Goal: Task Accomplishment & Management: Complete application form

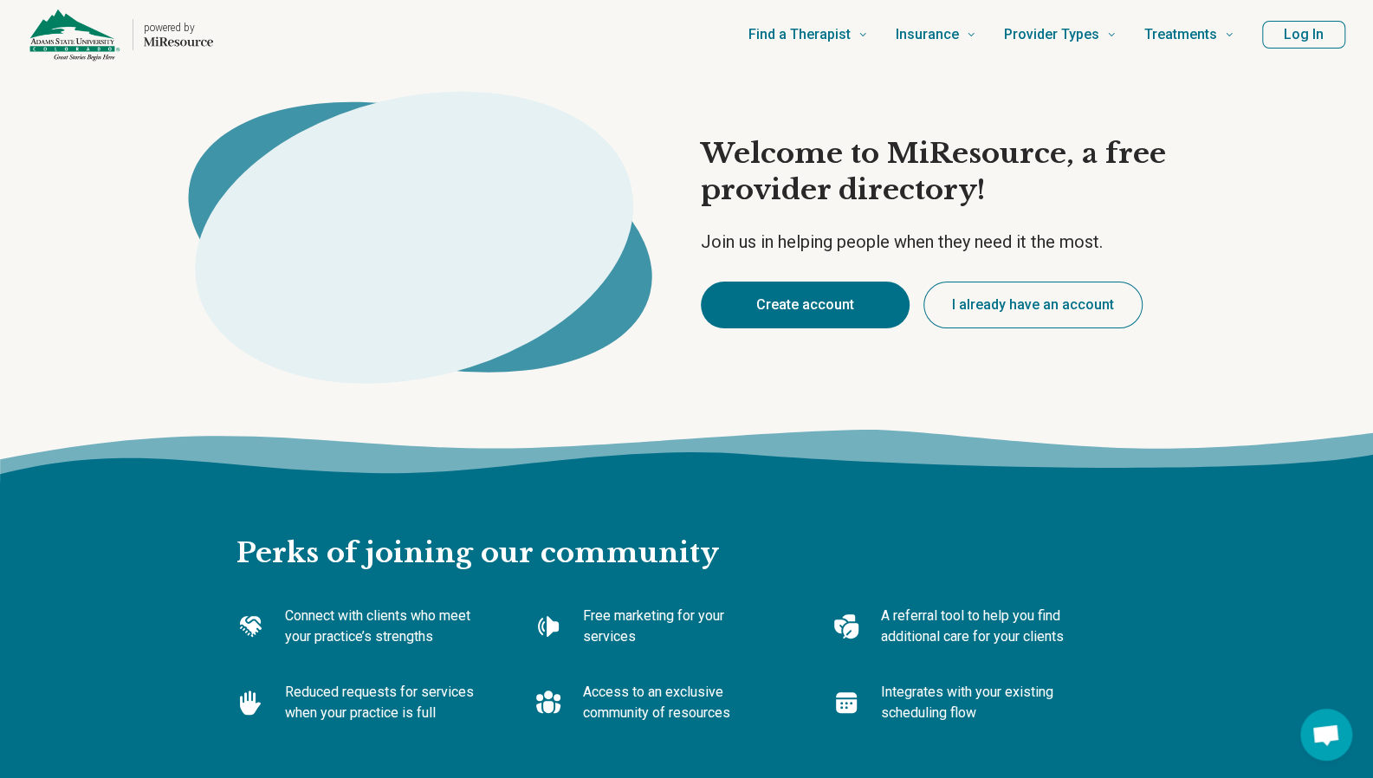
click at [774, 307] on button "Create account" at bounding box center [805, 305] width 209 height 47
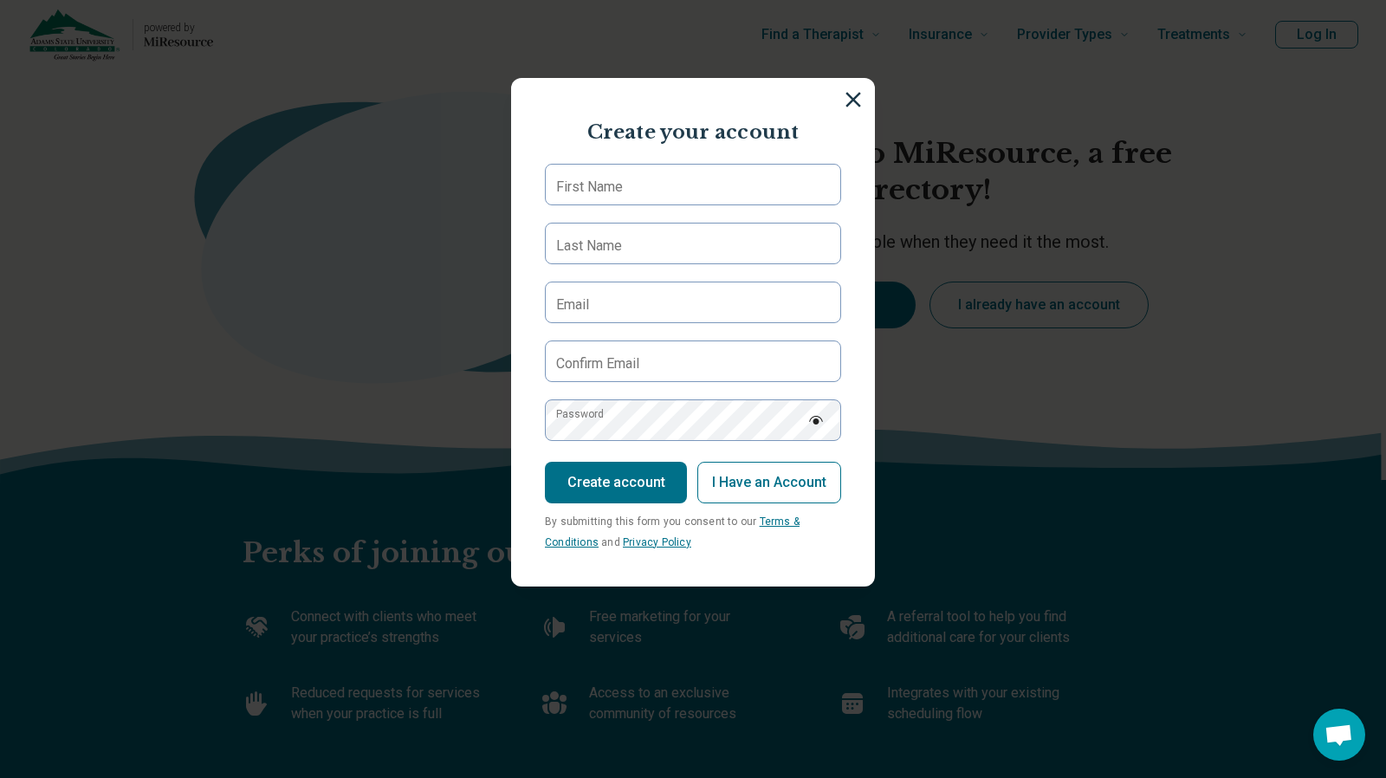
type textarea "*"
click at [638, 198] on input "First Name" at bounding box center [693, 185] width 296 height 42
type input "*"
type input "******"
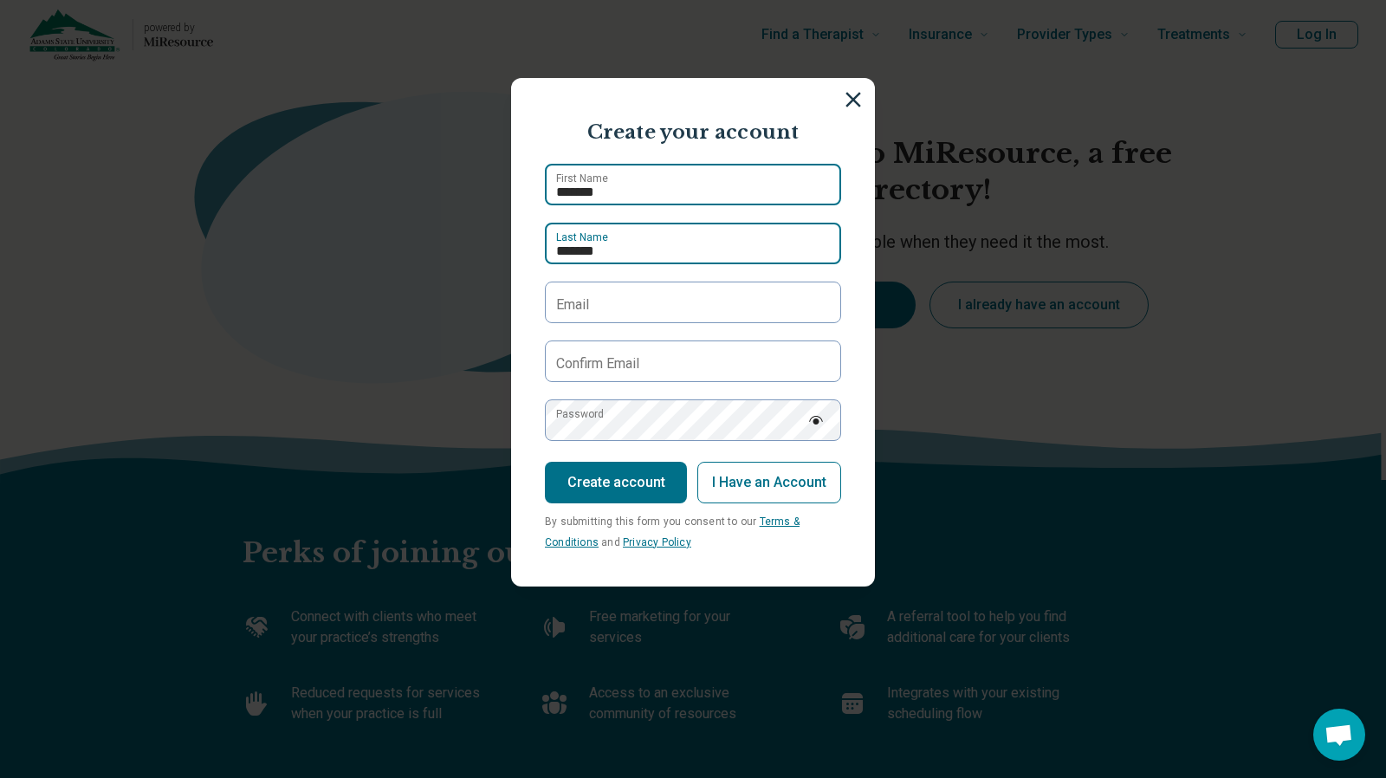
type input "******"
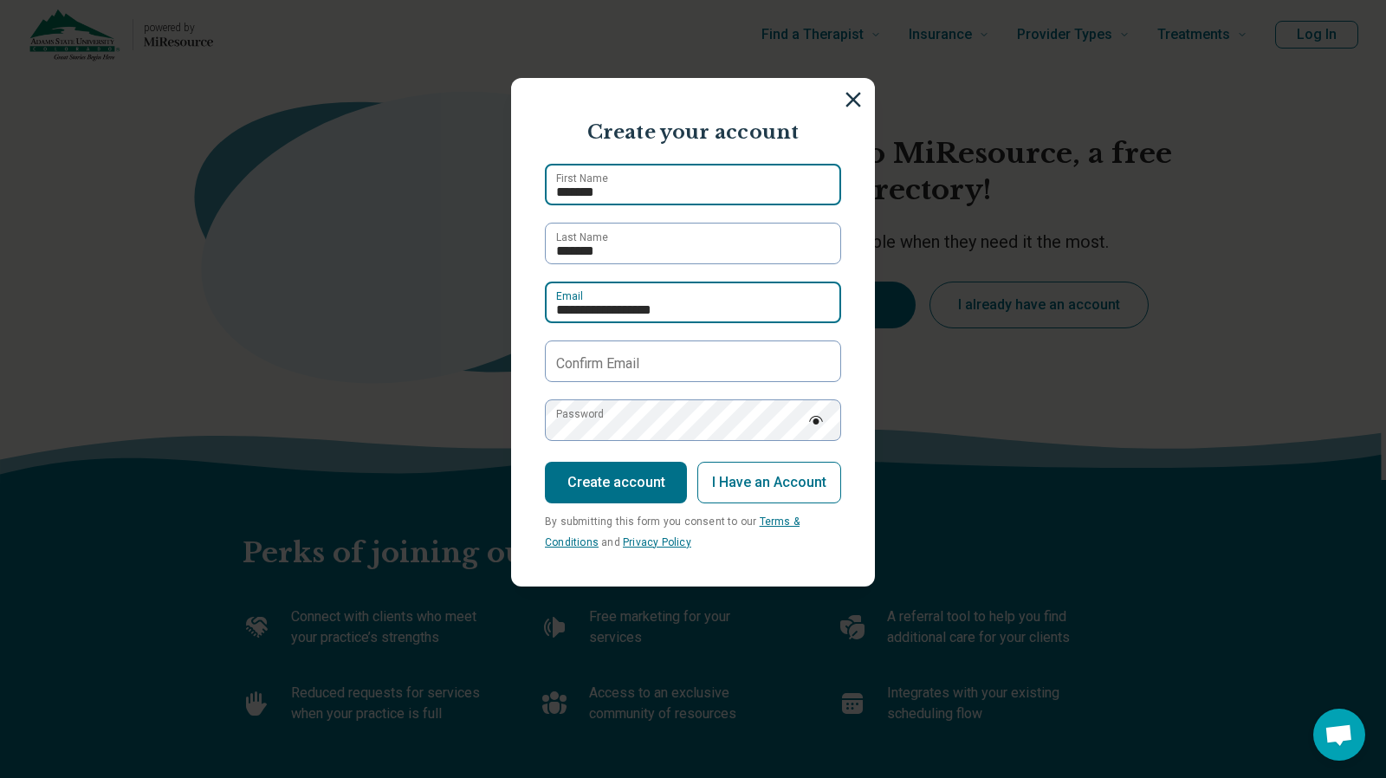
type input "**********"
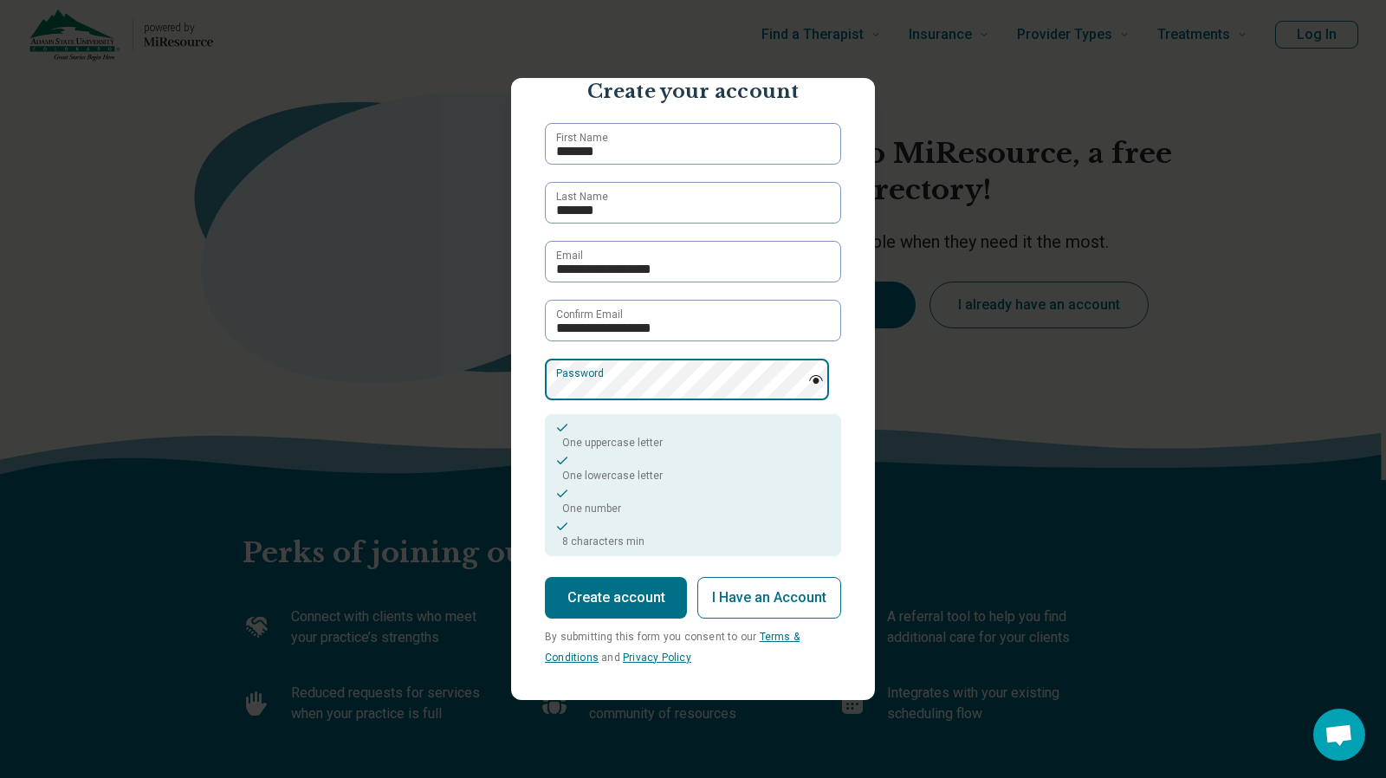
scroll to position [42, 0]
click at [624, 599] on button "Create account" at bounding box center [616, 597] width 142 height 42
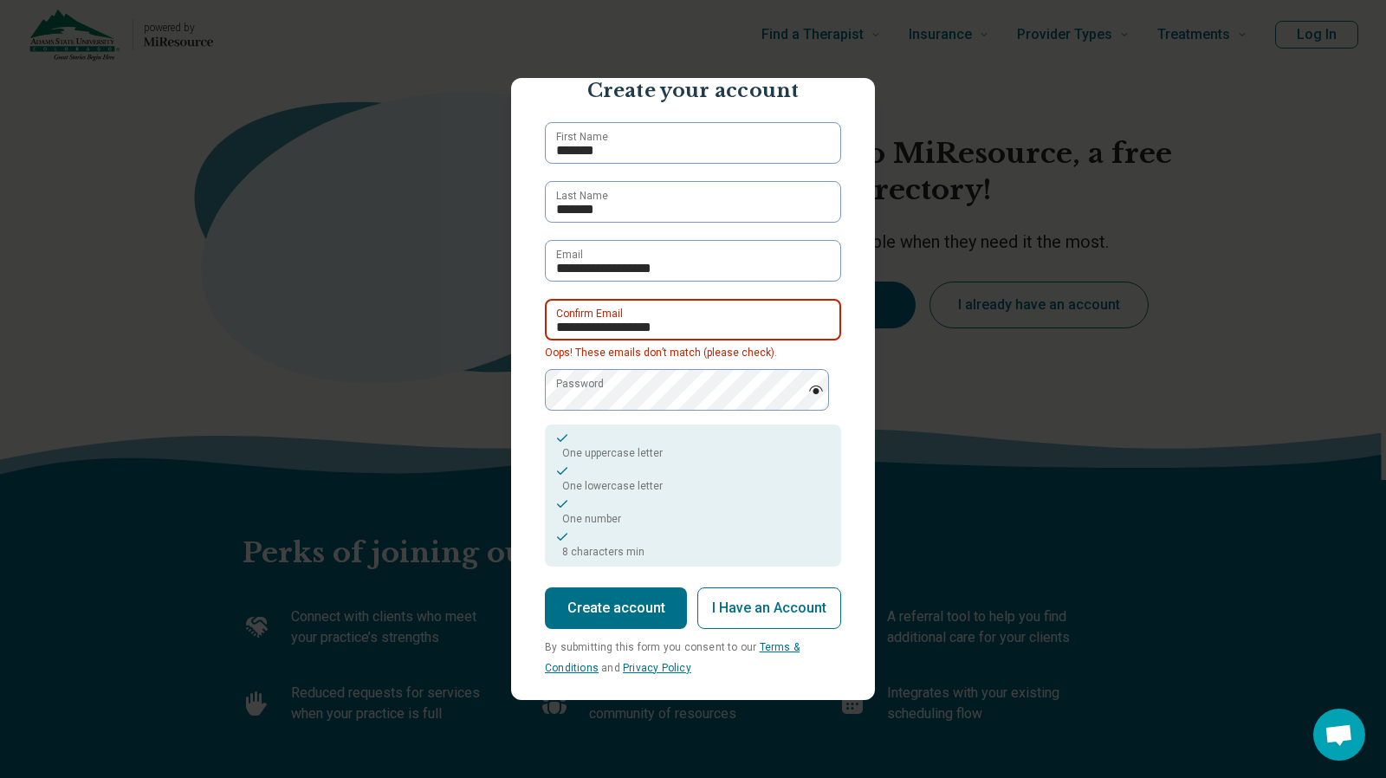
click at [556, 327] on input "**********" at bounding box center [693, 320] width 296 height 42
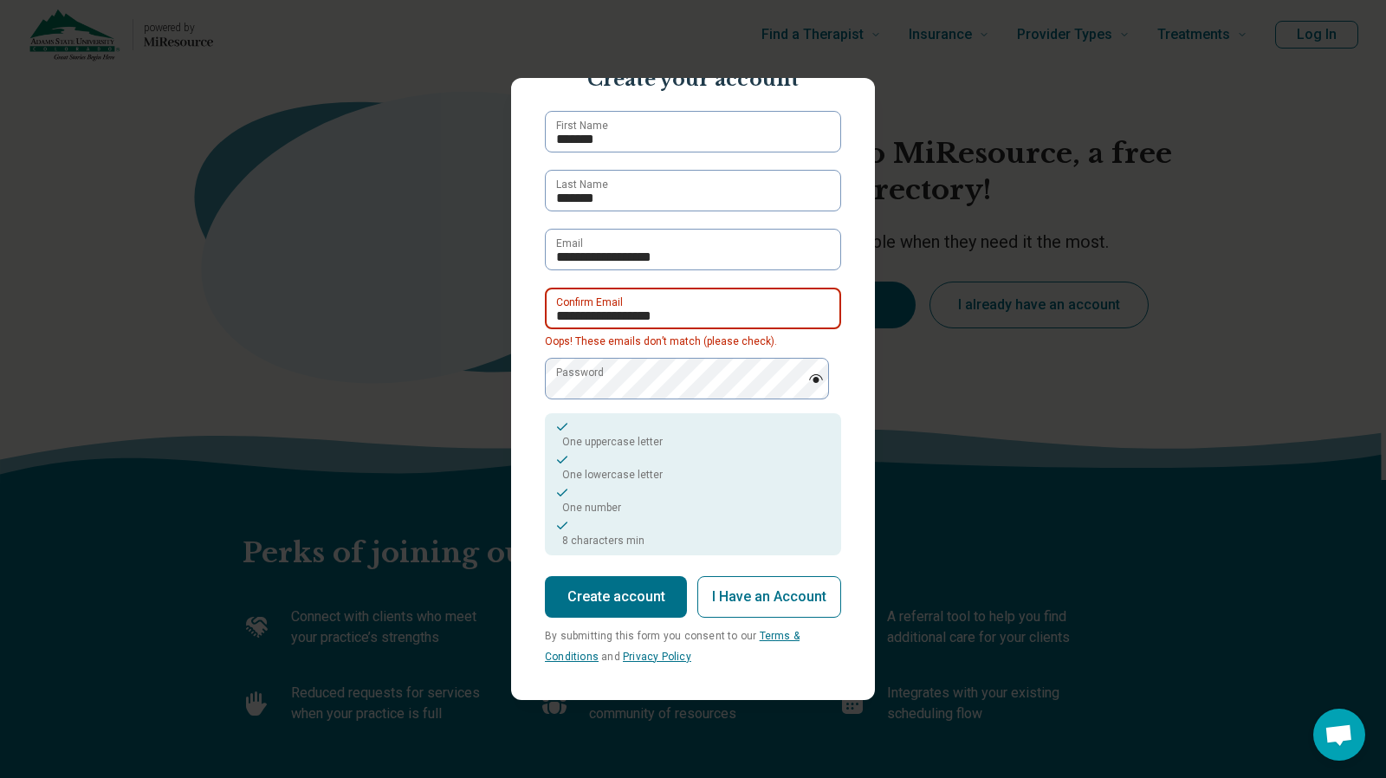
type input "**********"
click at [617, 592] on button "Create account" at bounding box center [616, 597] width 142 height 42
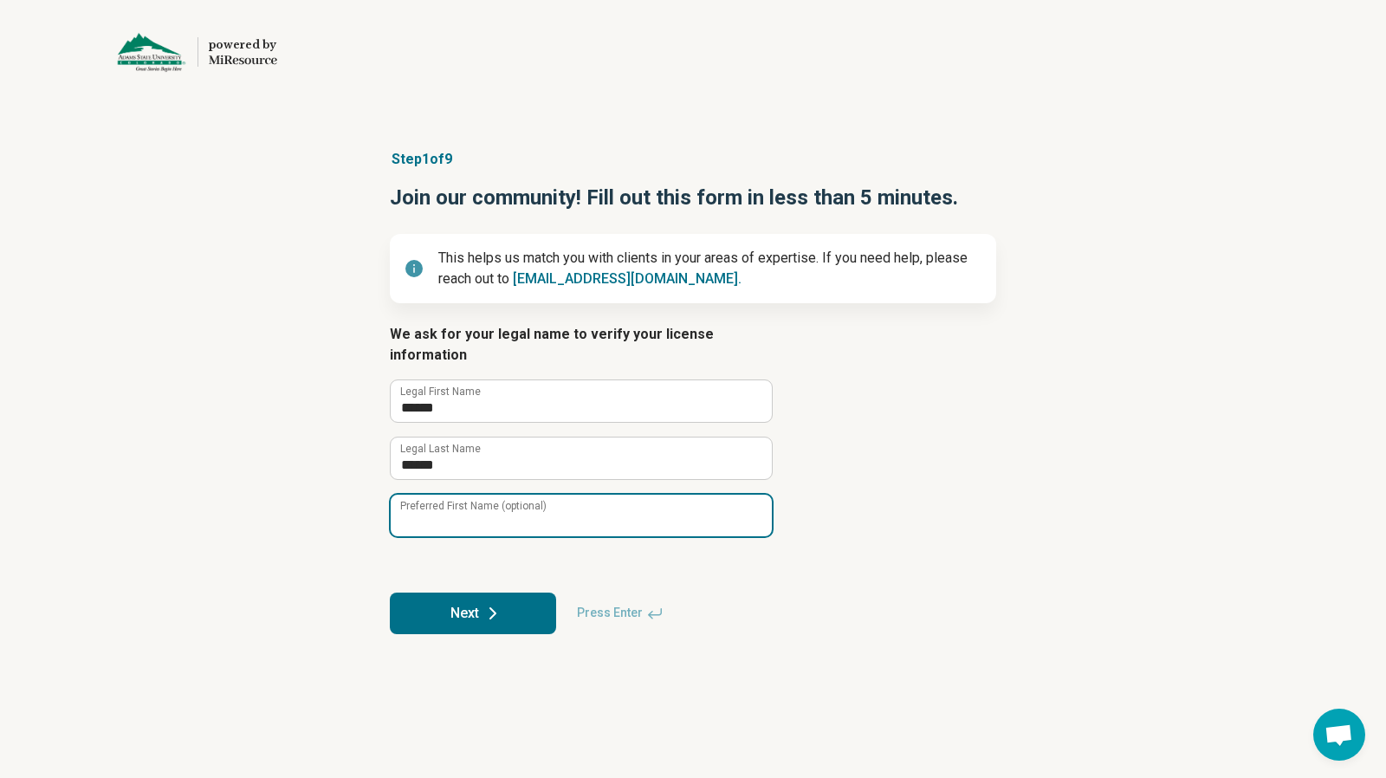
click at [599, 497] on input "Preferred First Name (optional)" at bounding box center [581, 516] width 381 height 42
type input "******"
click at [880, 410] on form "We ask for your legal name to verify your license information ****** Legal Firs…" at bounding box center [693, 479] width 607 height 310
click at [474, 593] on button "Next" at bounding box center [473, 614] width 166 height 42
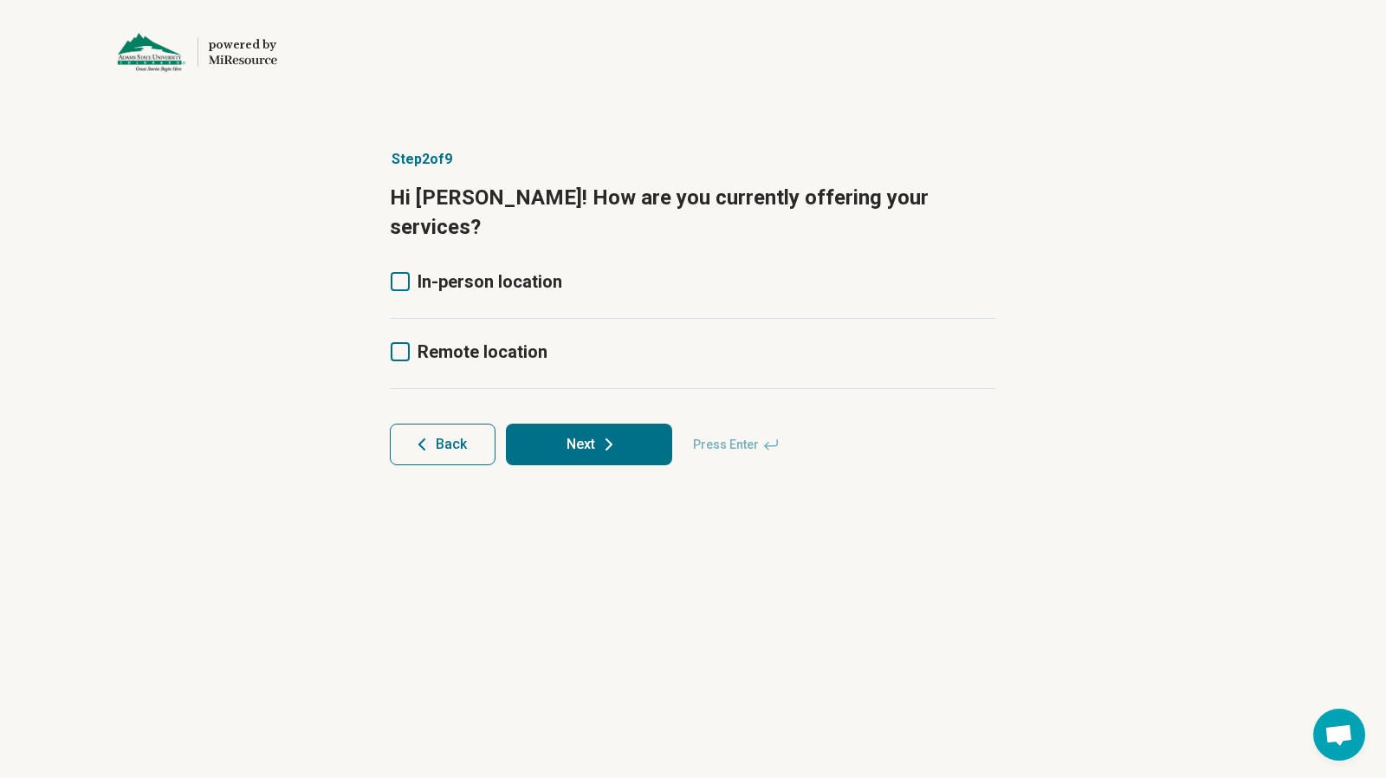
click at [399, 342] on icon at bounding box center [400, 351] width 19 height 19
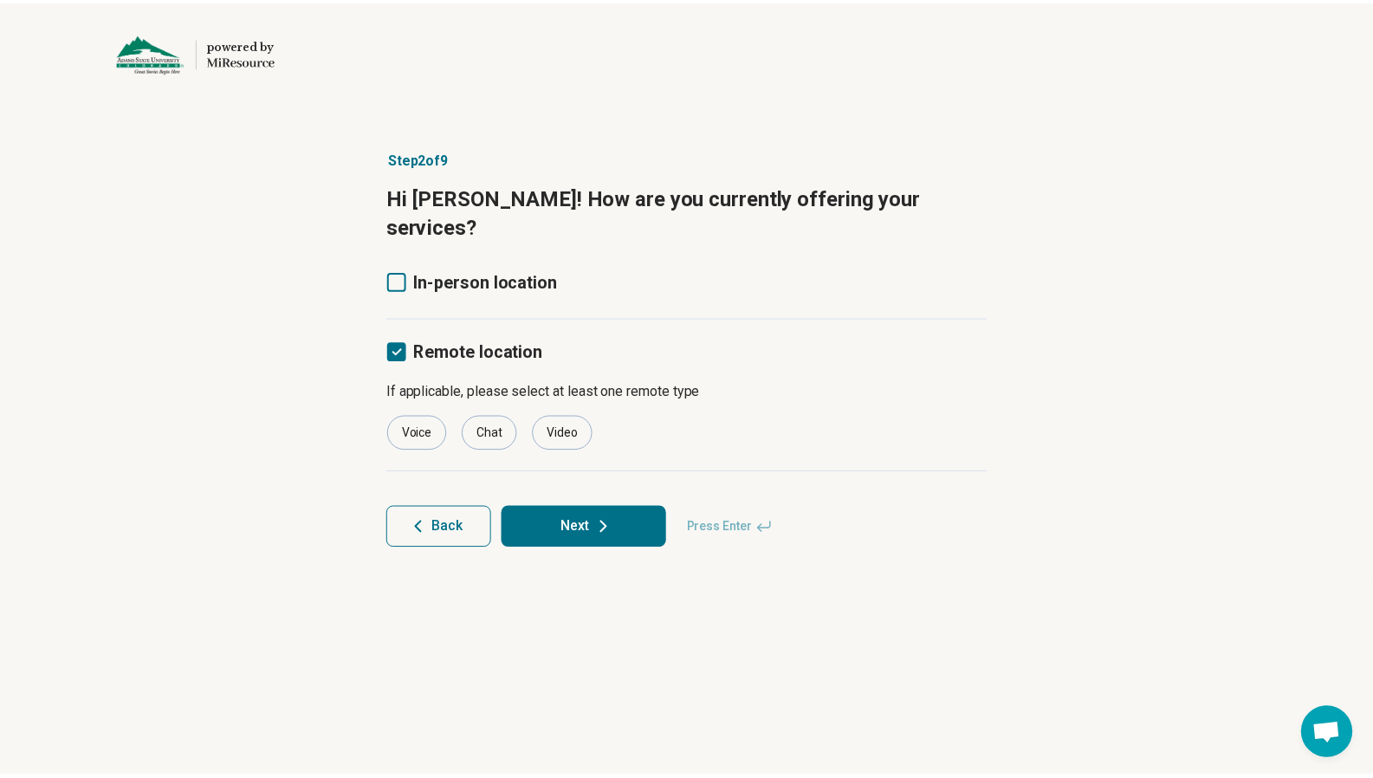
scroll to position [9, 0]
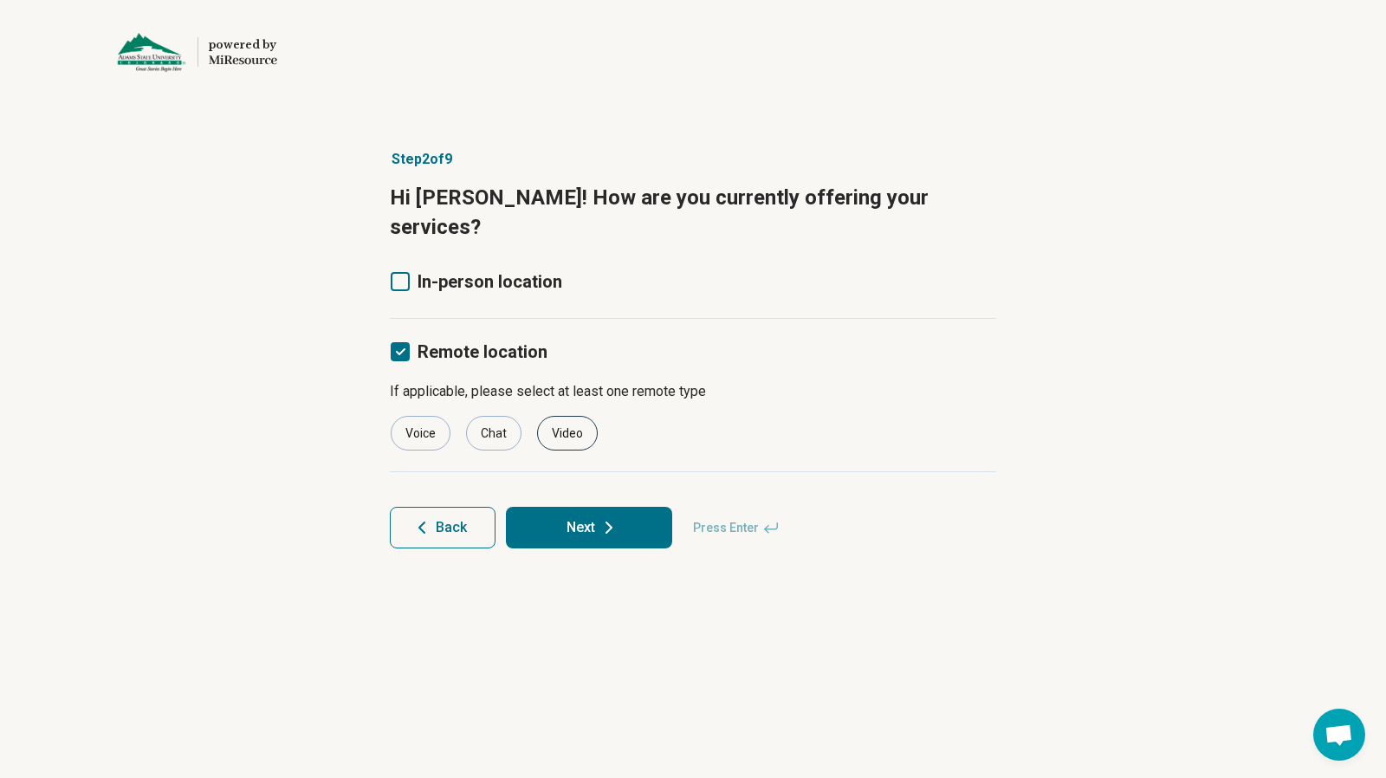
click at [565, 416] on div "Video" at bounding box center [567, 433] width 61 height 35
click at [585, 512] on button "Next" at bounding box center [589, 528] width 166 height 42
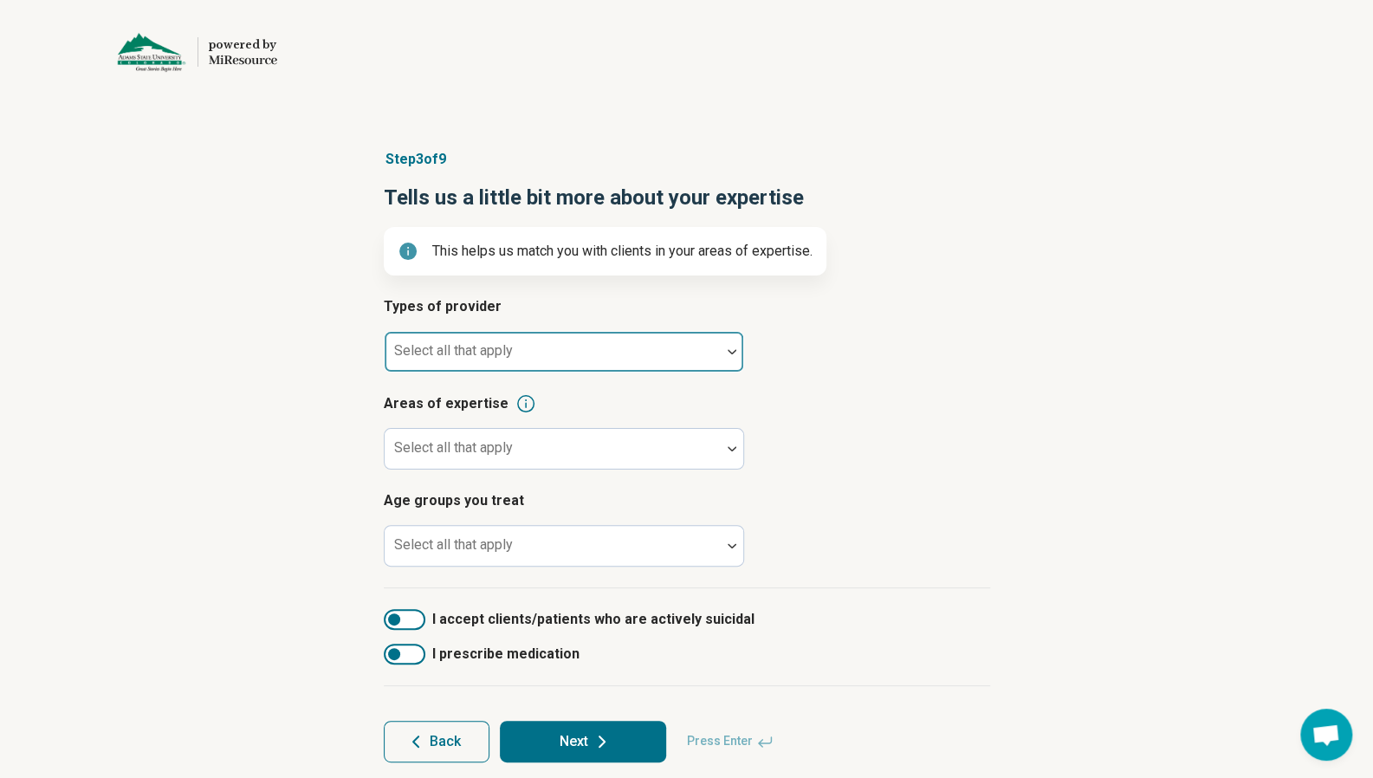
click at [564, 357] on div at bounding box center [553, 359] width 322 height 24
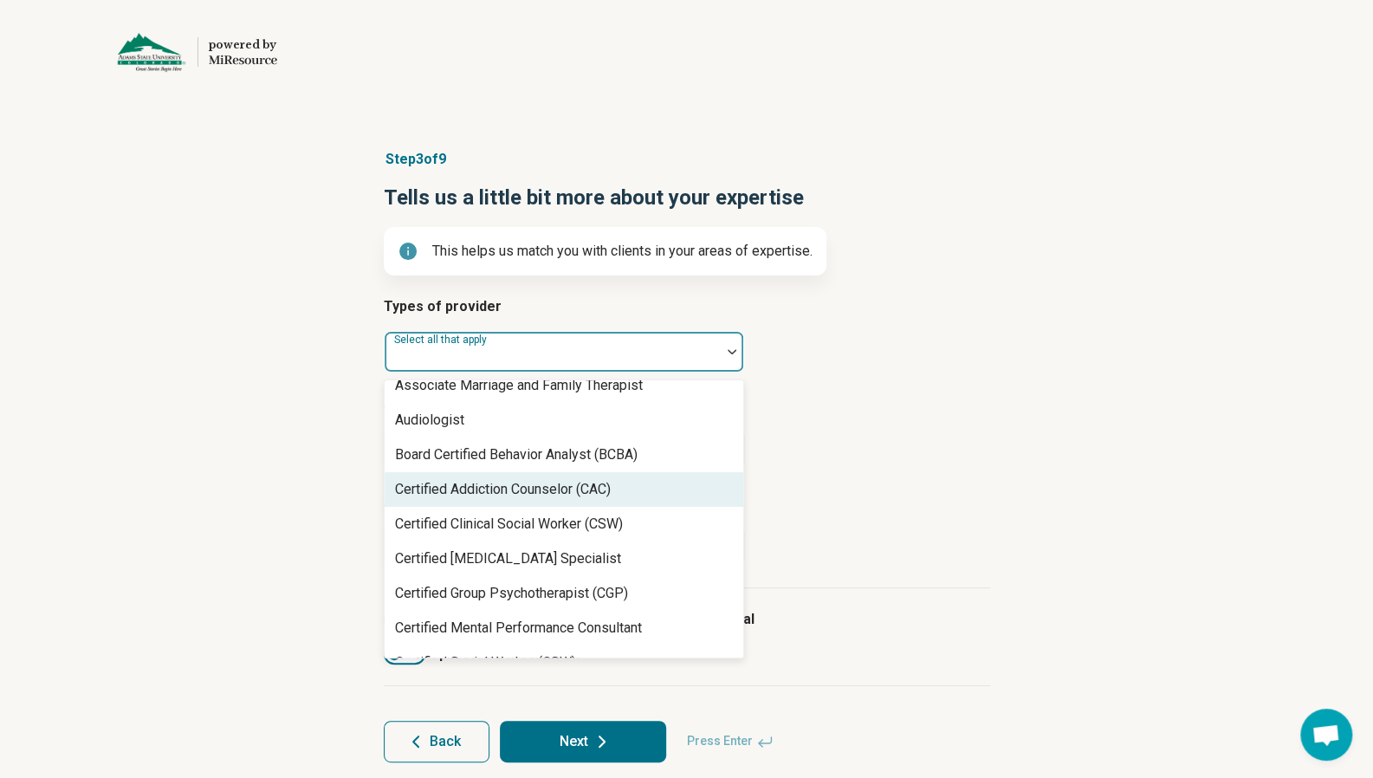
scroll to position [87, 0]
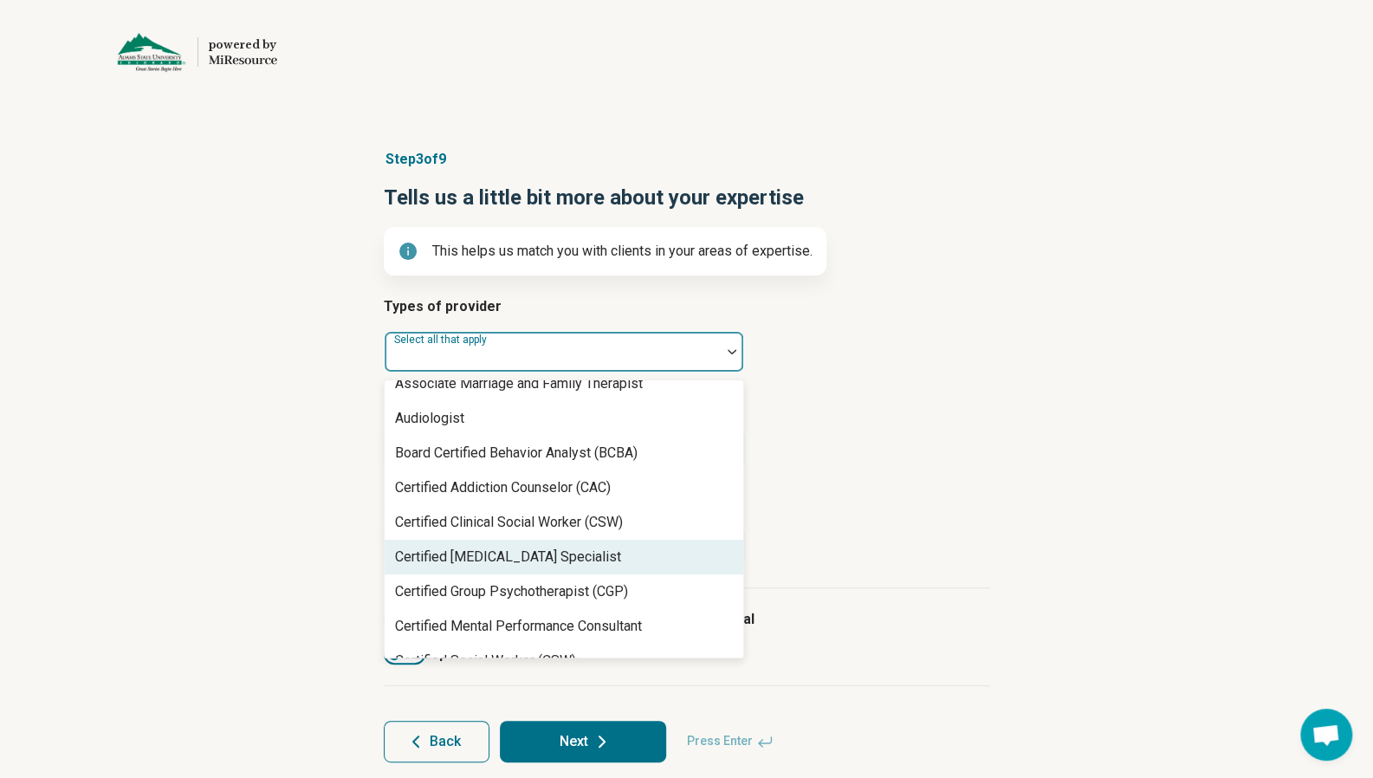
click at [560, 554] on div "Certified [MEDICAL_DATA] Specialist" at bounding box center [508, 557] width 226 height 21
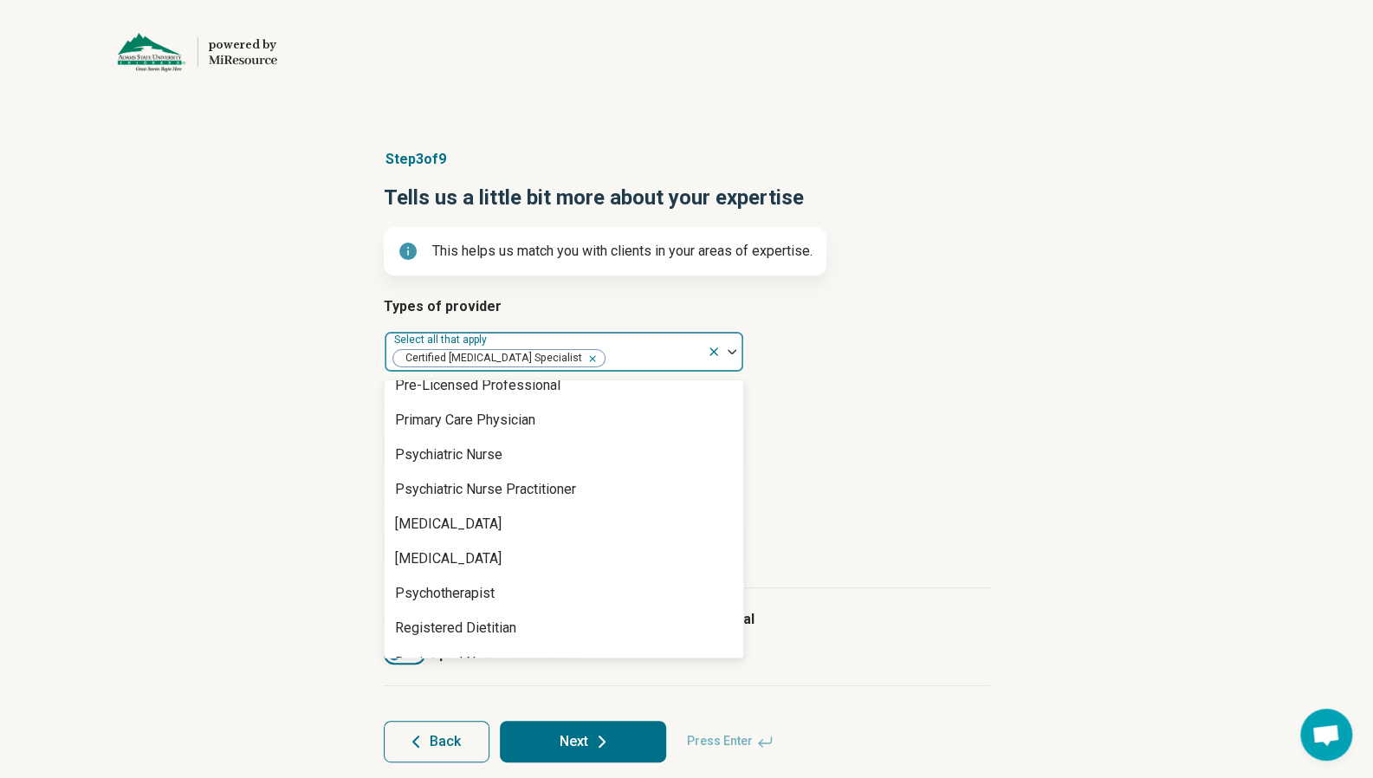
scroll to position [1993, 0]
click at [499, 522] on div "[MEDICAL_DATA]" at bounding box center [564, 522] width 359 height 35
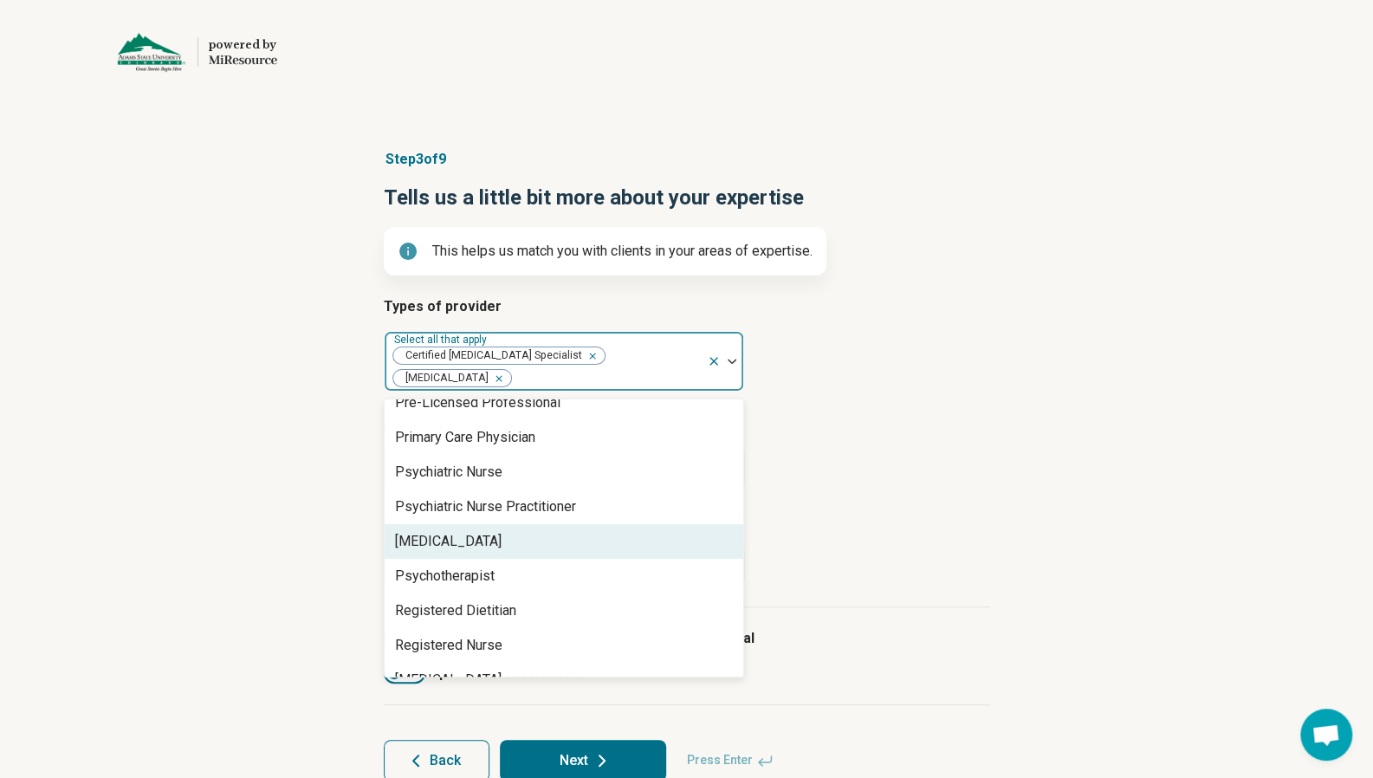
scroll to position [2052, 0]
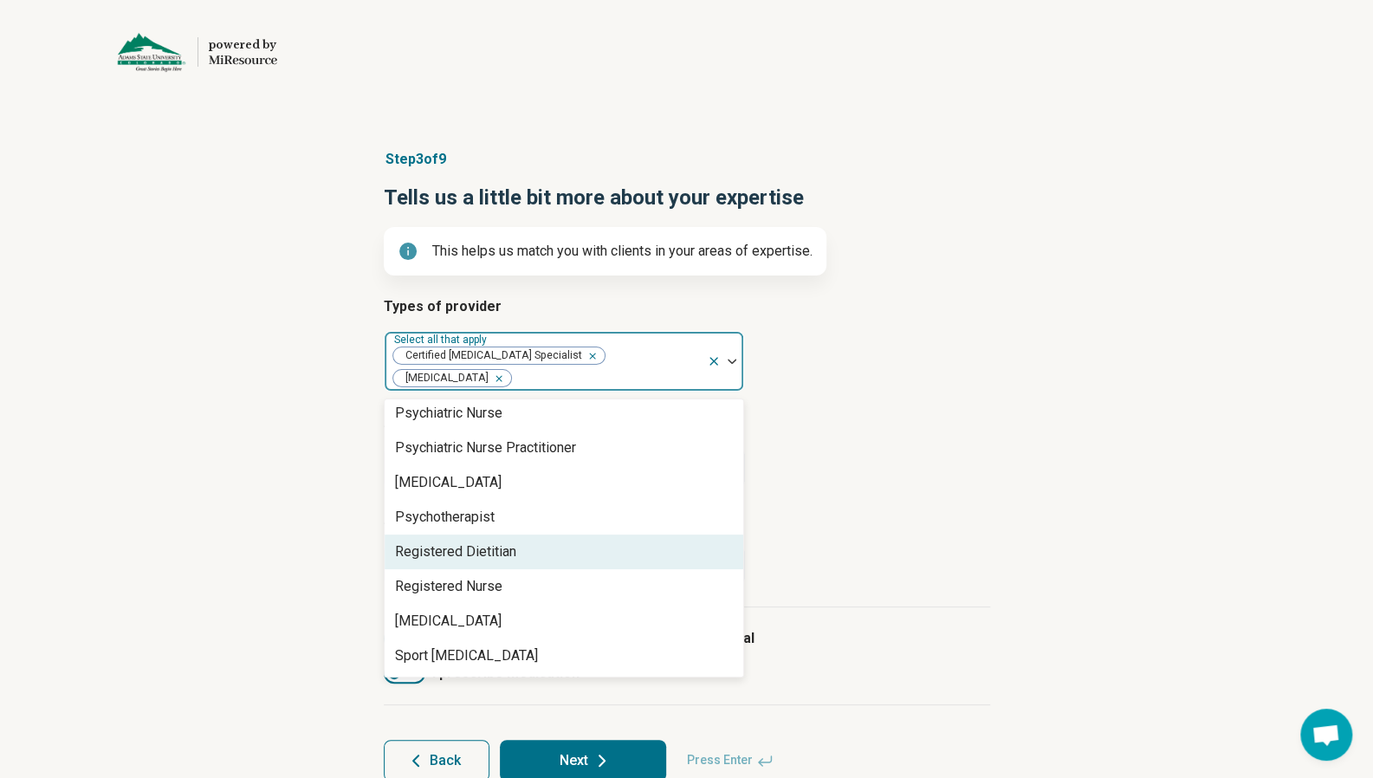
click at [516, 536] on div "Registered Dietitian" at bounding box center [564, 552] width 359 height 35
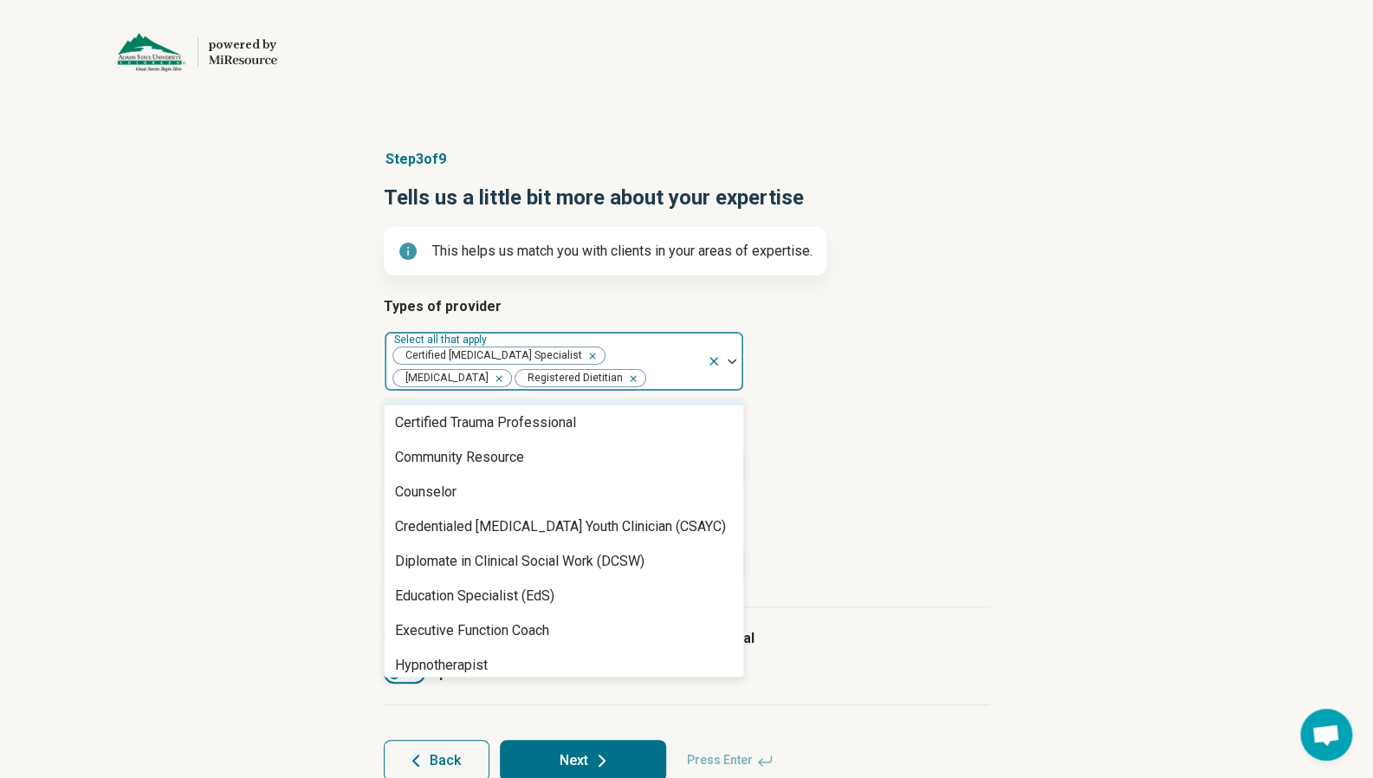
scroll to position [347, 0]
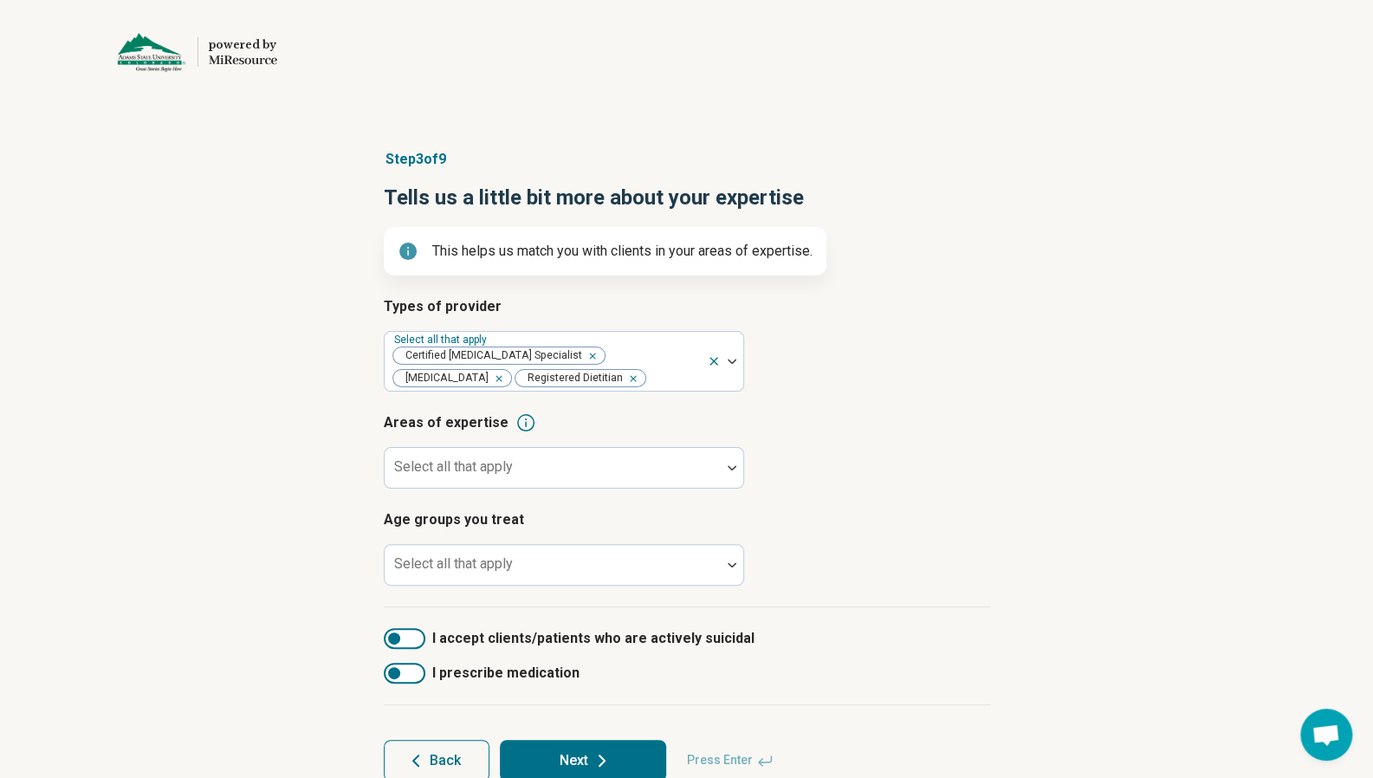
click at [872, 473] on article "Areas of expertise Select all that apply" at bounding box center [687, 450] width 607 height 76
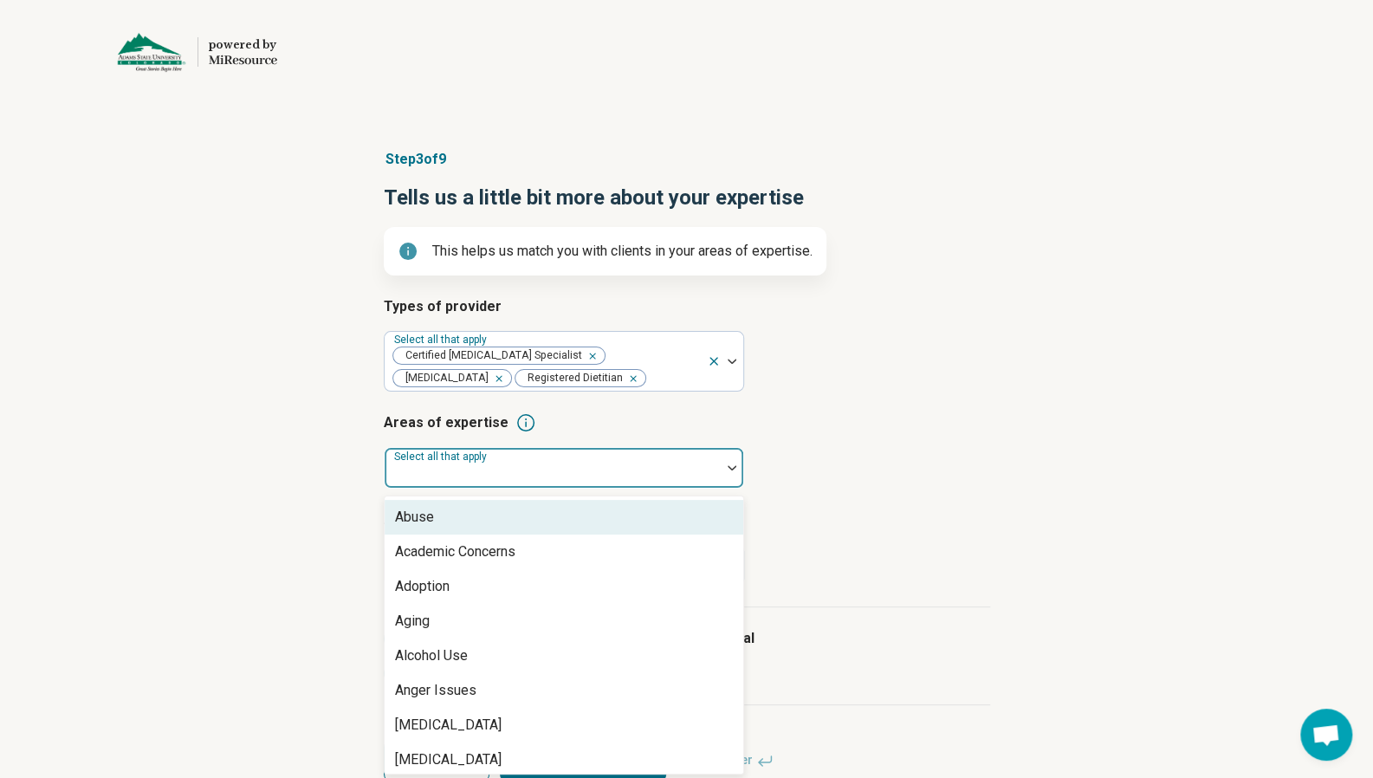
click at [619, 467] on div at bounding box center [553, 475] width 322 height 24
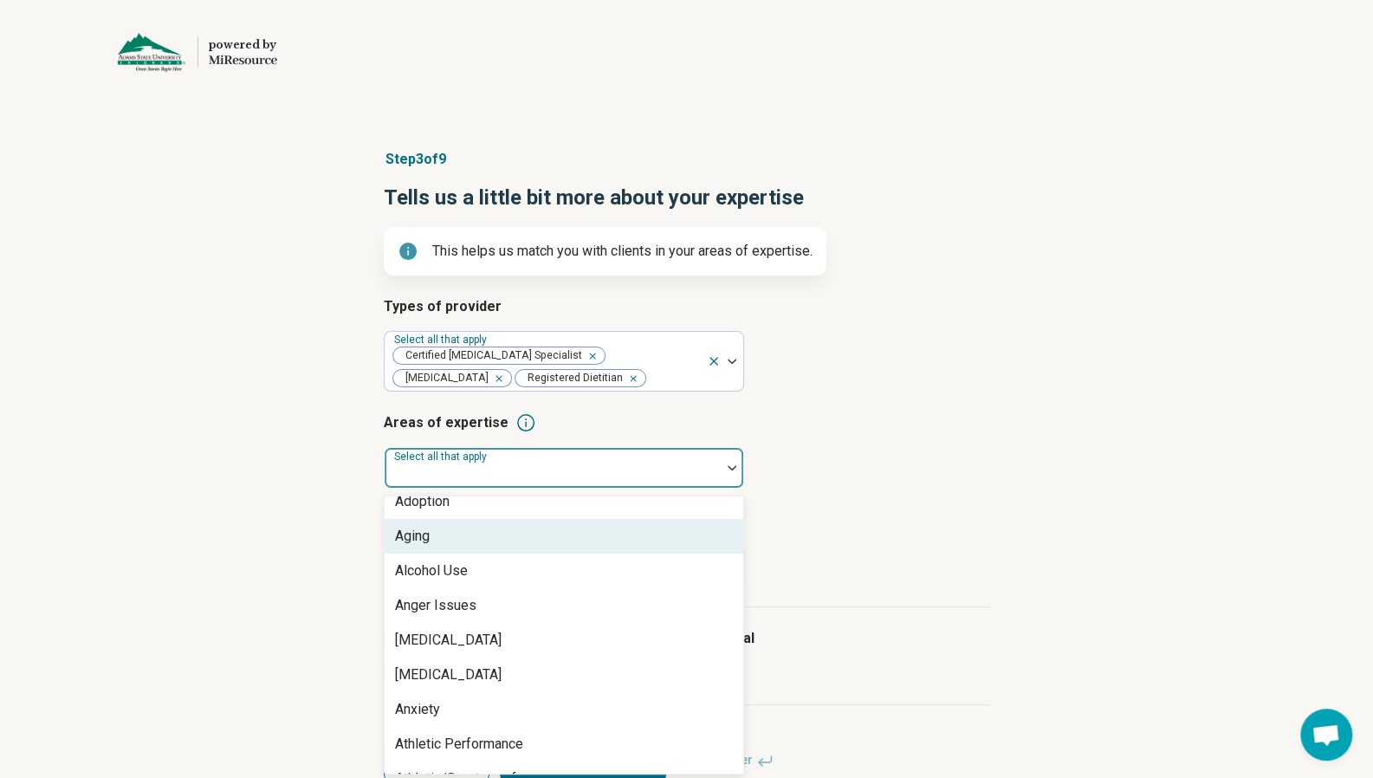
scroll to position [87, 0]
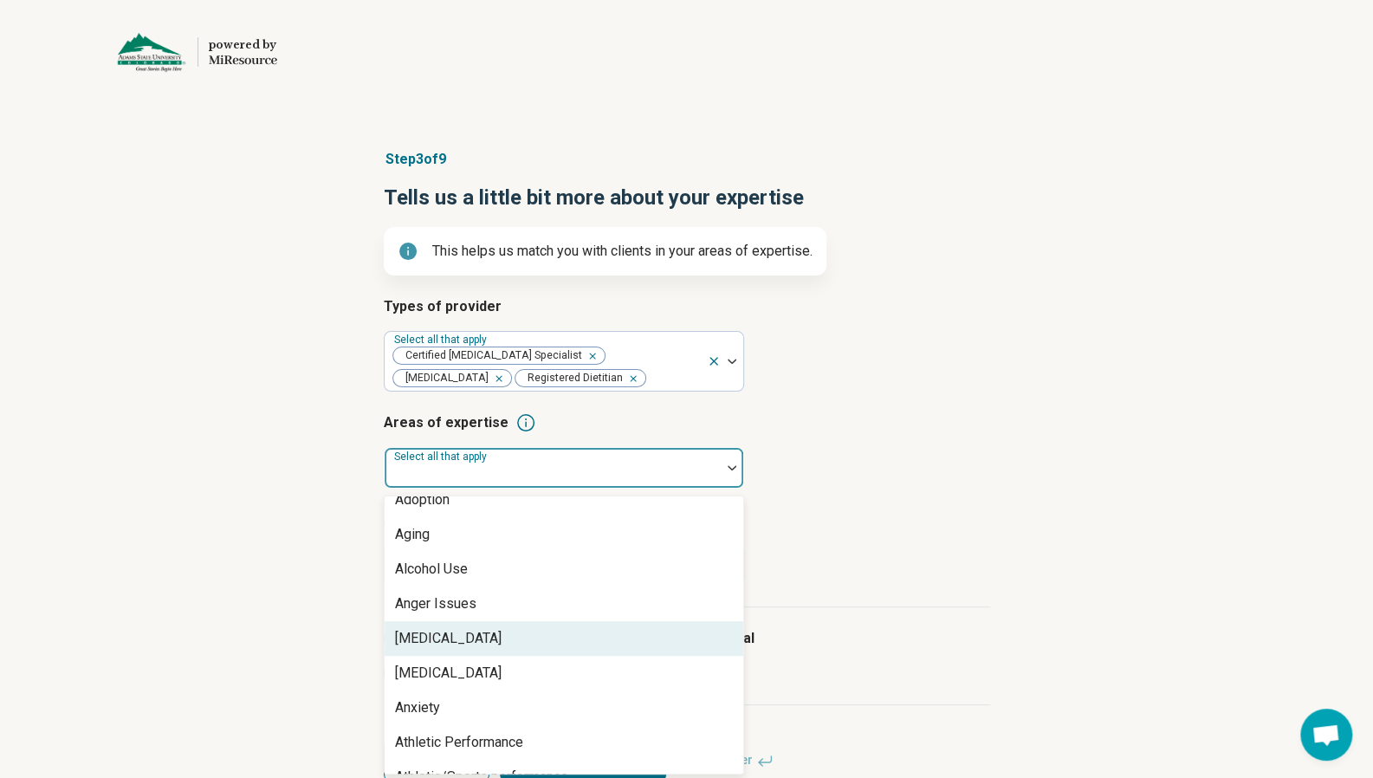
click at [454, 636] on div "[MEDICAL_DATA]" at bounding box center [448, 638] width 107 height 21
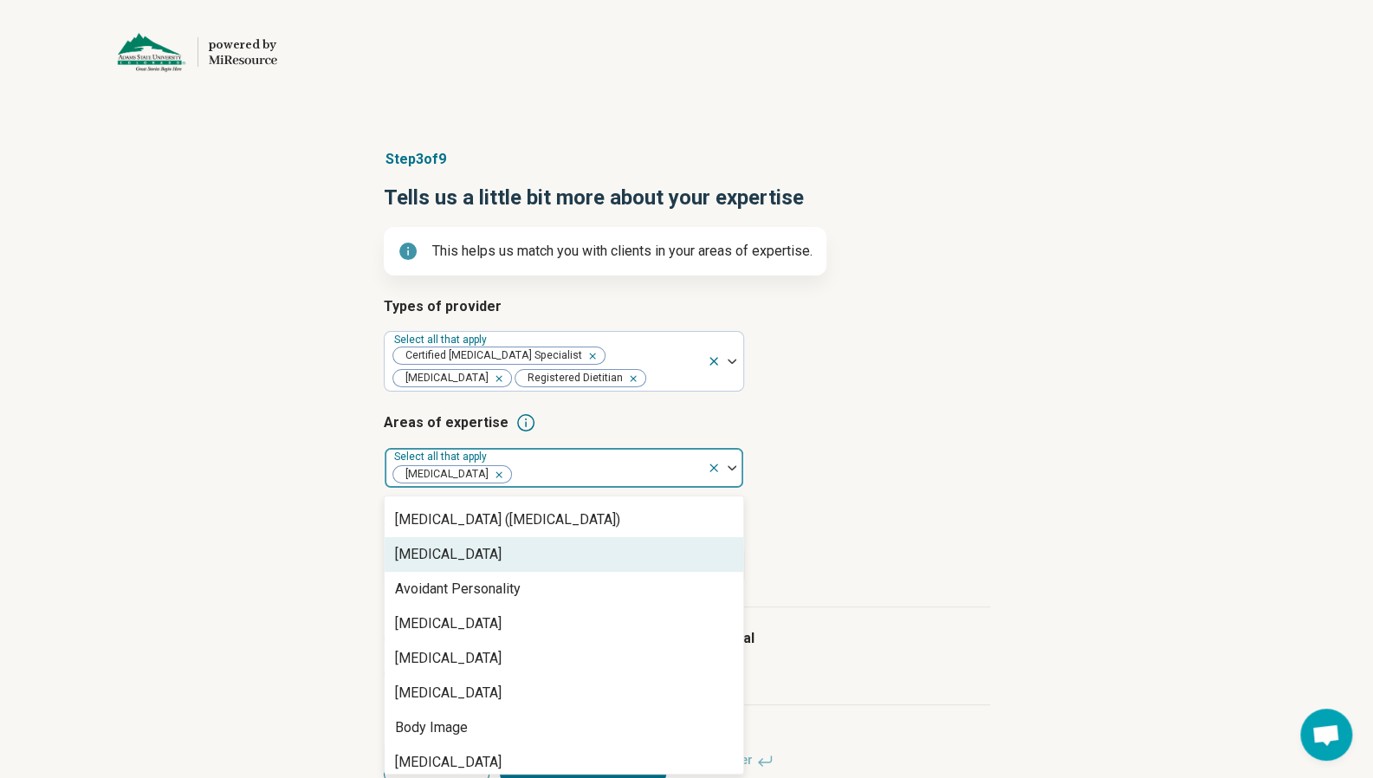
scroll to position [347, 0]
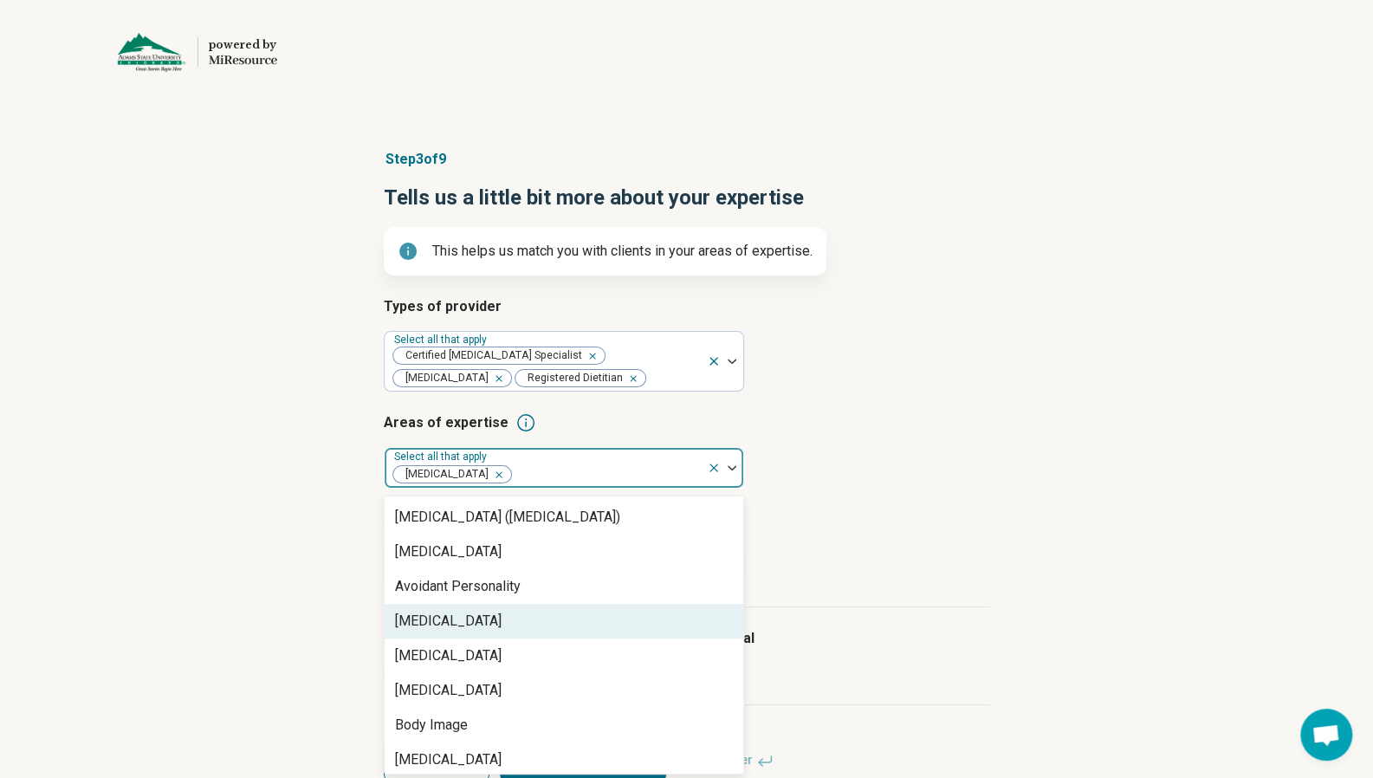
click at [502, 627] on div "[MEDICAL_DATA]" at bounding box center [448, 621] width 107 height 21
click at [498, 632] on div "[MEDICAL_DATA]" at bounding box center [448, 621] width 107 height 21
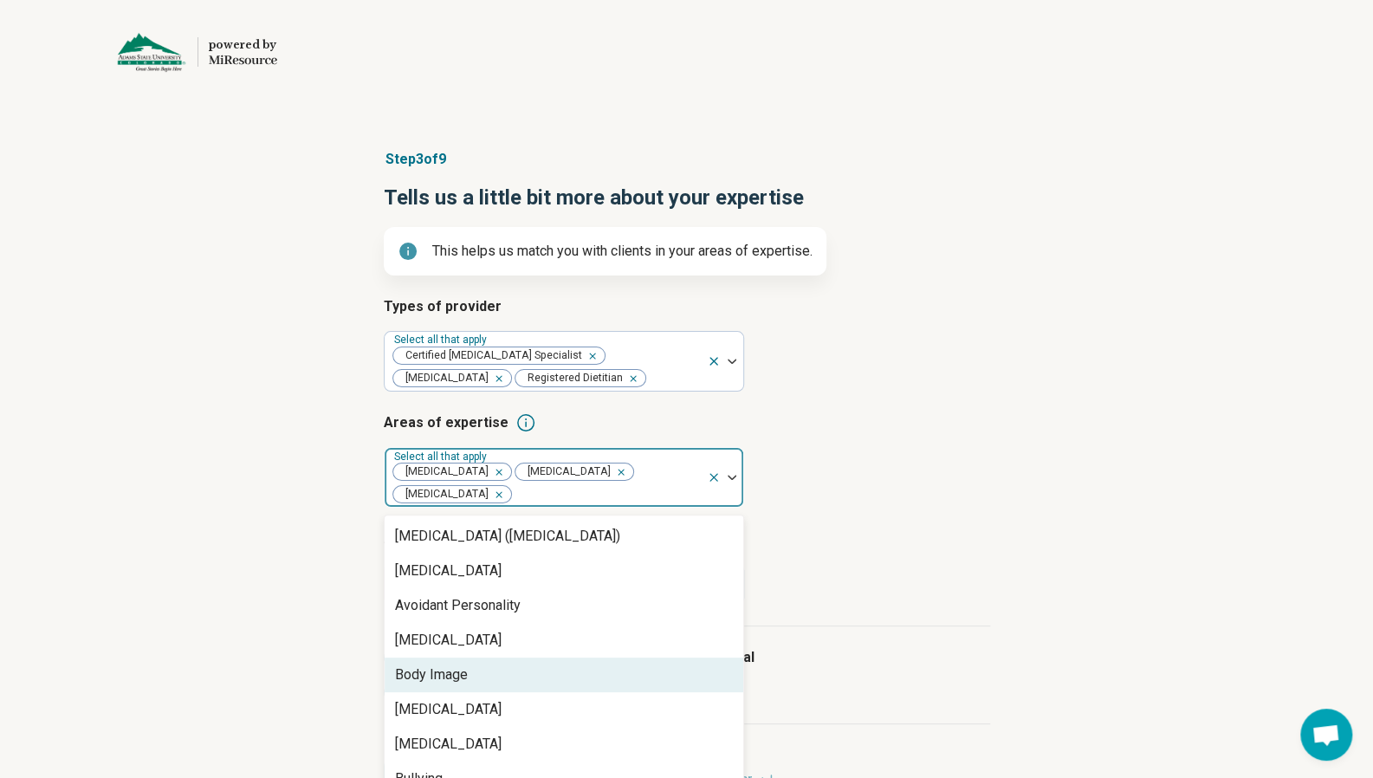
click at [476, 689] on div "Body Image" at bounding box center [564, 675] width 359 height 35
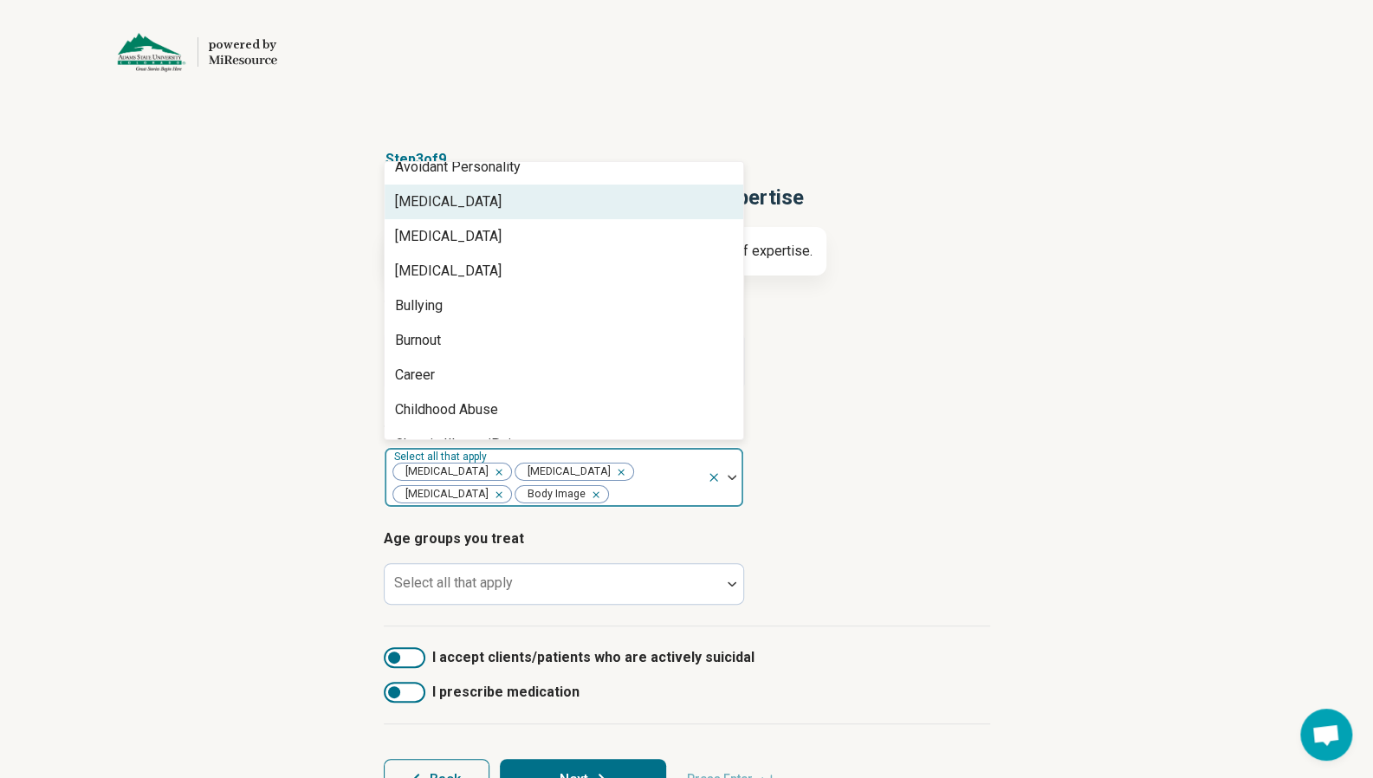
scroll to position [433, 0]
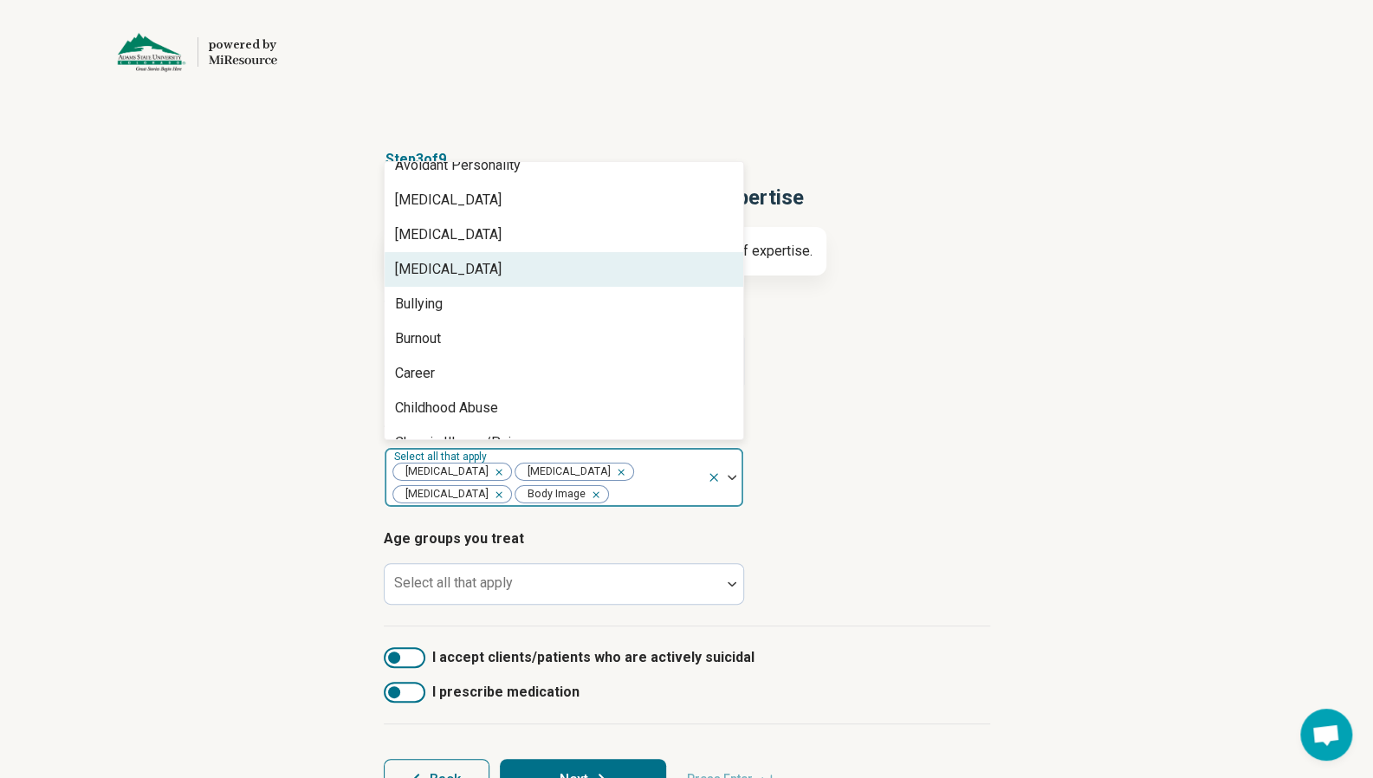
click at [478, 271] on div "[MEDICAL_DATA]" at bounding box center [448, 269] width 107 height 21
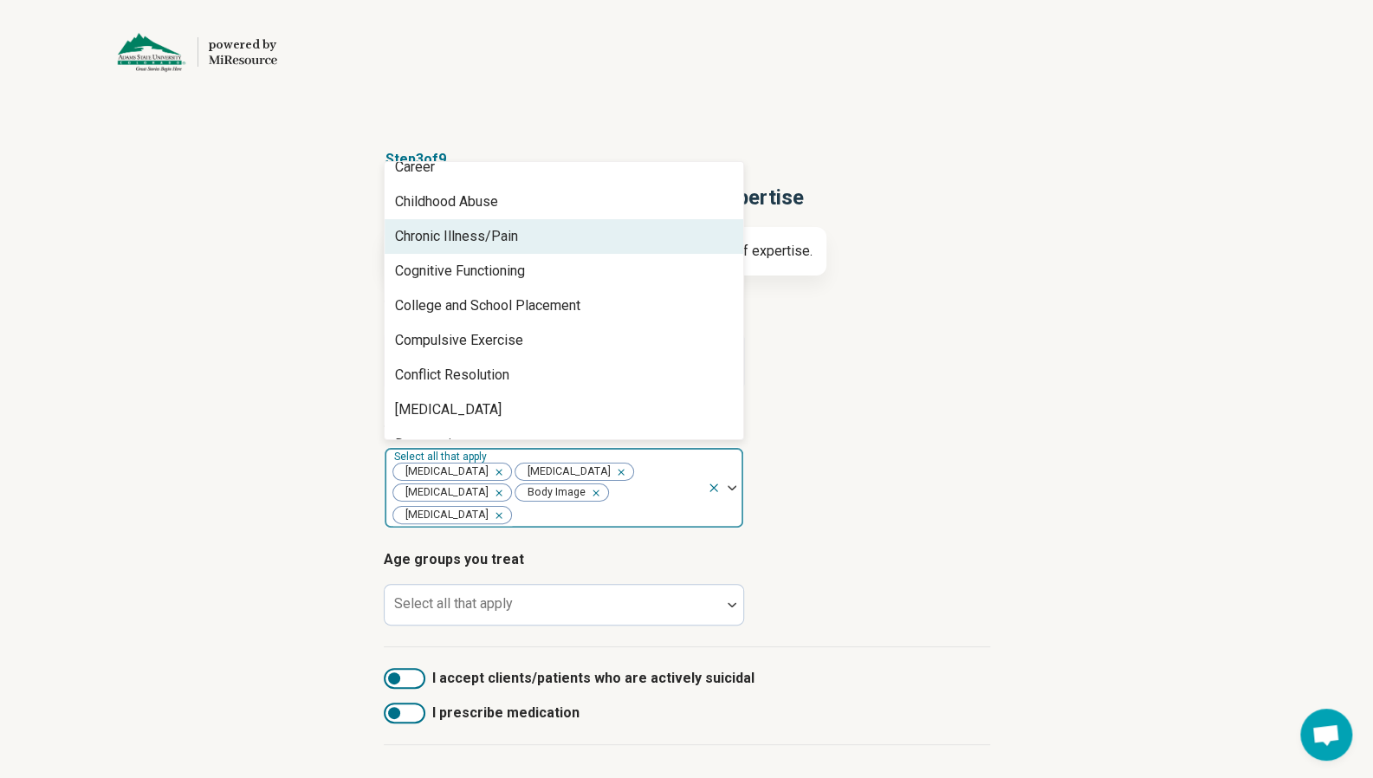
scroll to position [607, 0]
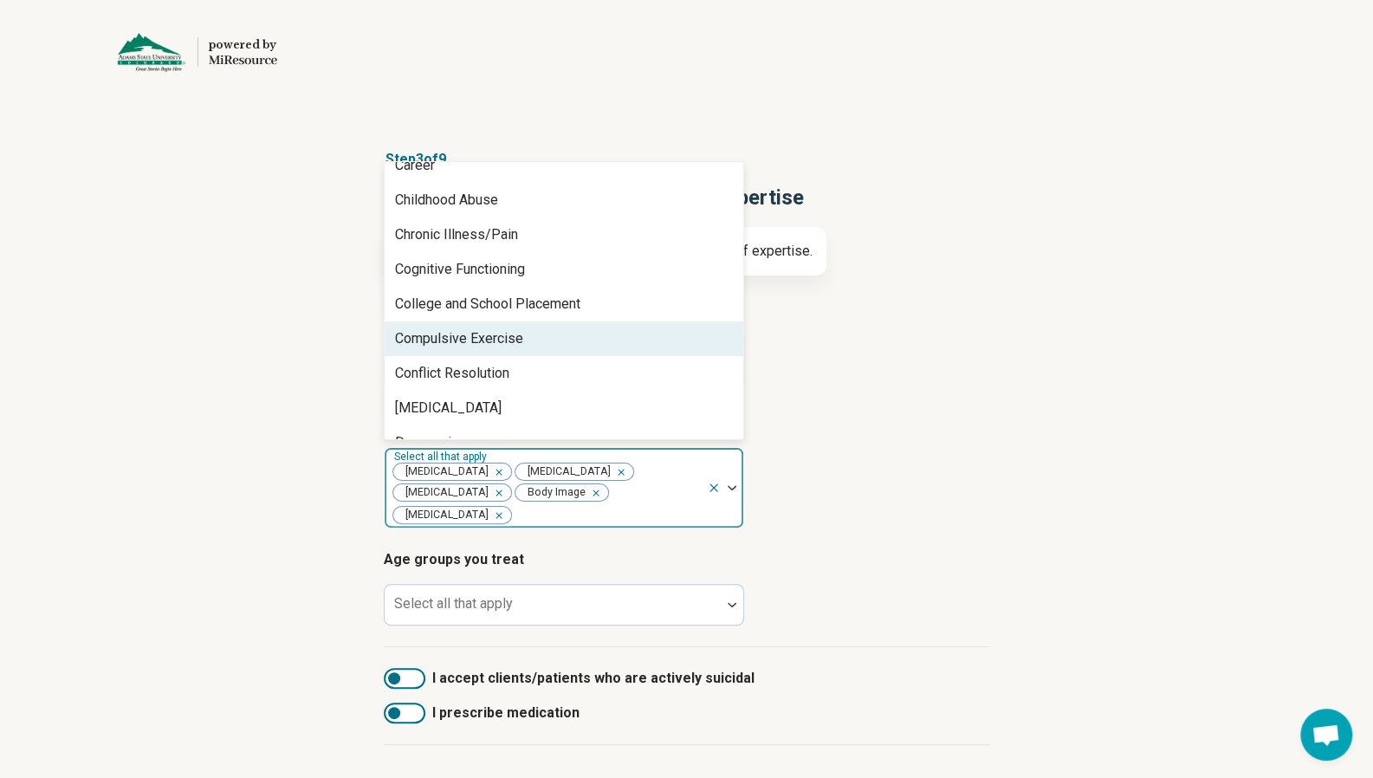
click at [504, 335] on div "Compulsive Exercise" at bounding box center [459, 338] width 128 height 21
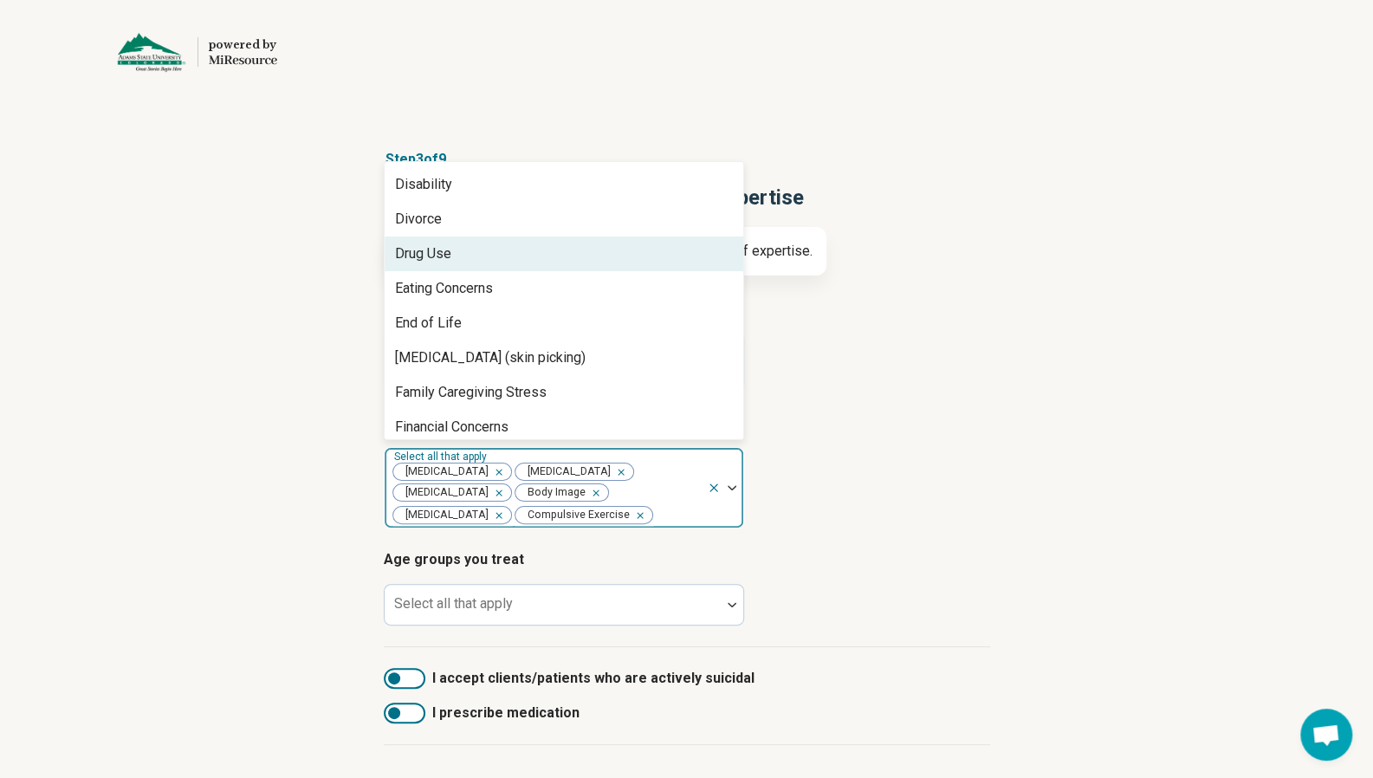
scroll to position [867, 0]
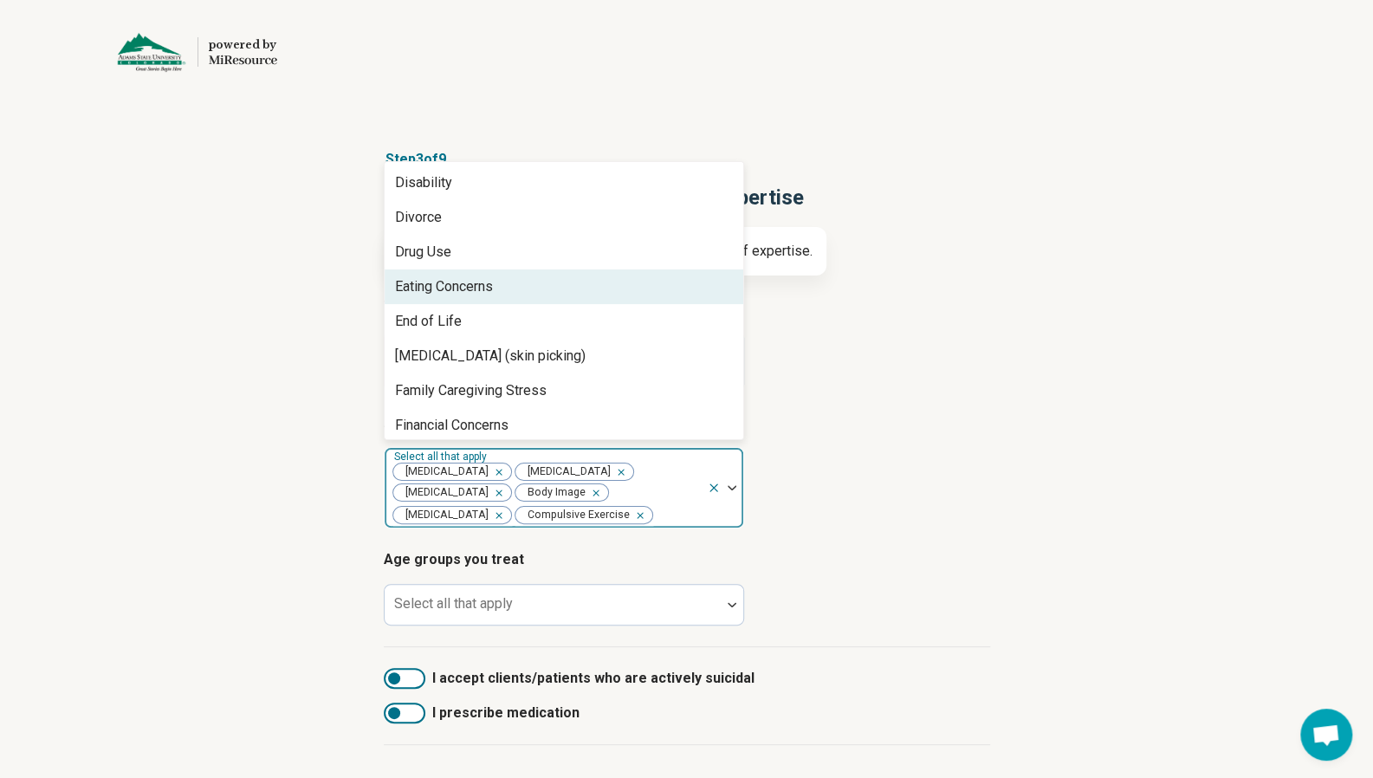
click at [478, 295] on div "Eating Concerns" at bounding box center [444, 286] width 98 height 21
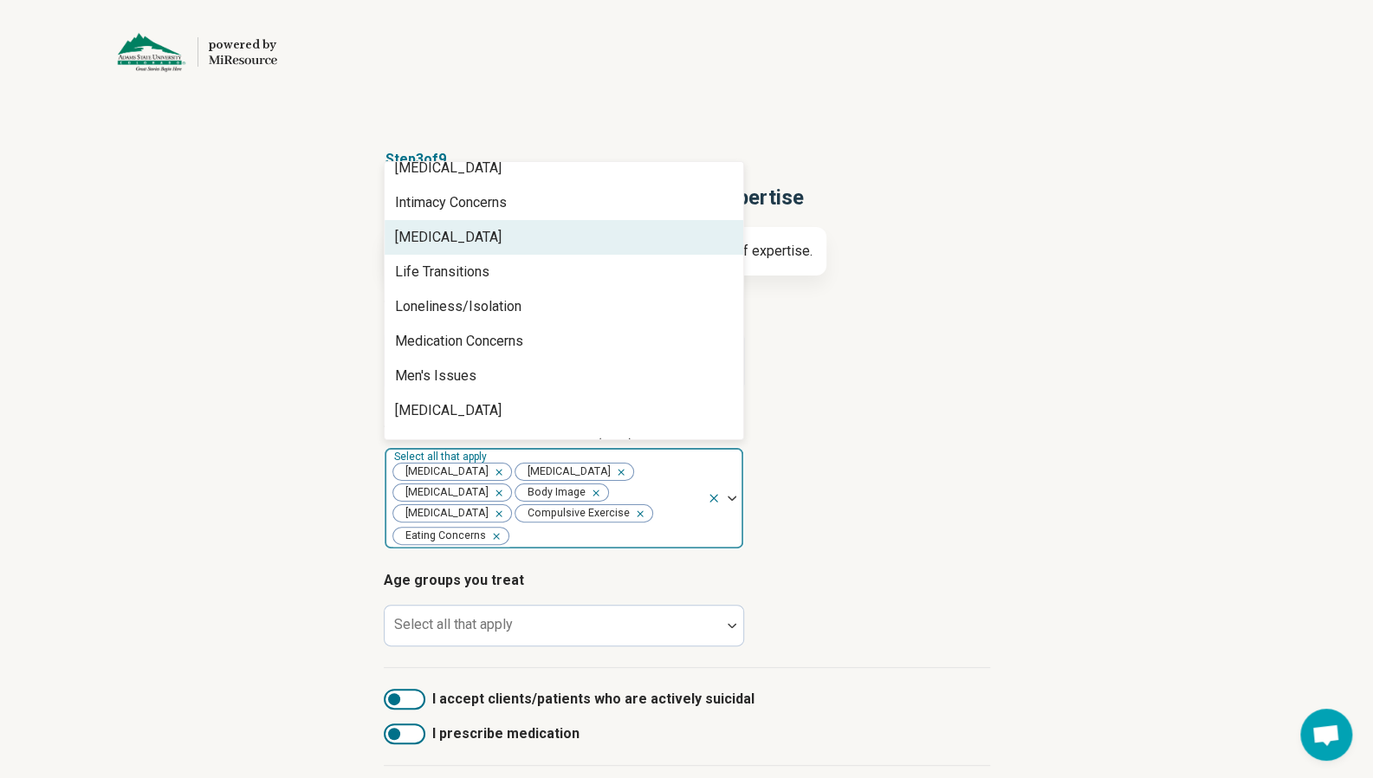
scroll to position [1473, 0]
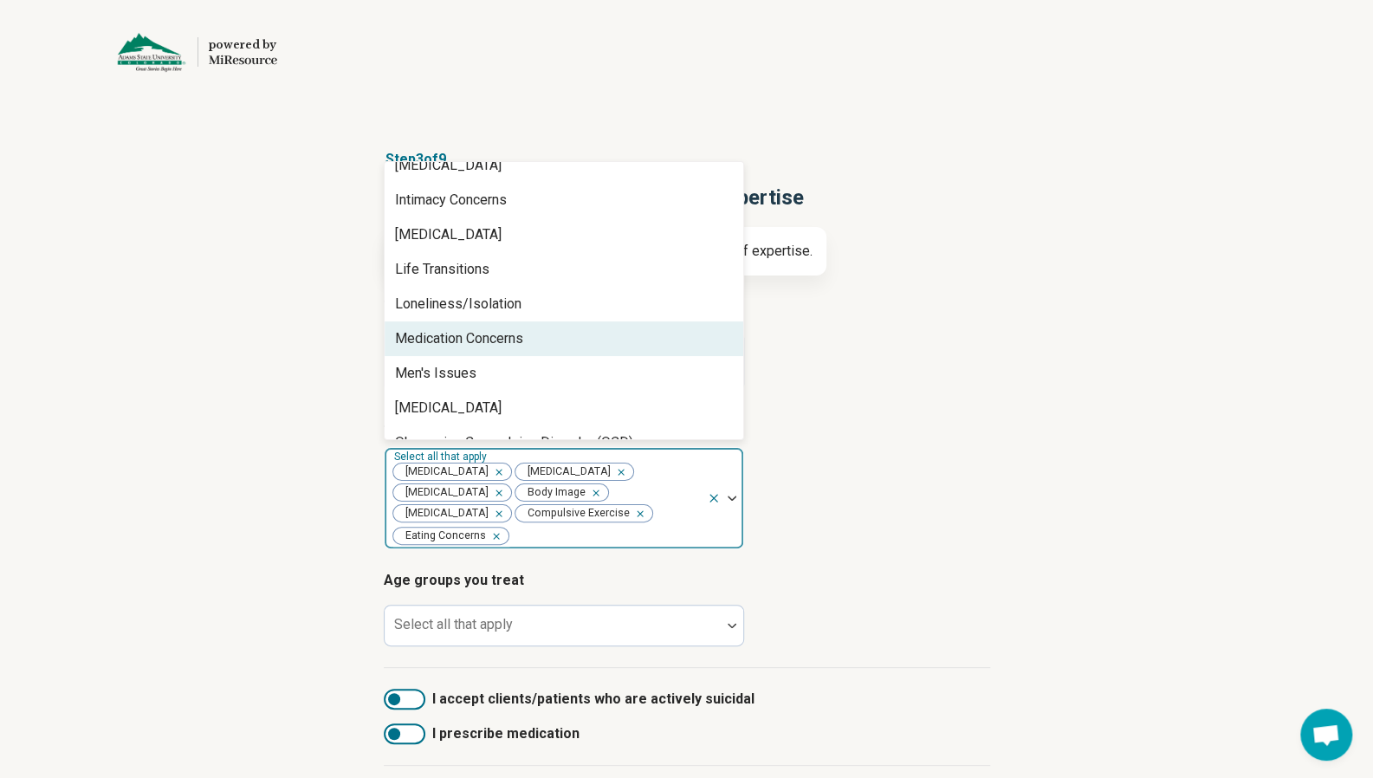
click at [480, 335] on div "Medication Concerns" at bounding box center [459, 338] width 128 height 21
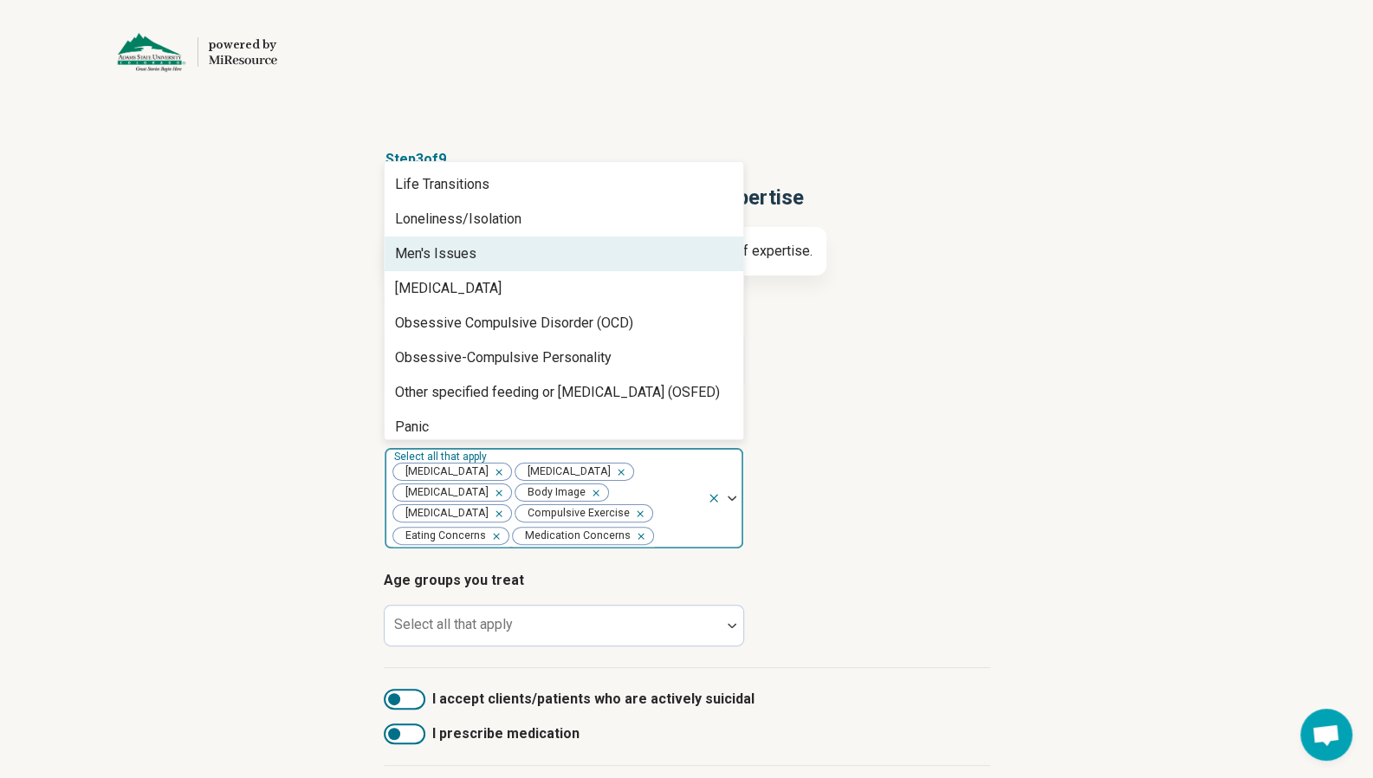
scroll to position [1560, 0]
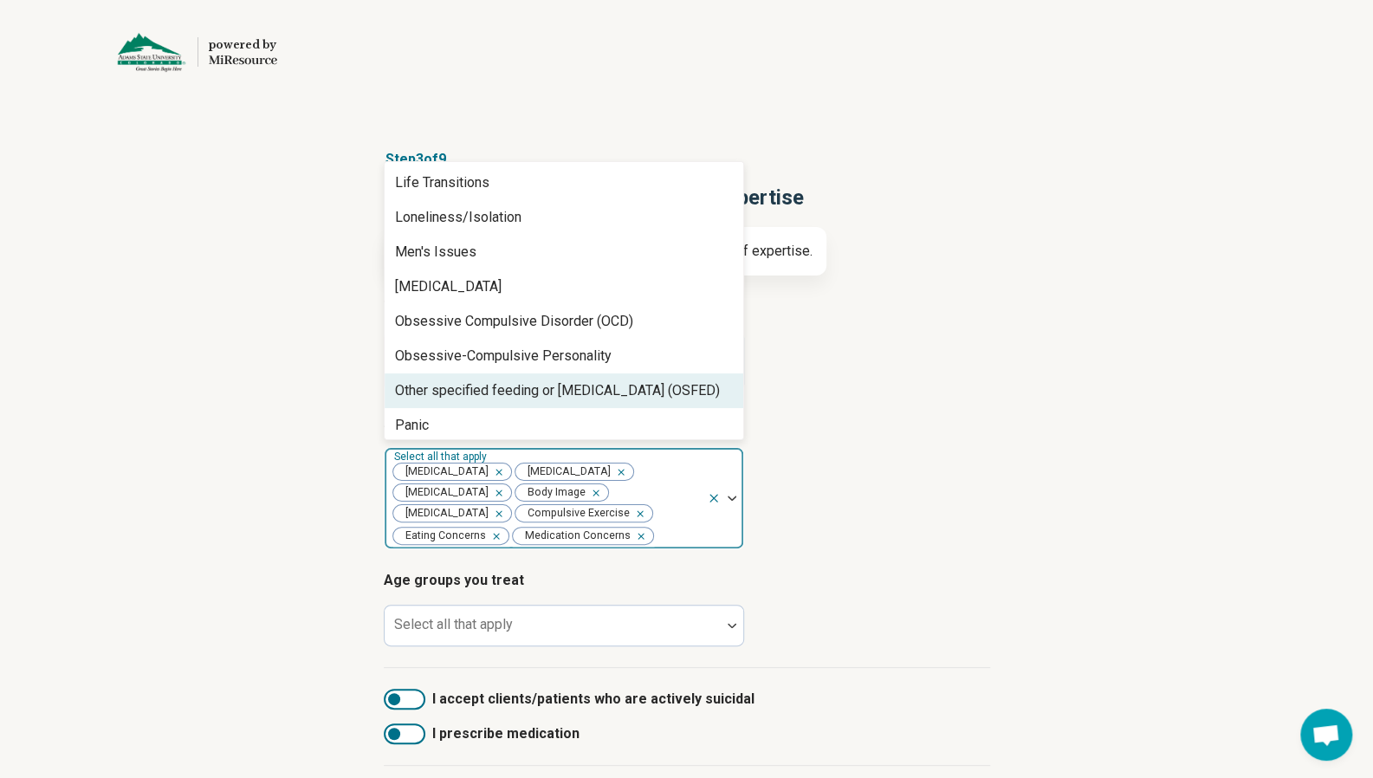
click at [492, 393] on div "Other specified feeding or [MEDICAL_DATA] (OSFED)" at bounding box center [557, 390] width 325 height 21
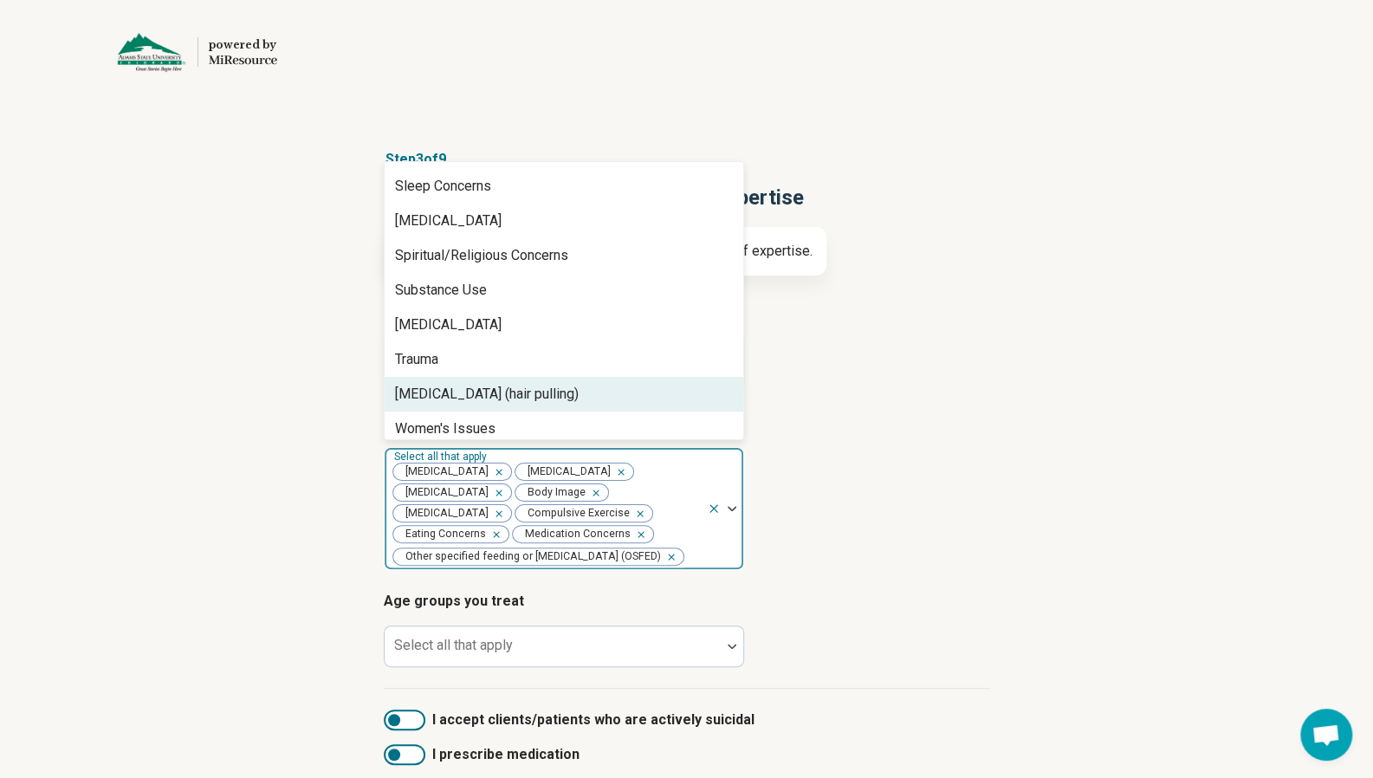
scroll to position [2884, 0]
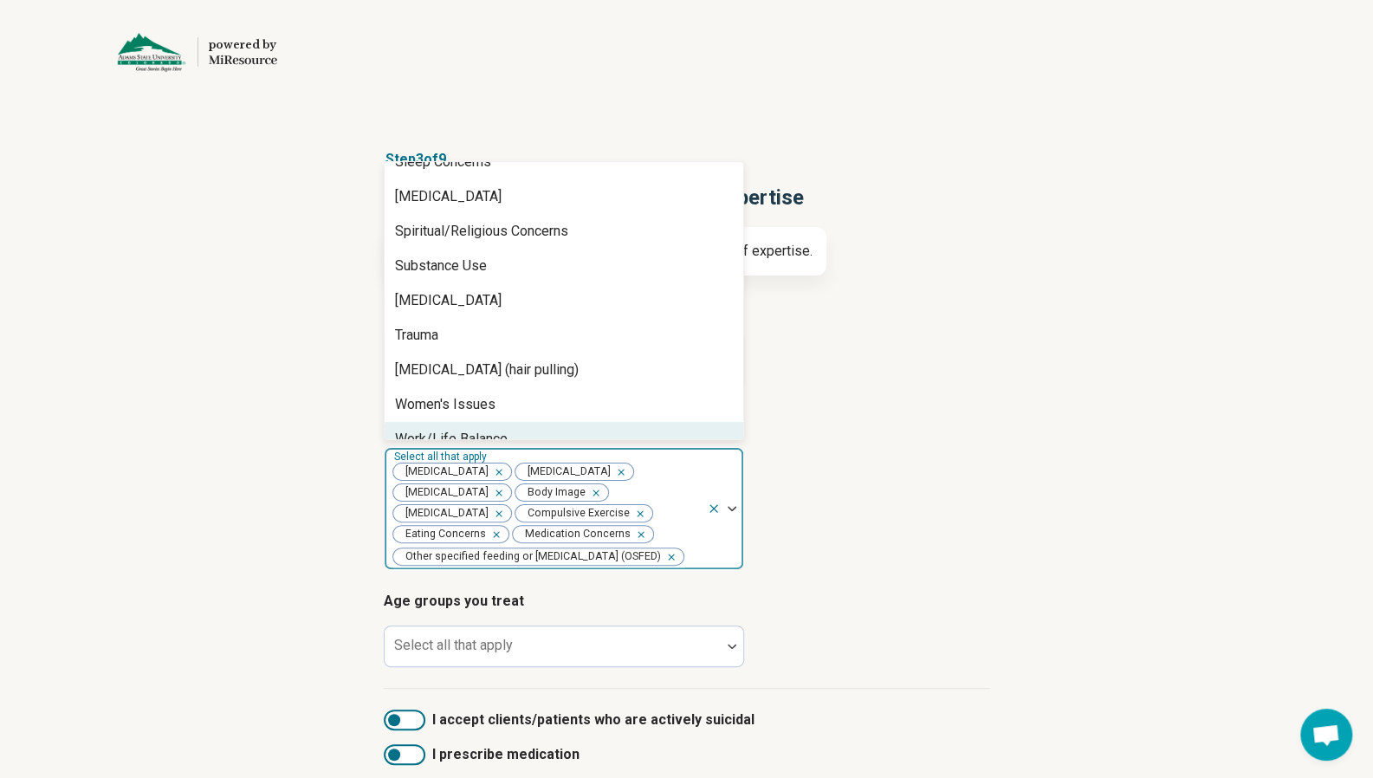
click at [879, 409] on div "Types of provider Select all that apply Certified [MEDICAL_DATA] Specialist [ME…" at bounding box center [687, 492] width 607 height 393
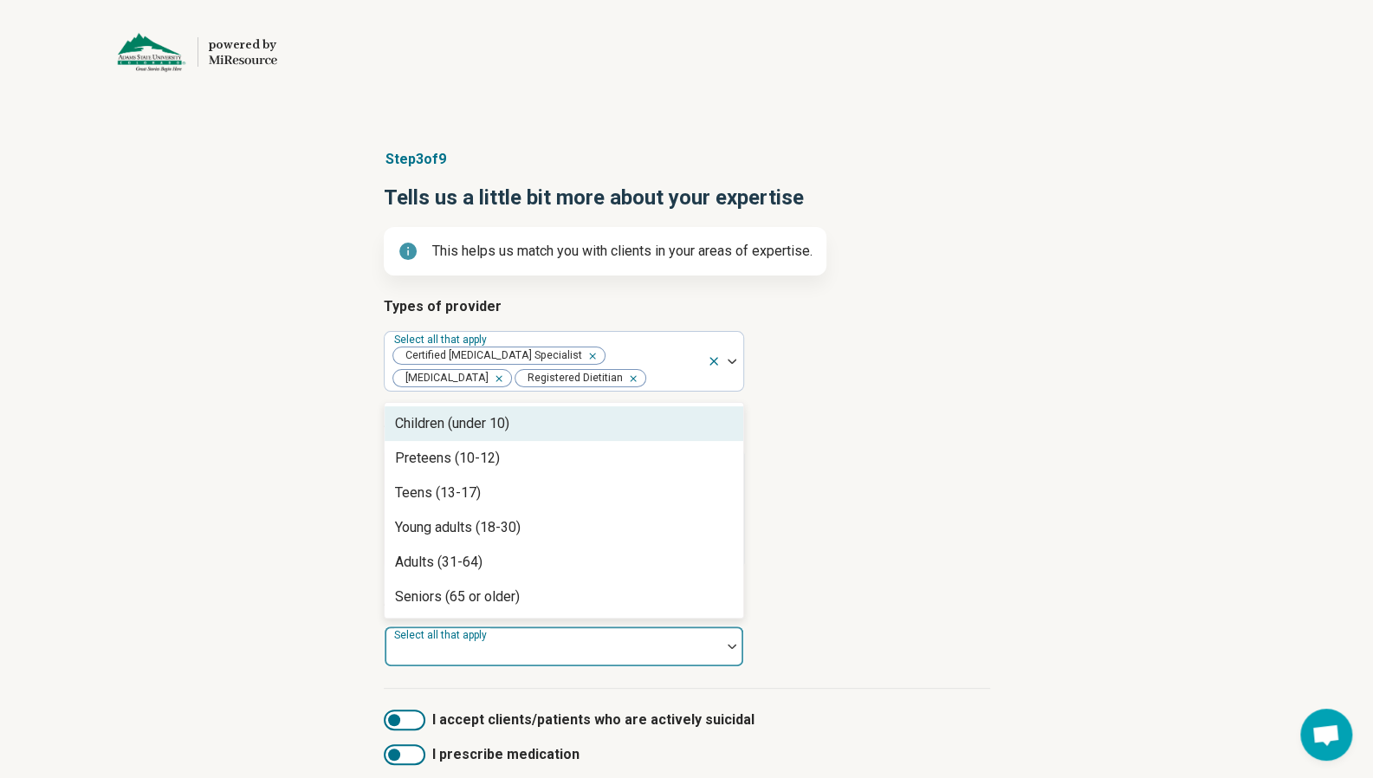
click at [707, 665] on div at bounding box center [553, 653] width 322 height 24
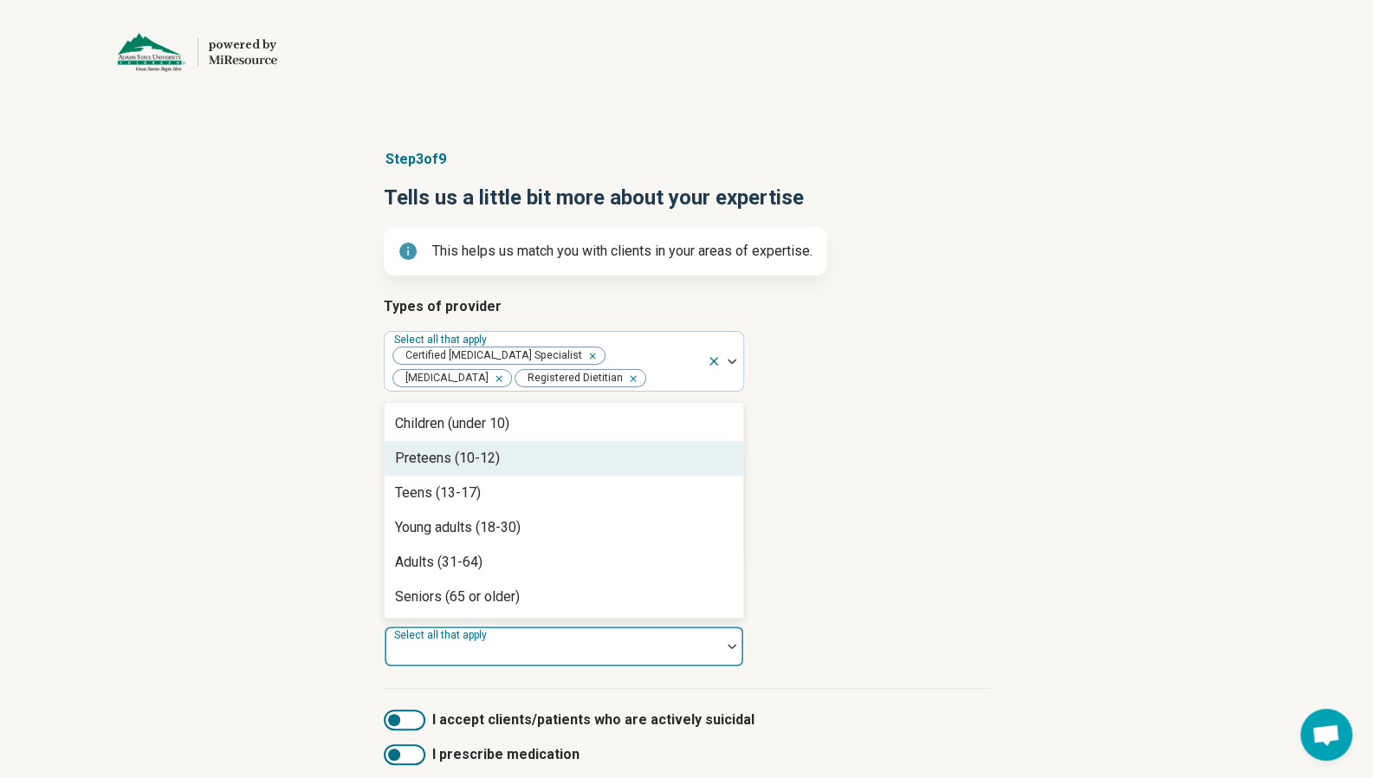
click at [527, 476] on div "Preteens (10-12)" at bounding box center [564, 458] width 359 height 35
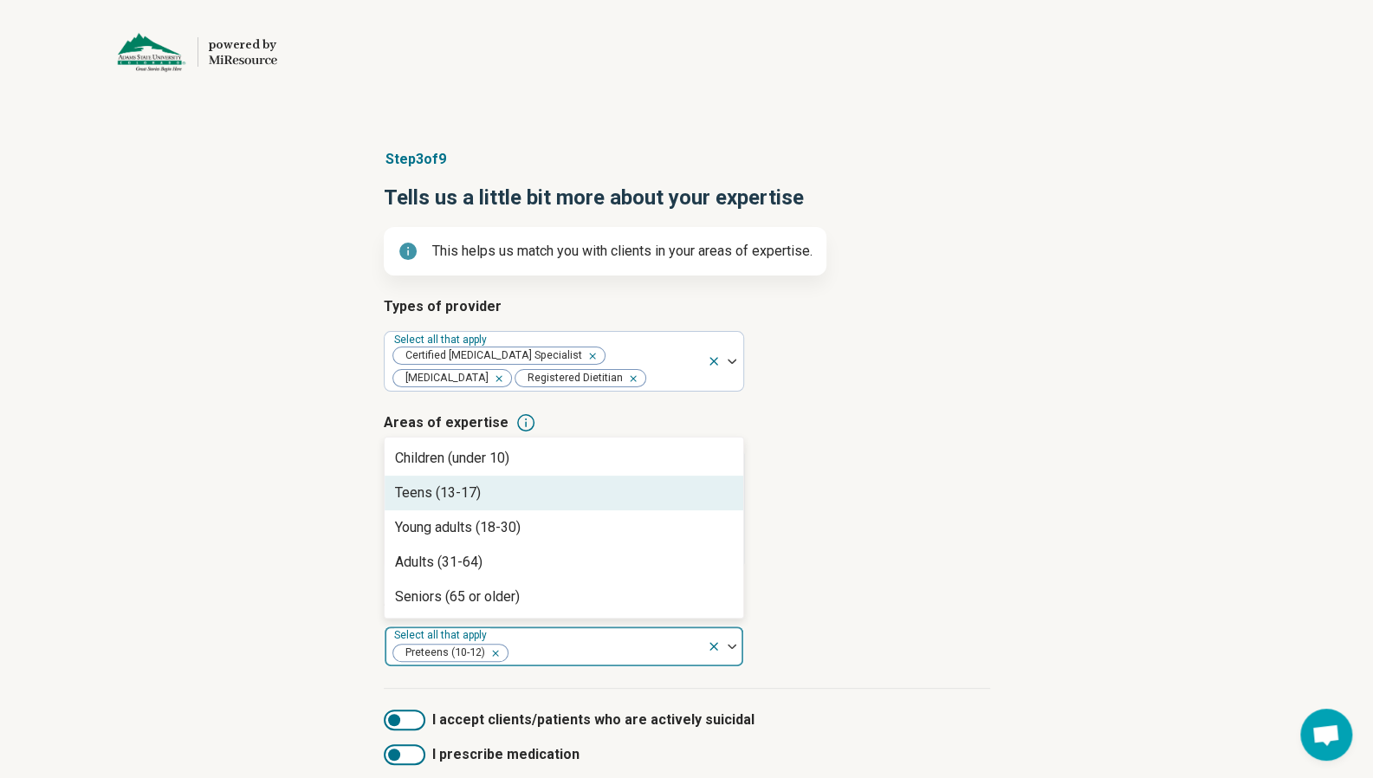
click at [520, 510] on div "Teens (13-17)" at bounding box center [564, 493] width 359 height 35
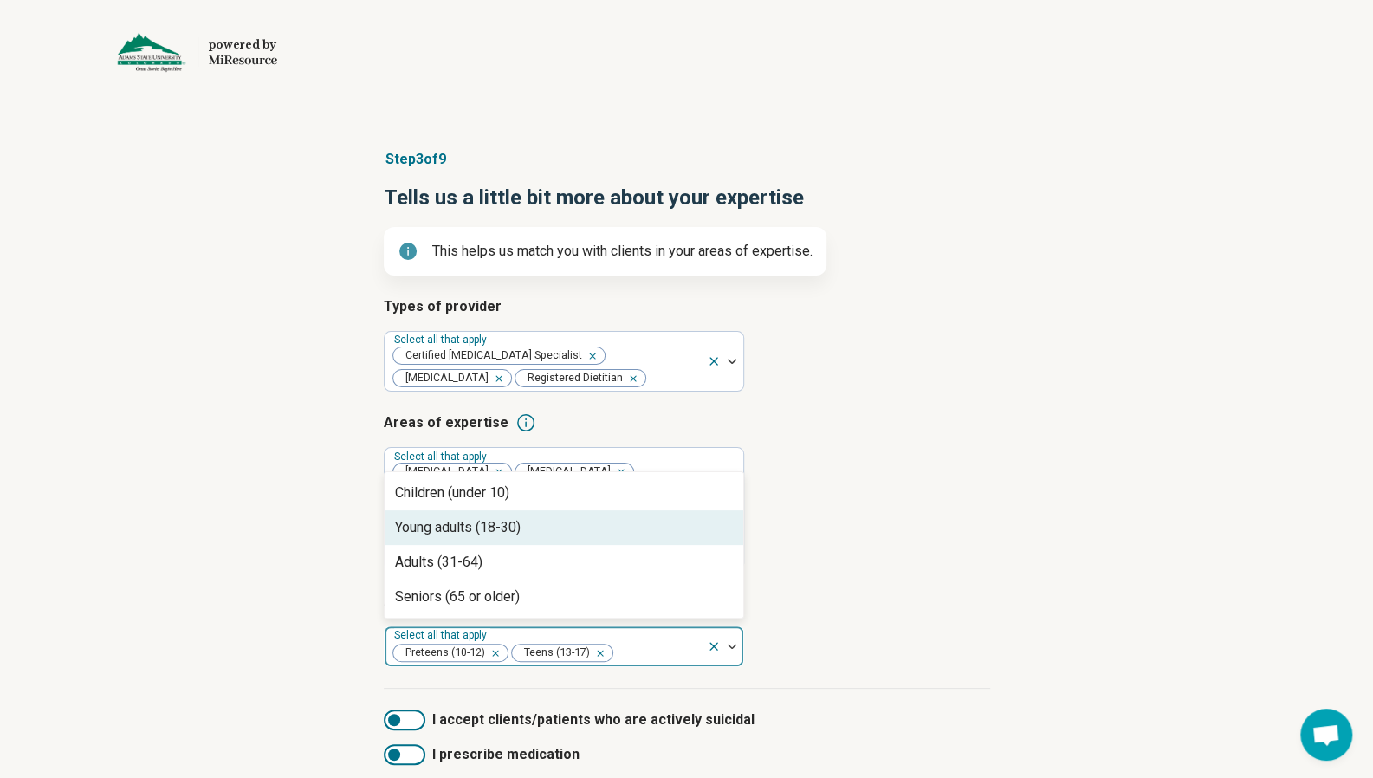
click at [520, 538] on div "Young adults (18-30)" at bounding box center [458, 527] width 126 height 21
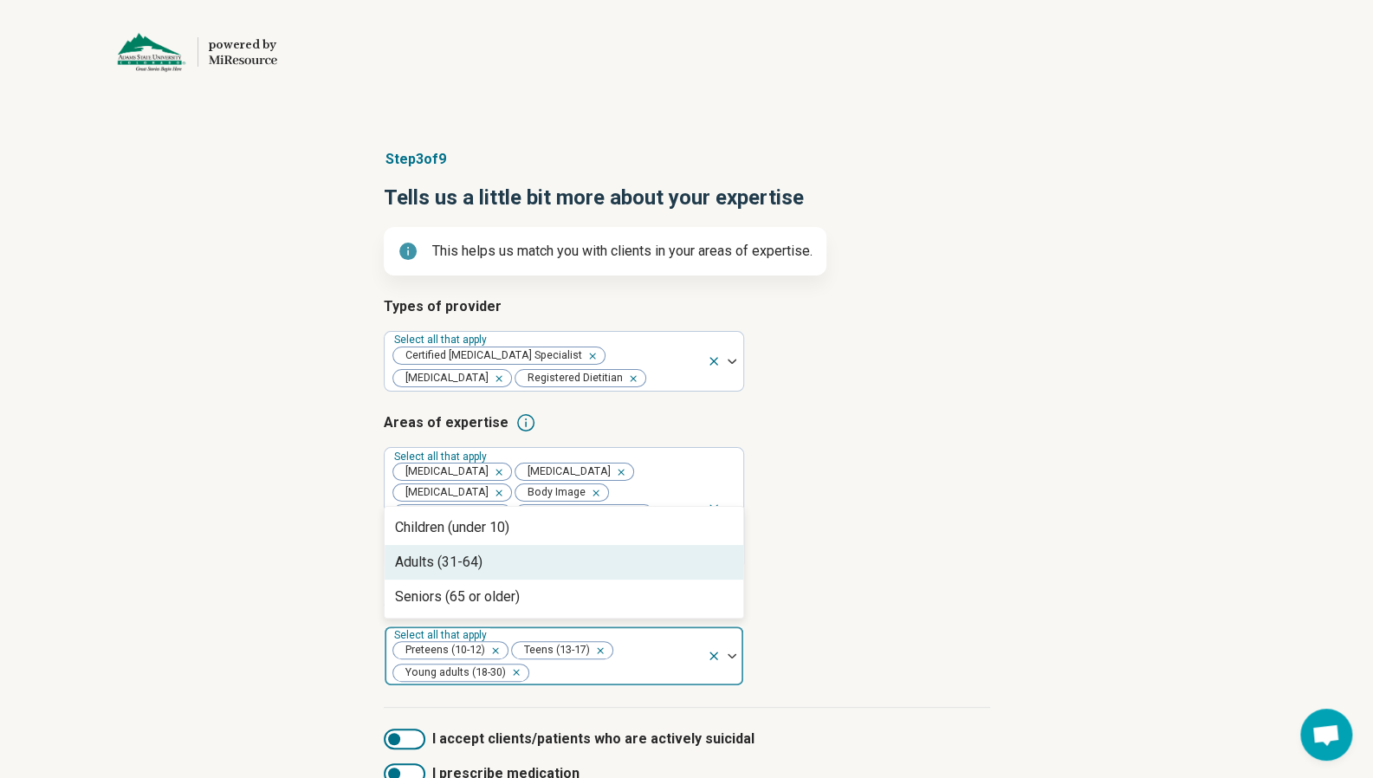
click at [511, 580] on div "Adults (31-64)" at bounding box center [564, 562] width 359 height 35
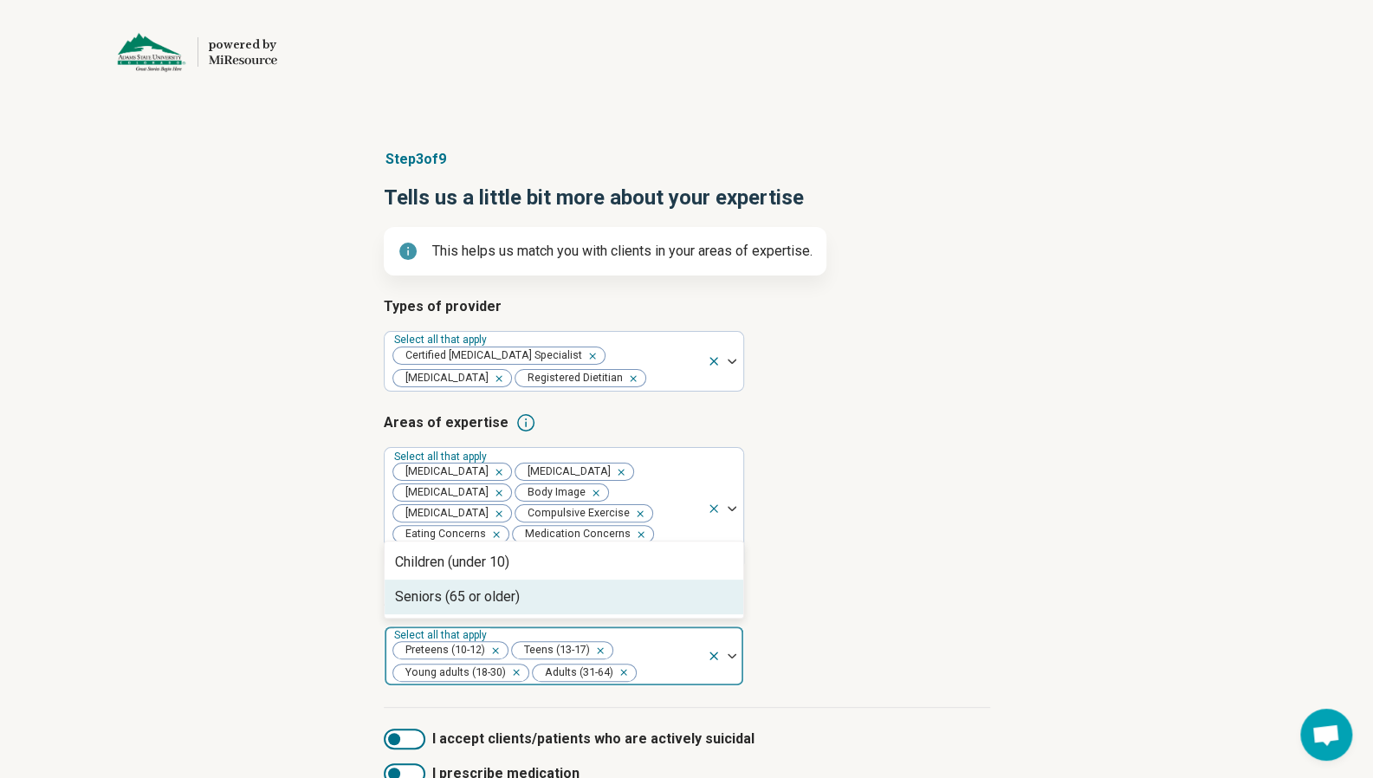
click at [515, 607] on div "Seniors (65 or older)" at bounding box center [457, 597] width 125 height 21
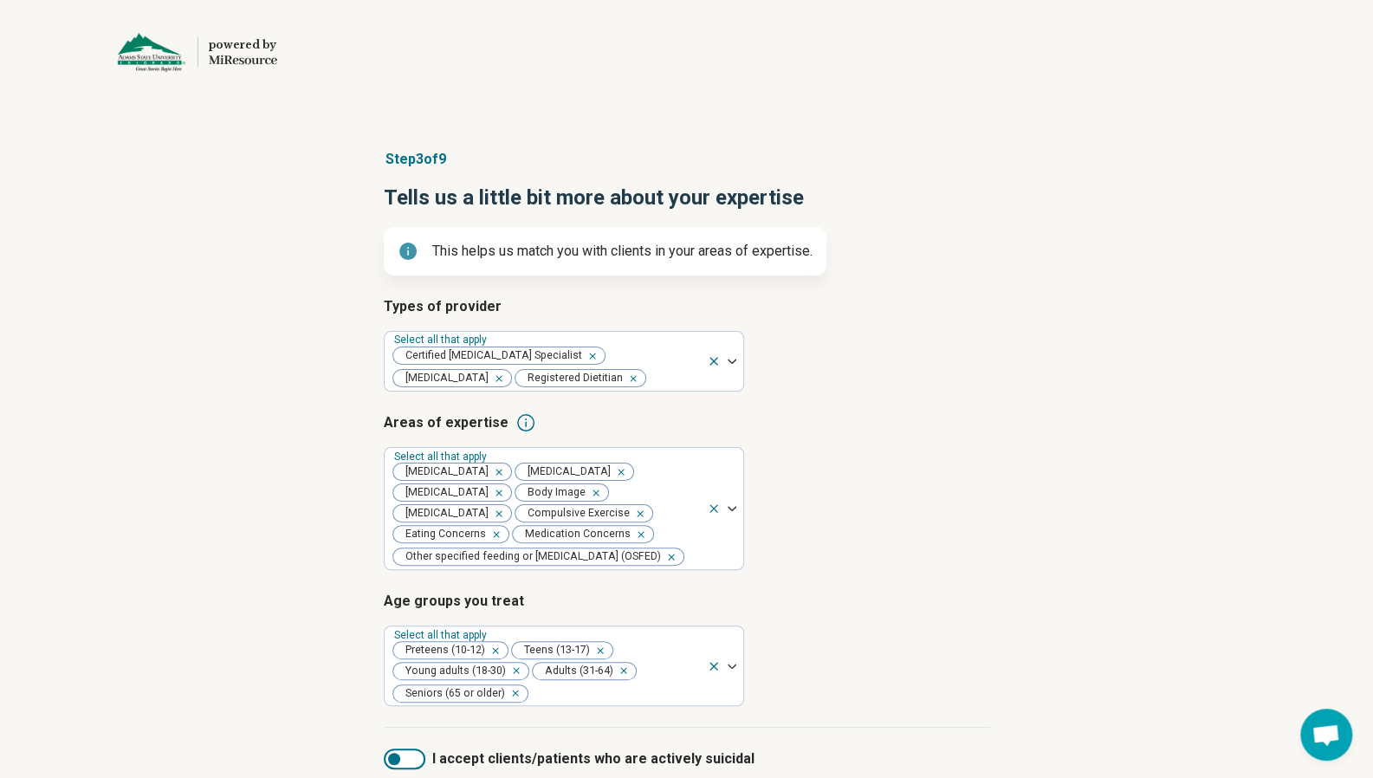
click at [817, 602] on div "Types of provider Select all that apply Certified [MEDICAL_DATA] Specialist [ME…" at bounding box center [687, 512] width 607 height 432
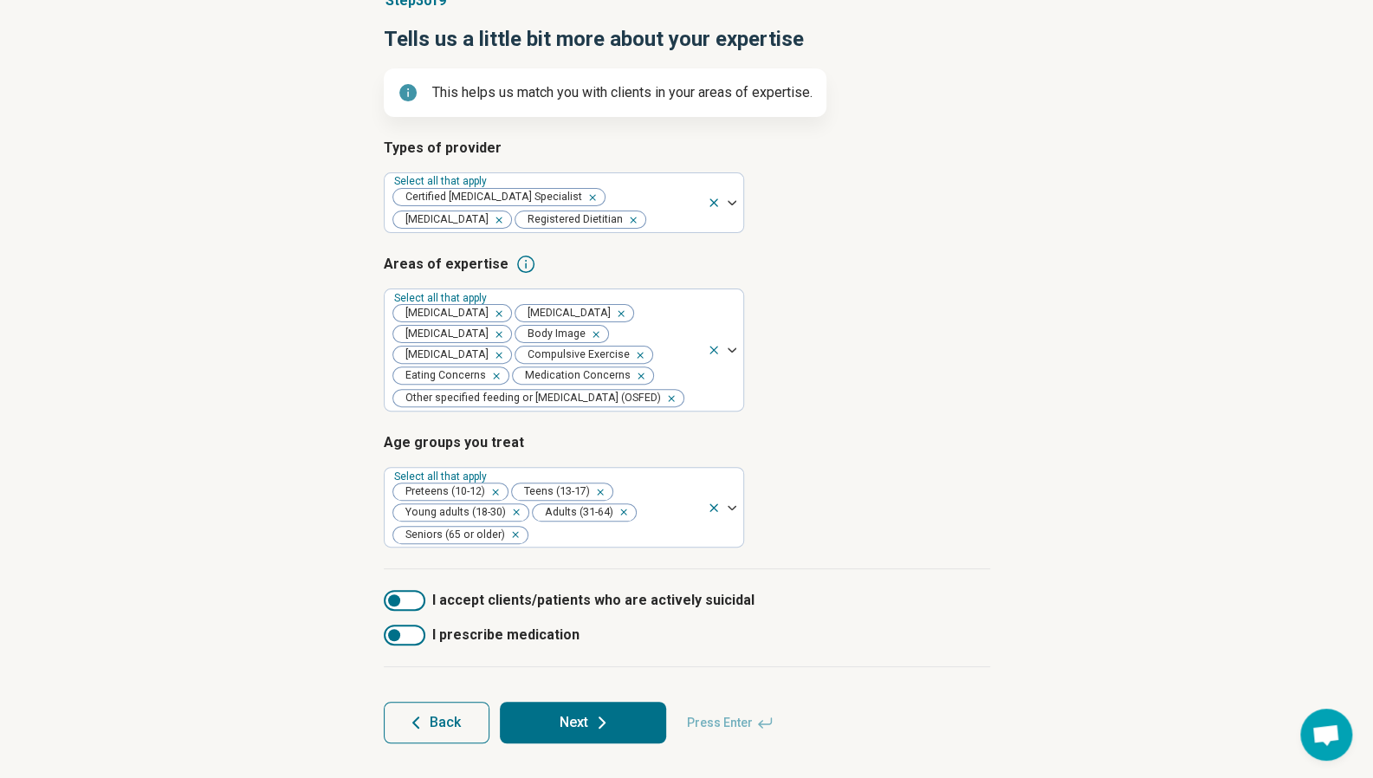
scroll to position [173, 0]
click at [397, 604] on div at bounding box center [394, 600] width 12 height 12
click at [396, 641] on div at bounding box center [394, 635] width 12 height 12
click at [410, 607] on div at bounding box center [415, 600] width 12 height 12
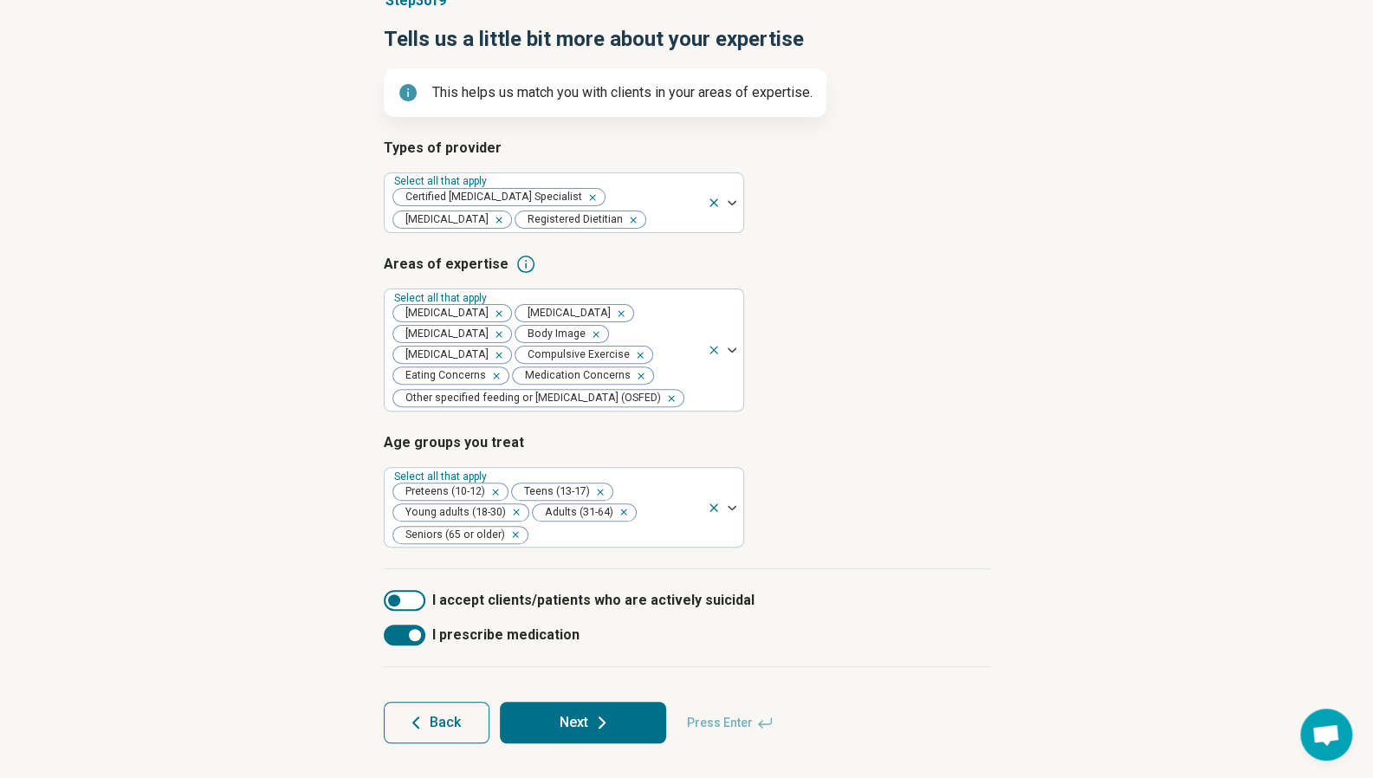
click at [609, 733] on icon at bounding box center [602, 722] width 21 height 21
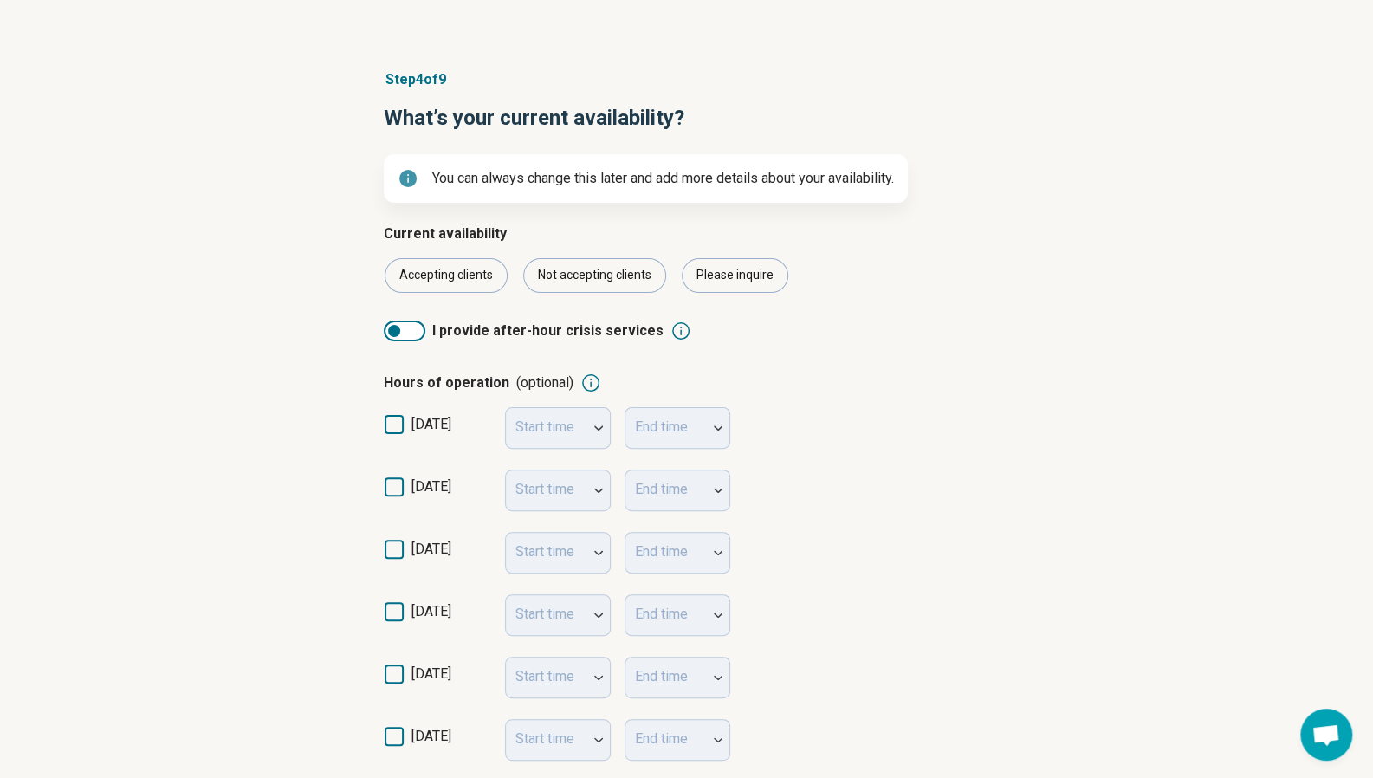
scroll to position [87, 0]
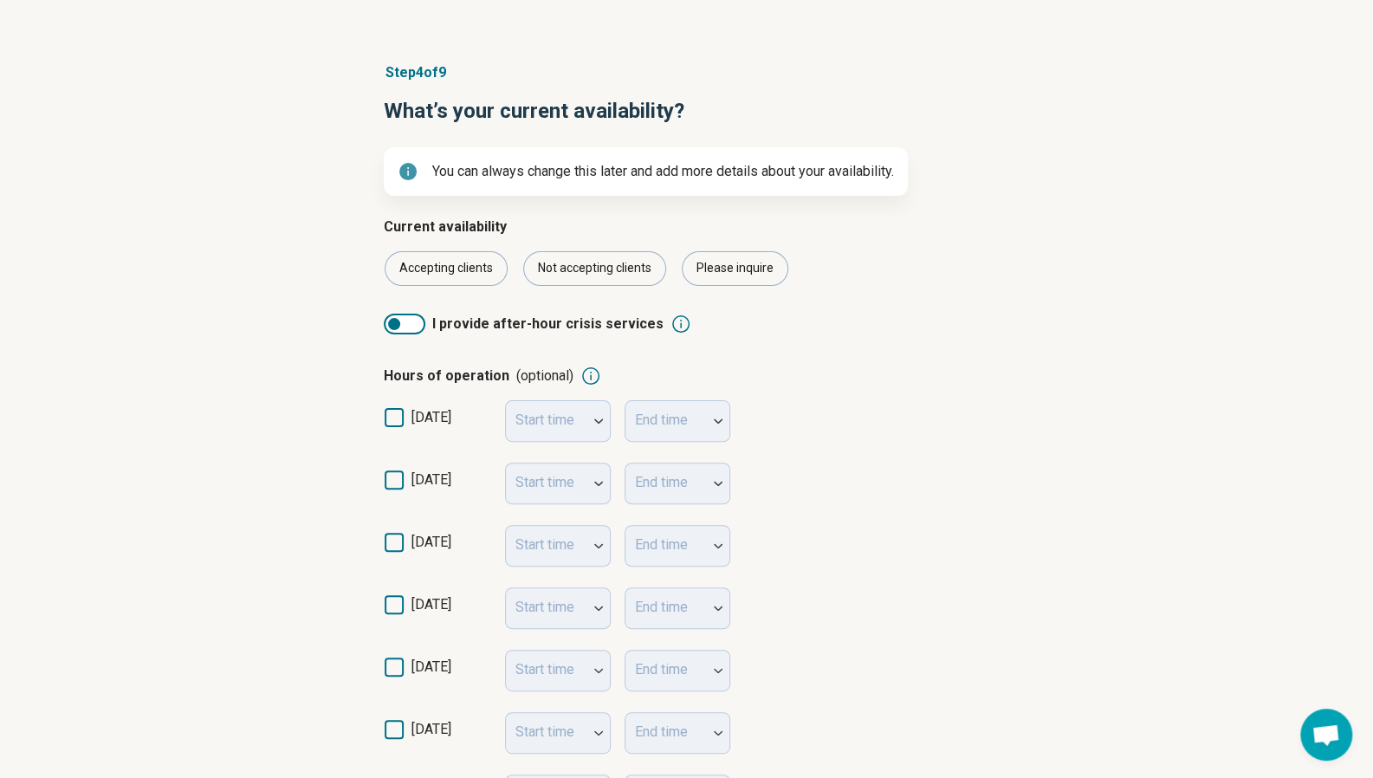
click at [390, 481] on icon at bounding box center [394, 480] width 19 height 19
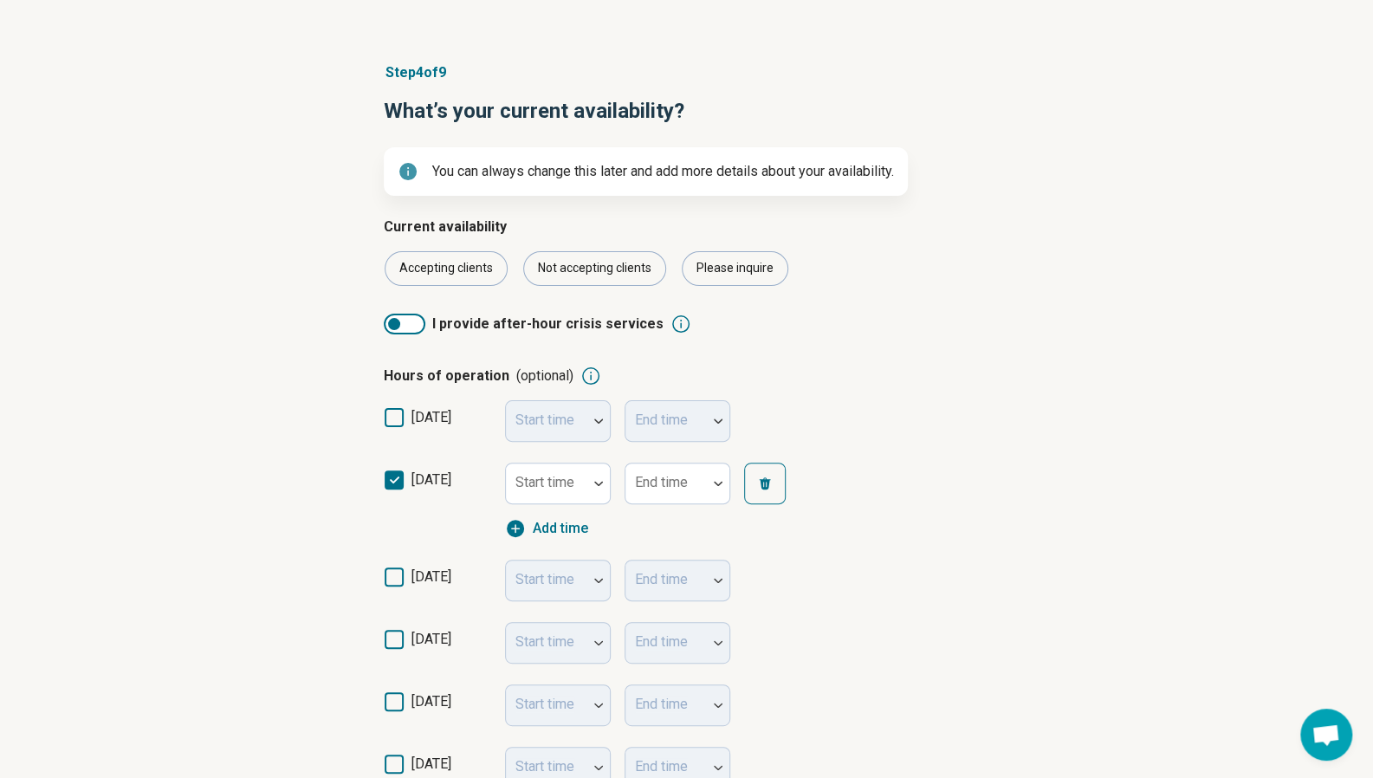
click at [397, 588] on label "[DATE]" at bounding box center [437, 584] width 107 height 35
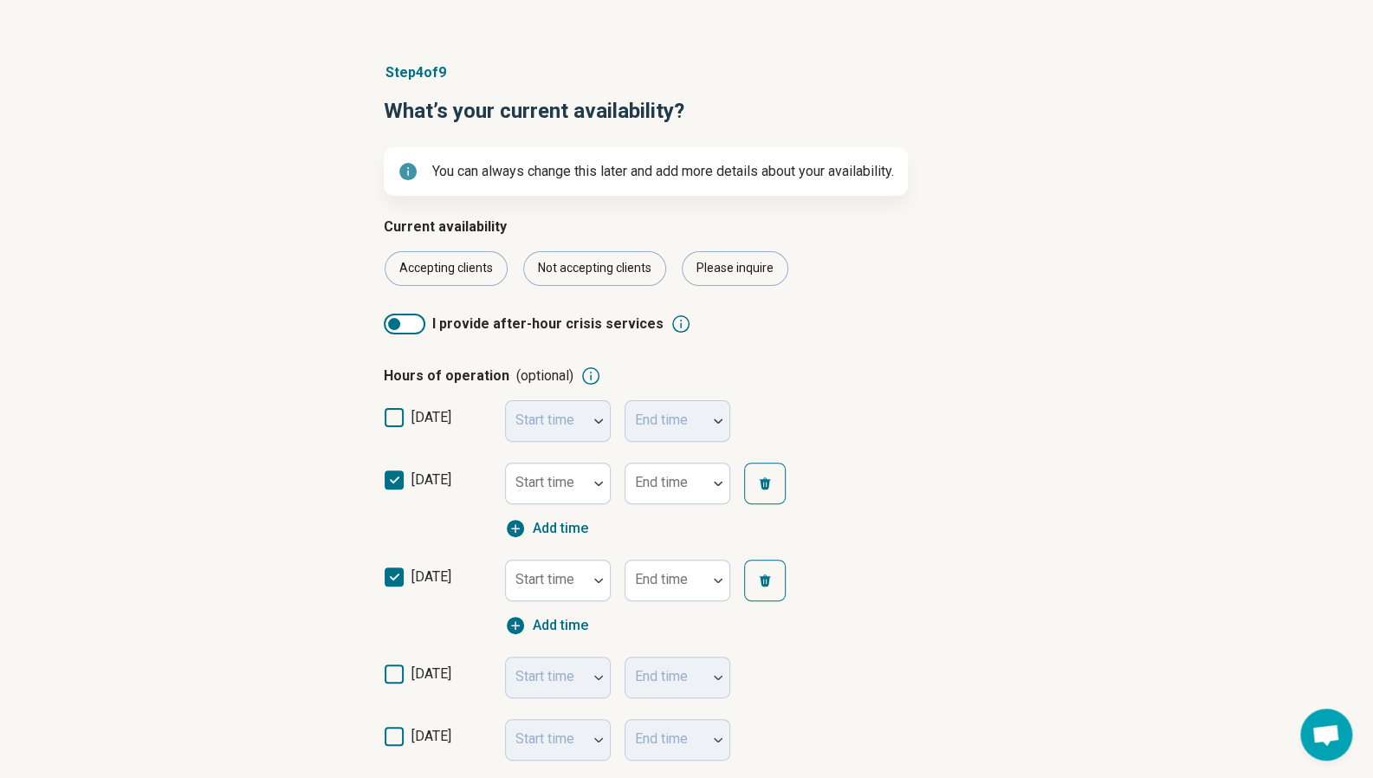
click at [399, 672] on icon at bounding box center [394, 674] width 19 height 19
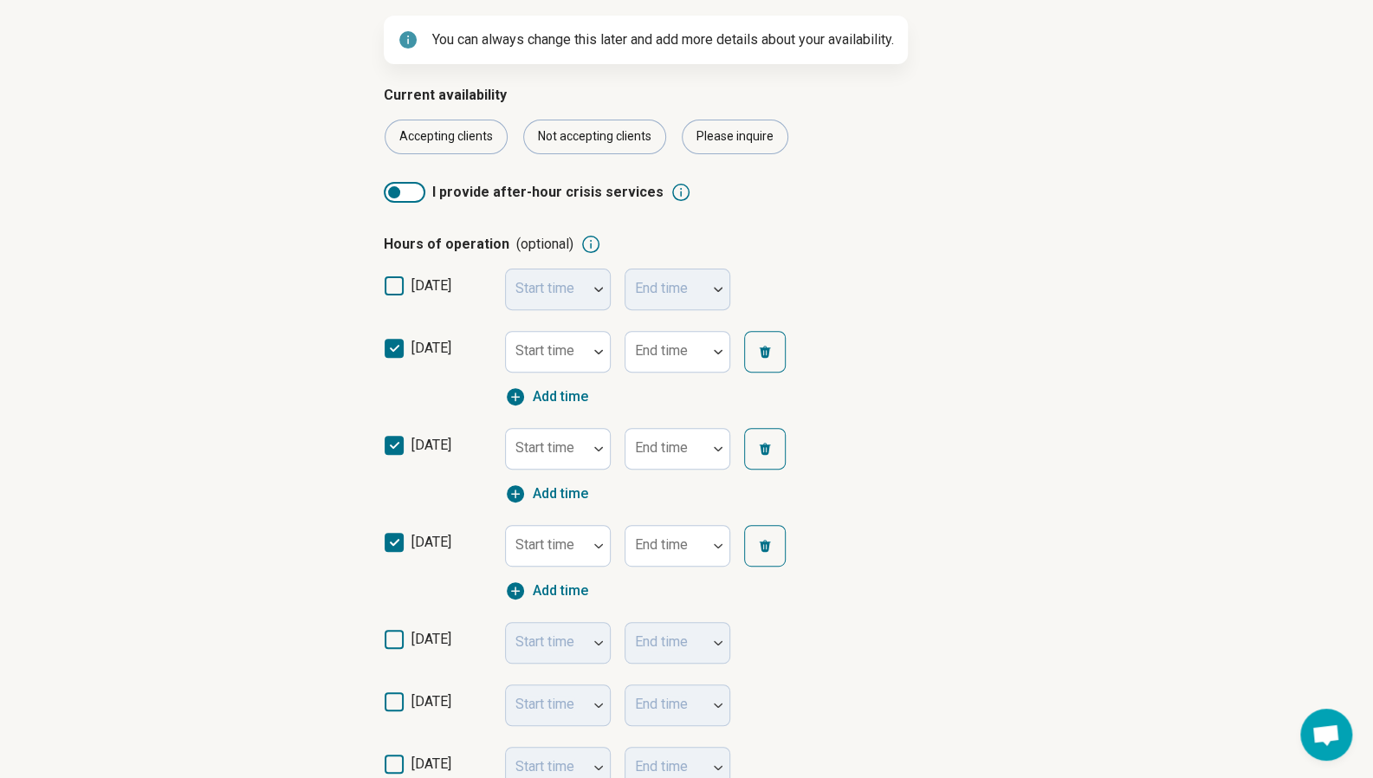
scroll to position [260, 0]
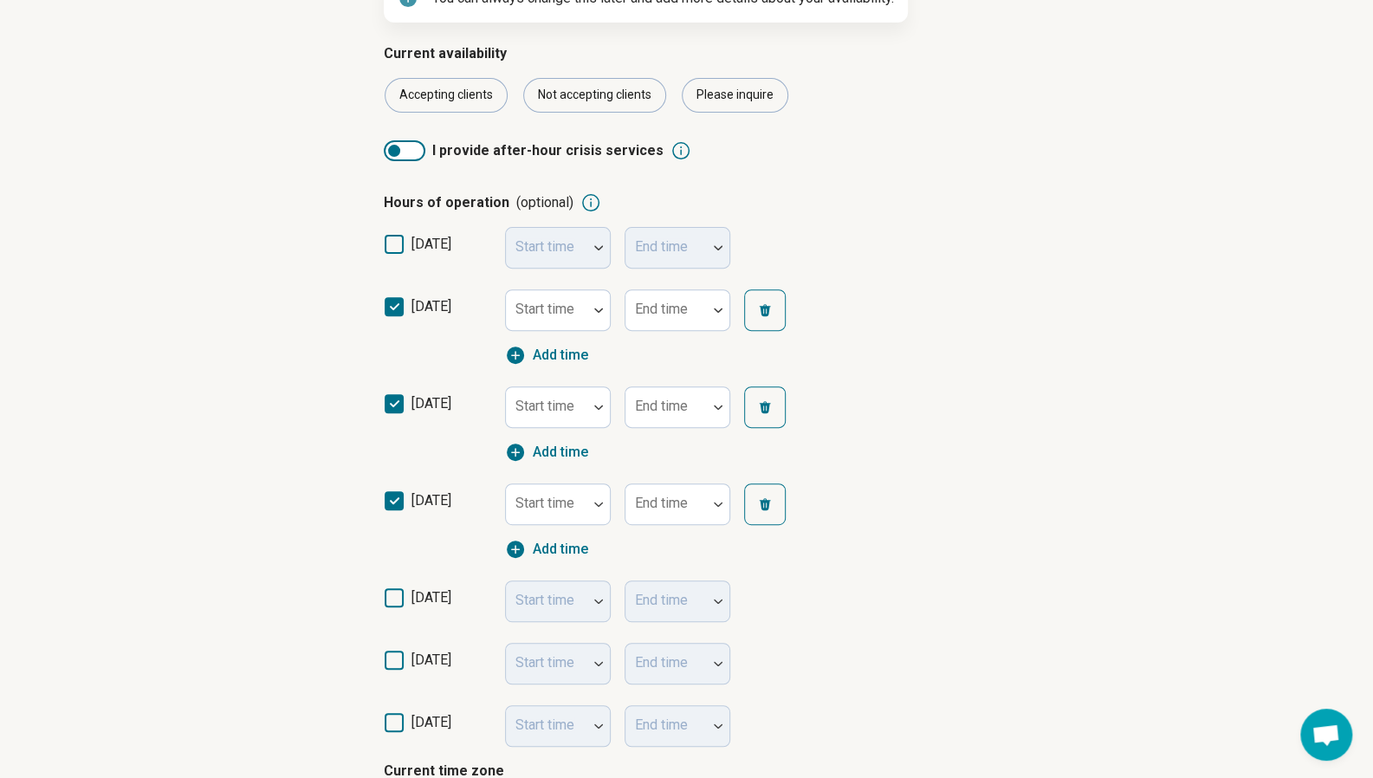
click at [398, 601] on icon at bounding box center [394, 597] width 19 height 19
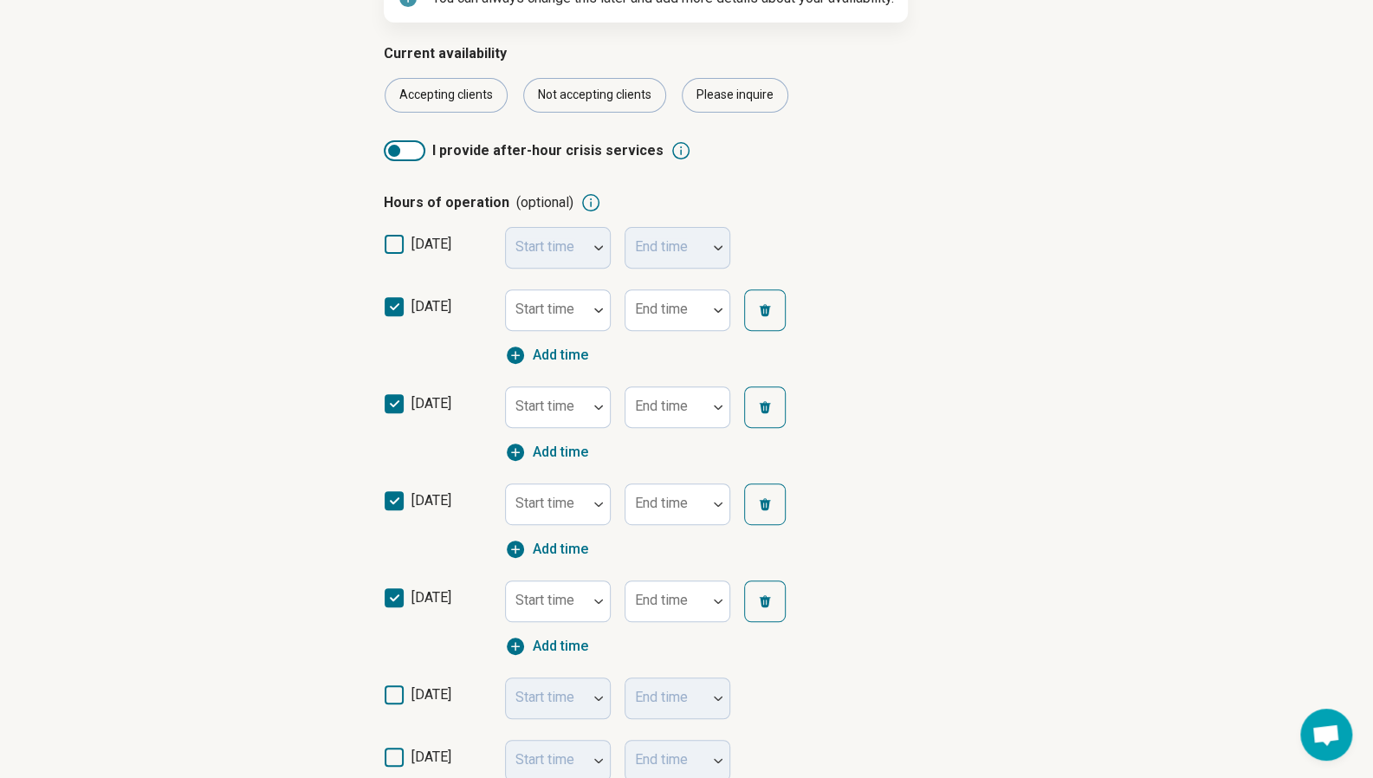
scroll to position [9, 0]
click at [395, 691] on icon at bounding box center [394, 694] width 19 height 19
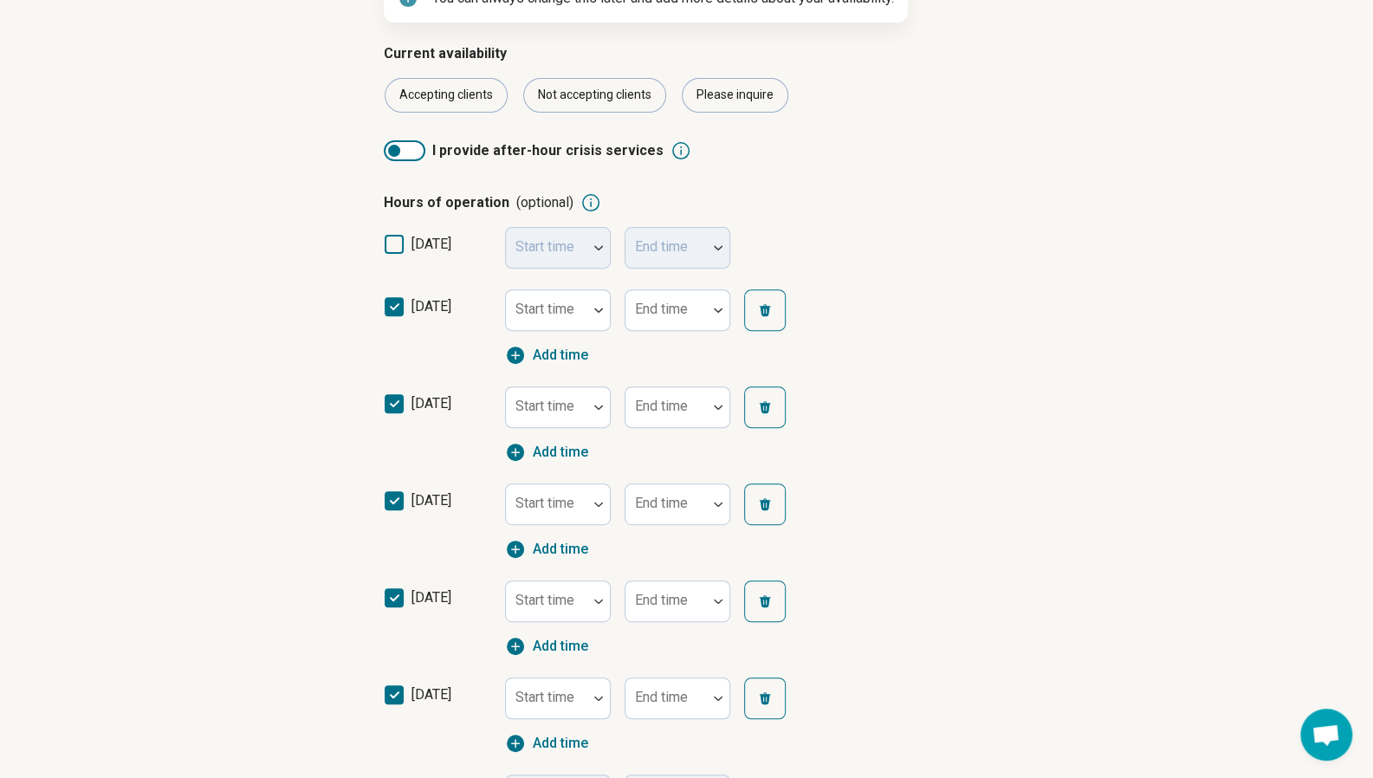
scroll to position [260, 0]
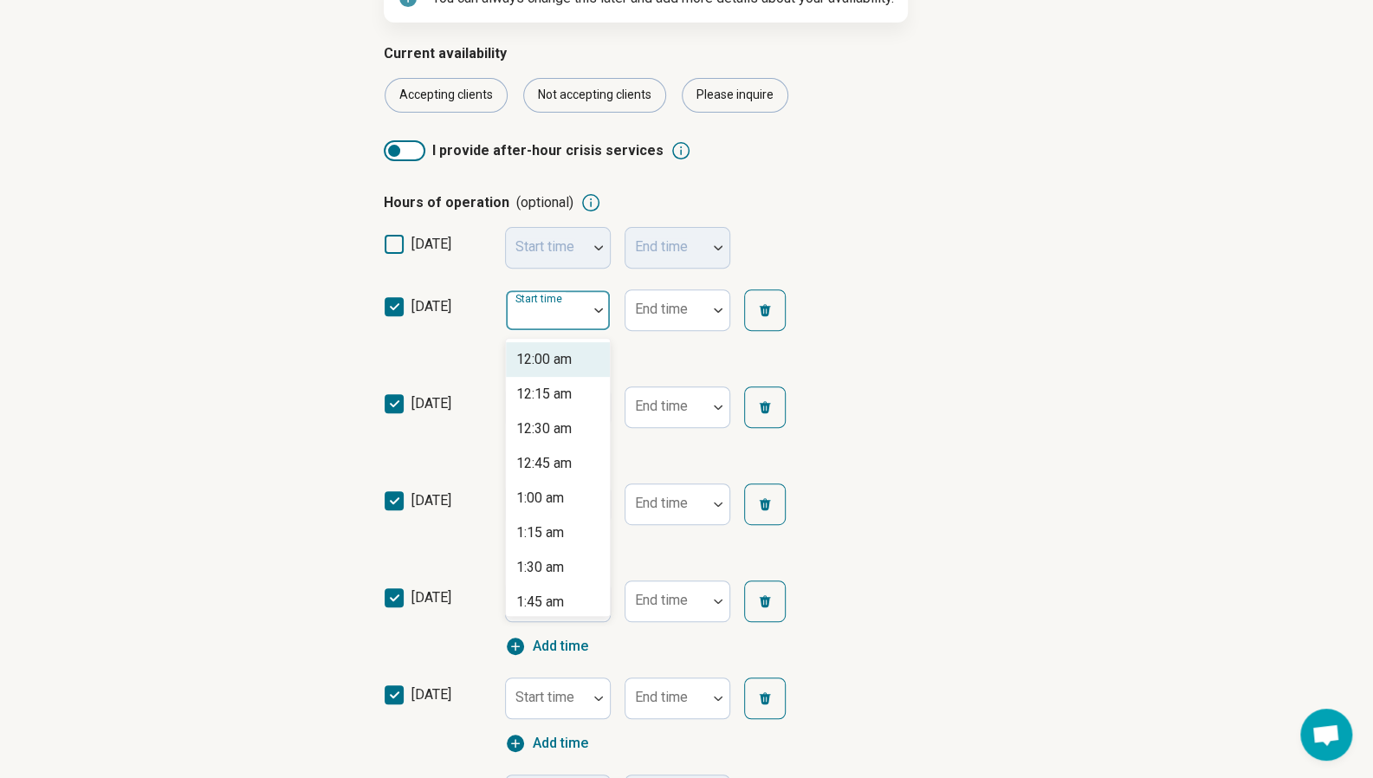
click at [572, 321] on div at bounding box center [547, 317] width 68 height 24
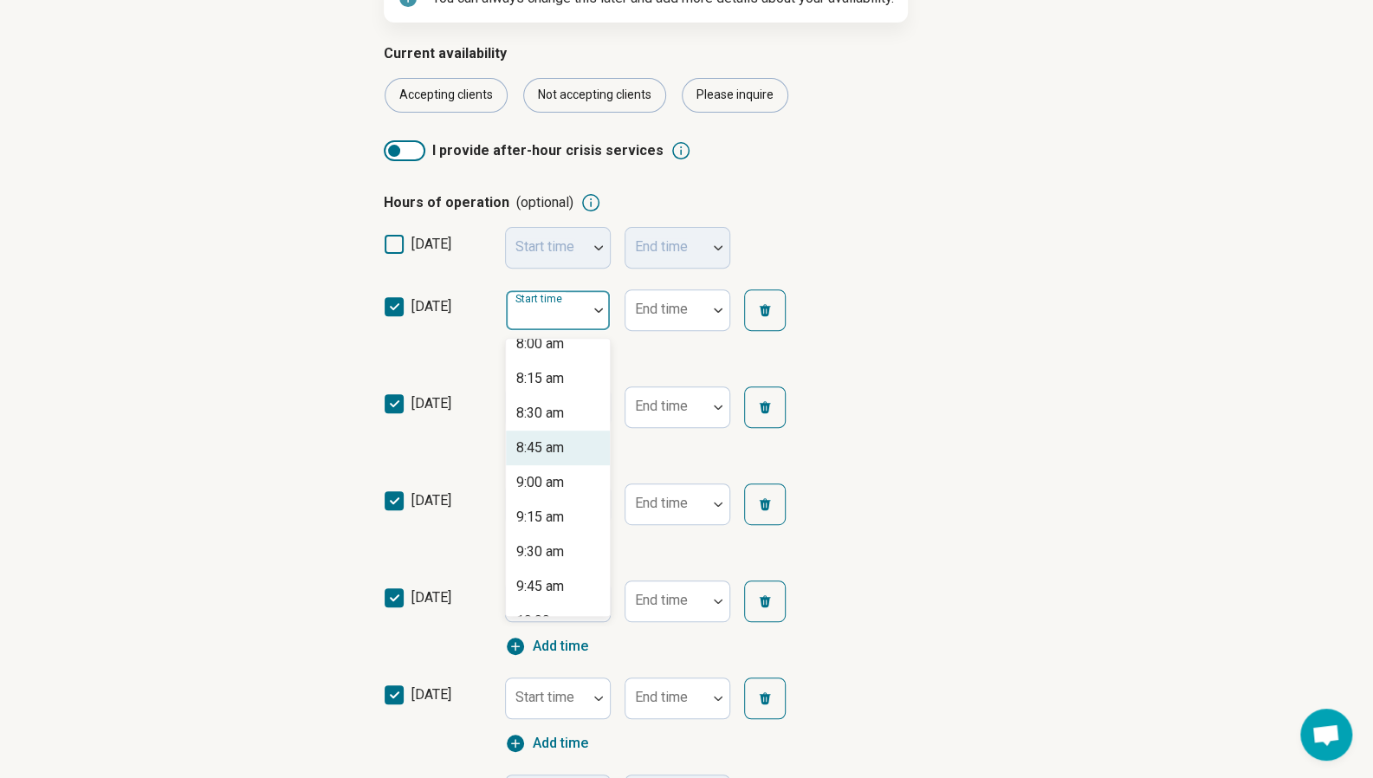
scroll to position [1126, 0]
click at [561, 488] on div "9:00 am" at bounding box center [540, 481] width 48 height 21
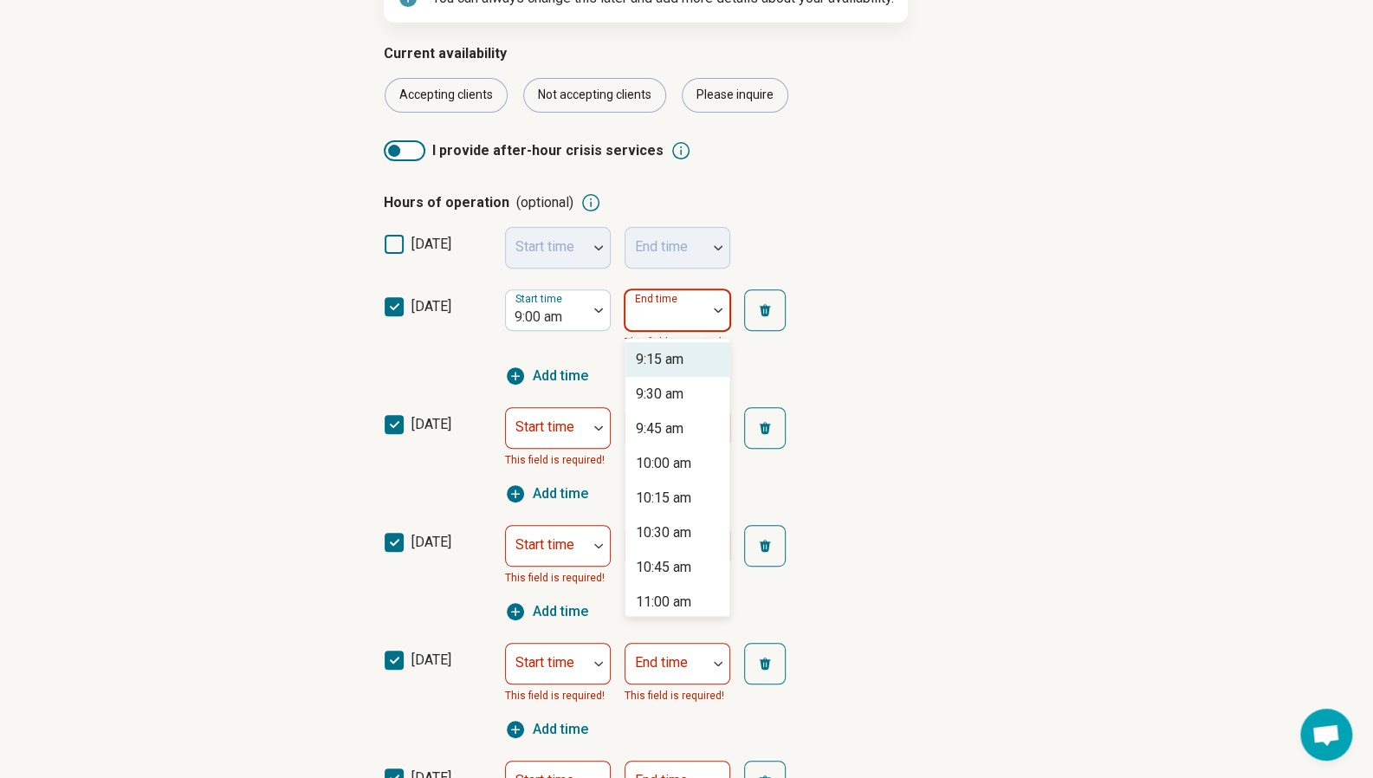
click at [675, 316] on div "End time" at bounding box center [678, 310] width 106 height 42
click at [677, 564] on div "5:00 pm" at bounding box center [660, 567] width 49 height 21
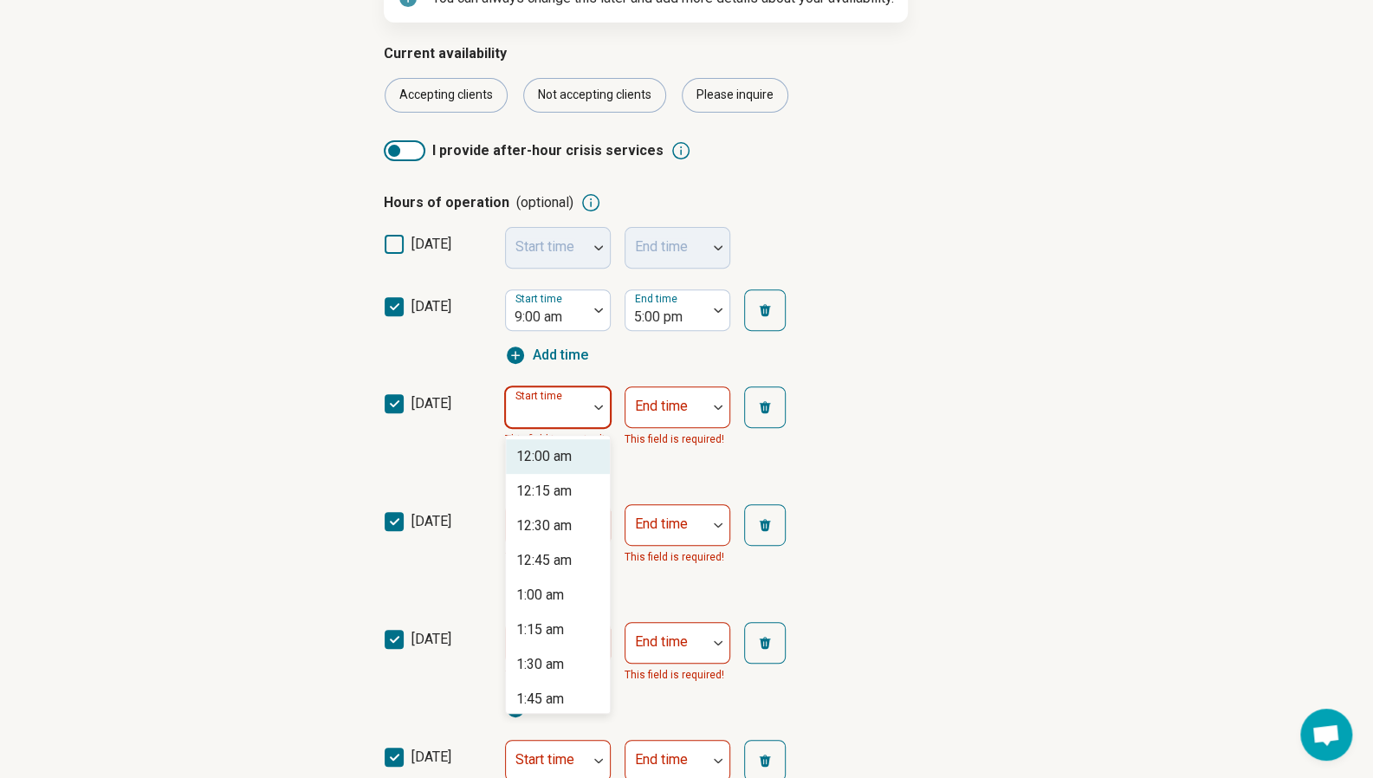
click at [563, 417] on div at bounding box center [547, 414] width 68 height 24
click at [544, 486] on div "9:00 am" at bounding box center [540, 491] width 48 height 21
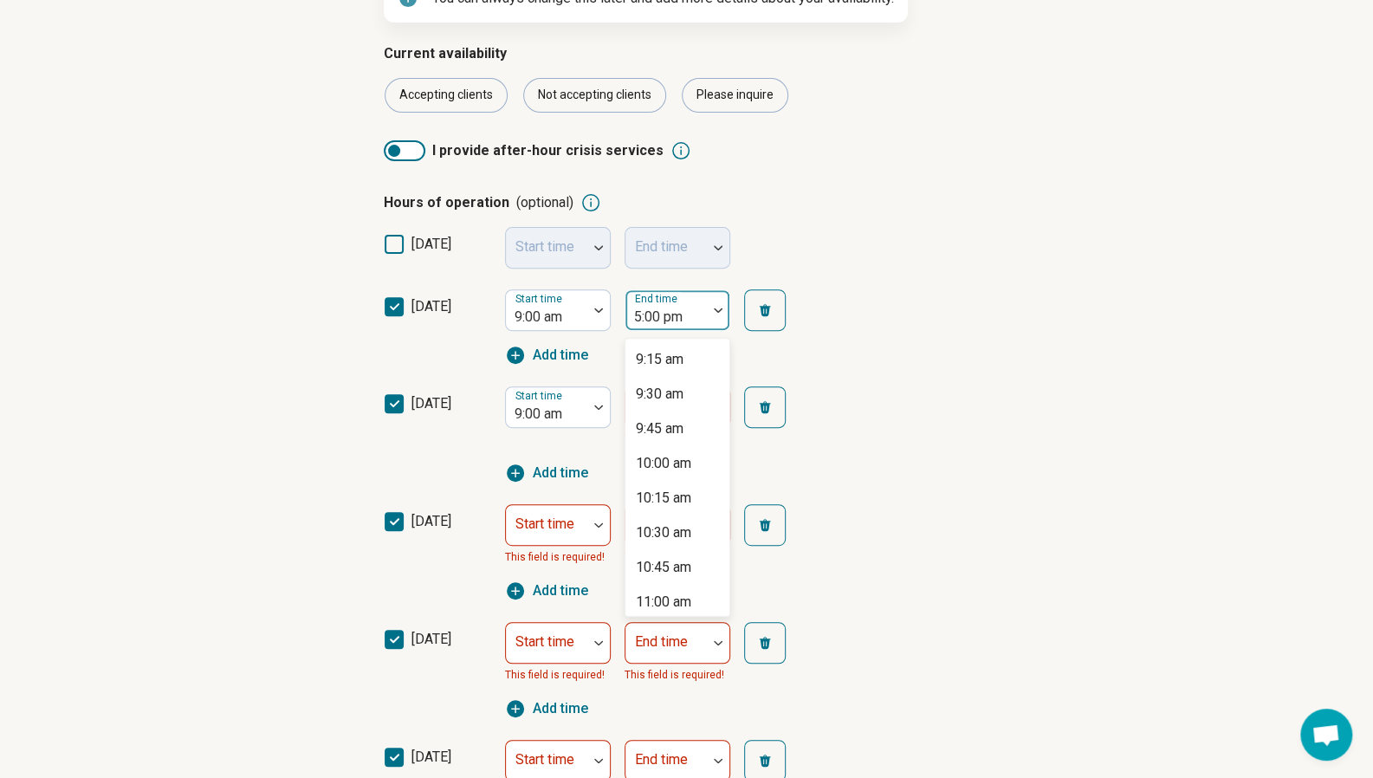
click at [658, 310] on div at bounding box center [667, 317] width 68 height 24
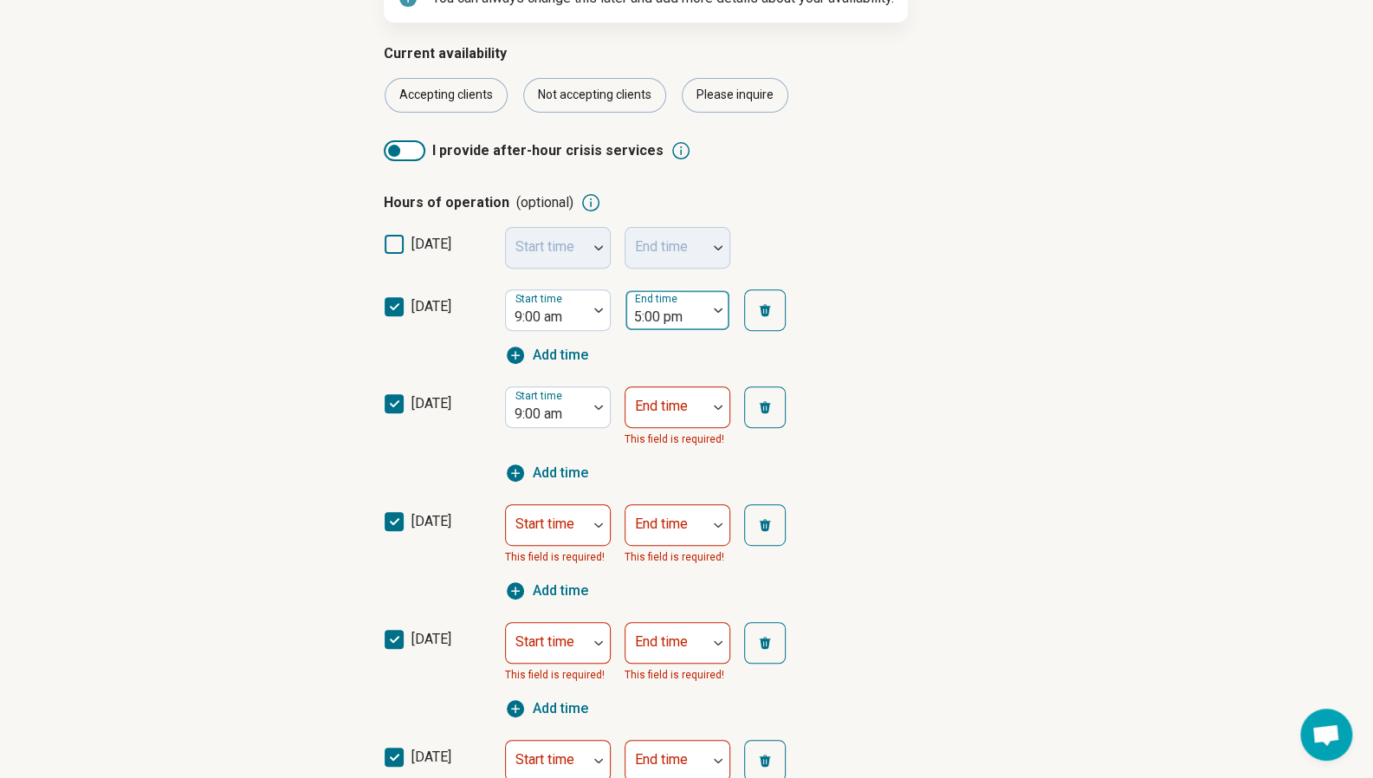
drag, startPoint x: 658, startPoint y: 311, endPoint x: 680, endPoint y: 311, distance: 22.5
click at [680, 311] on div at bounding box center [667, 317] width 68 height 24
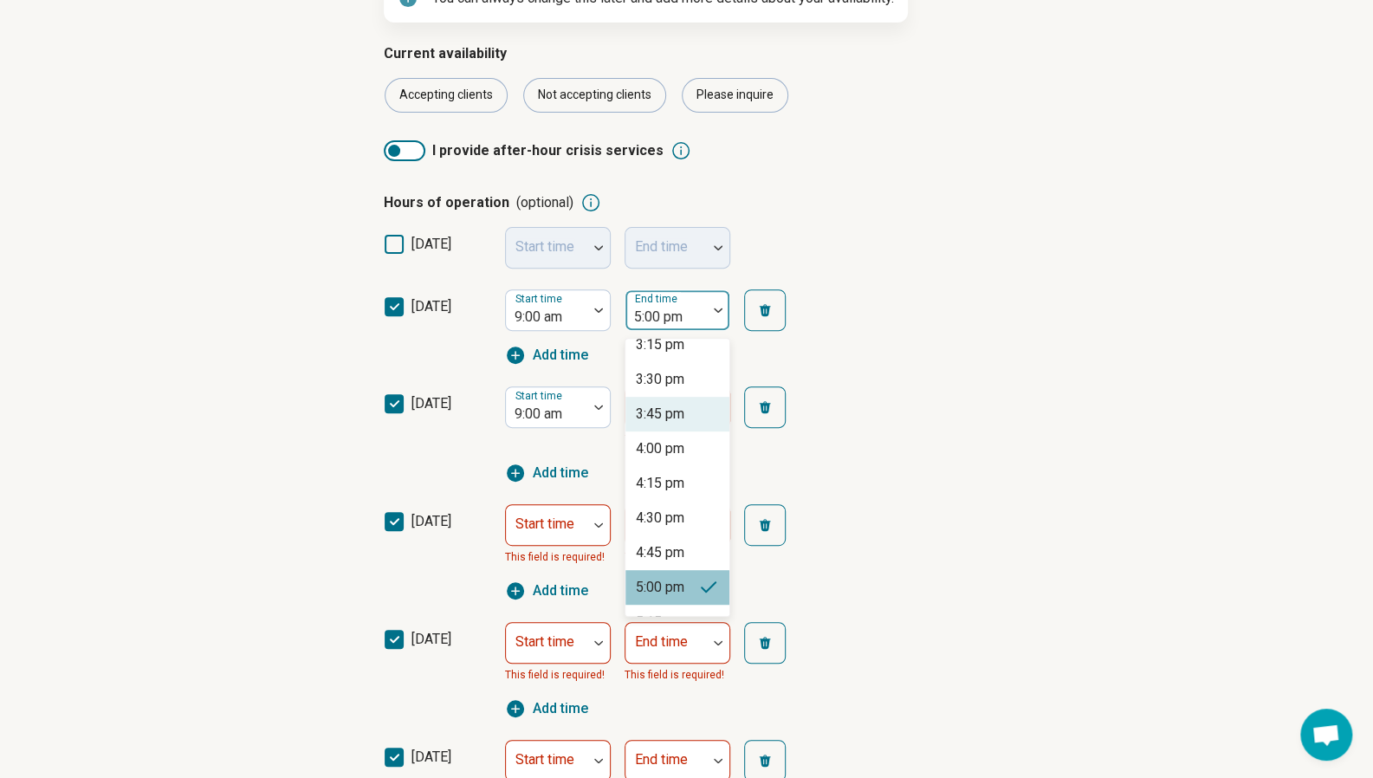
click at [854, 365] on div "[DATE] Start time 9:00 am 59 results available. Use Up and Down to choose optio…" at bounding box center [687, 327] width 607 height 97
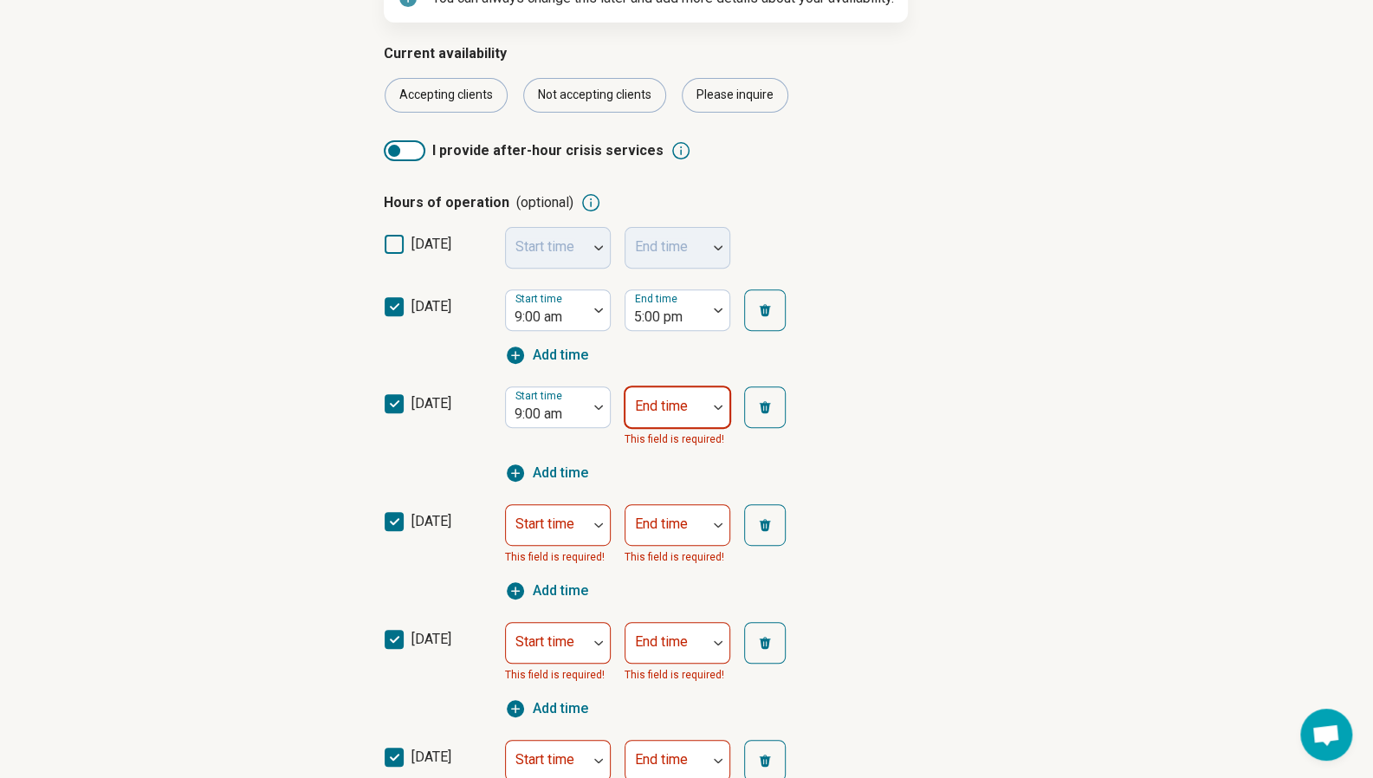
click at [685, 415] on div at bounding box center [667, 414] width 68 height 24
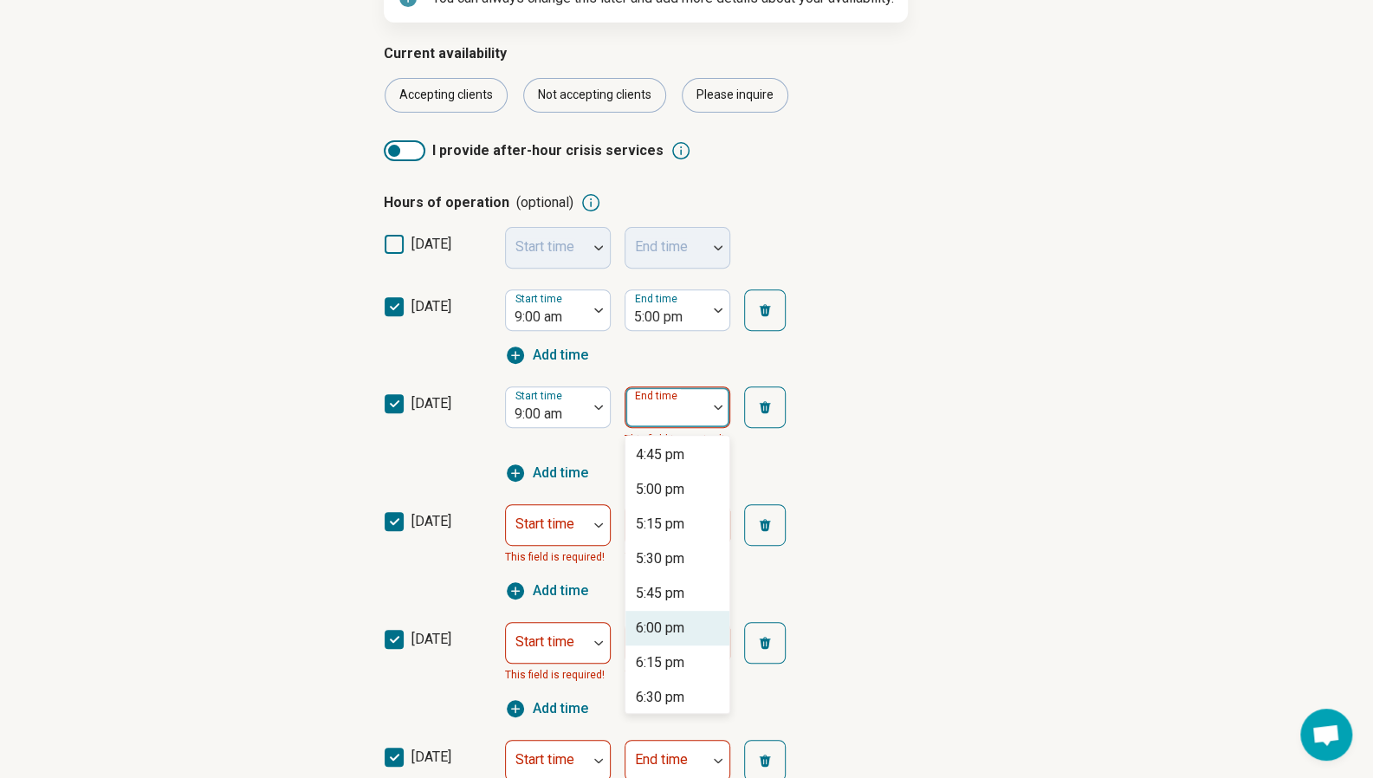
scroll to position [1040, 0]
click at [671, 490] on div "5:00 pm" at bounding box center [660, 491] width 49 height 21
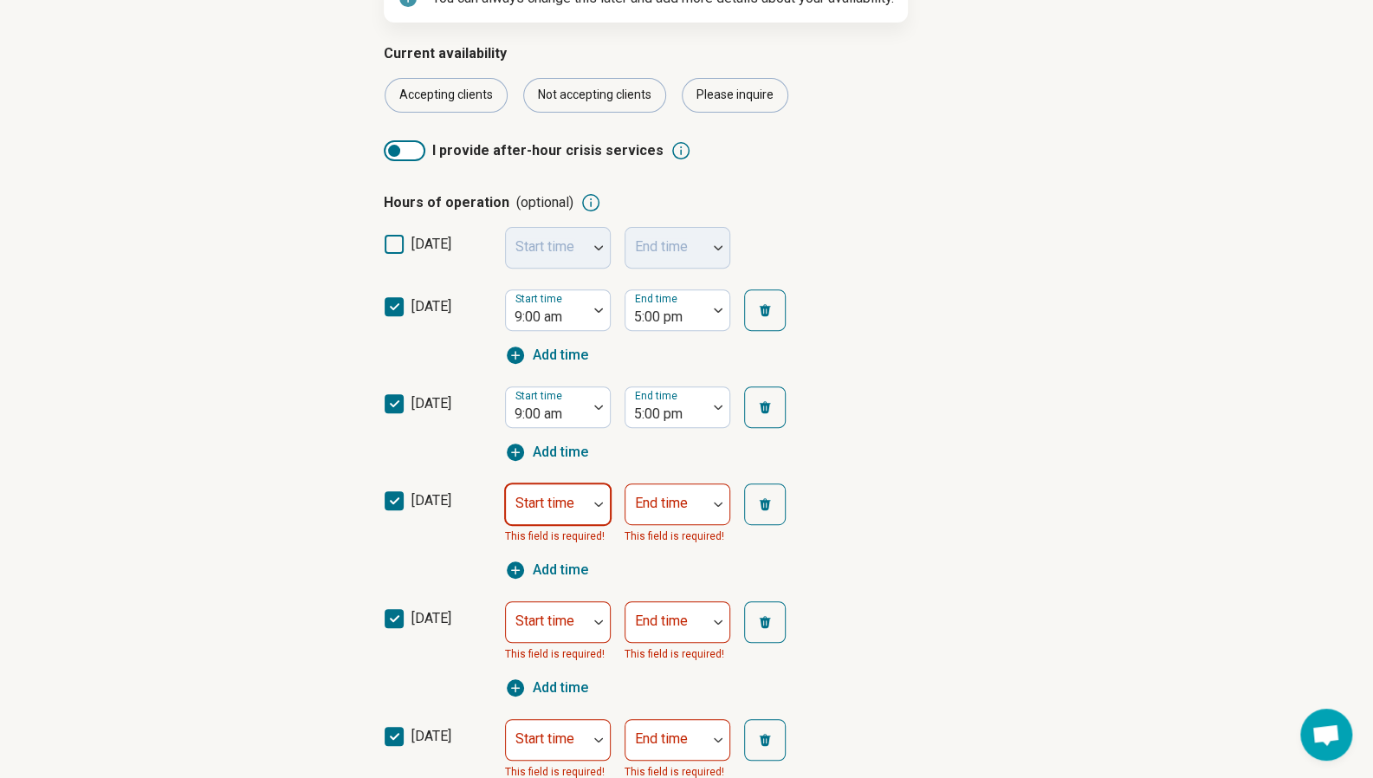
click at [555, 505] on div "Start time" at bounding box center [558, 505] width 106 height 42
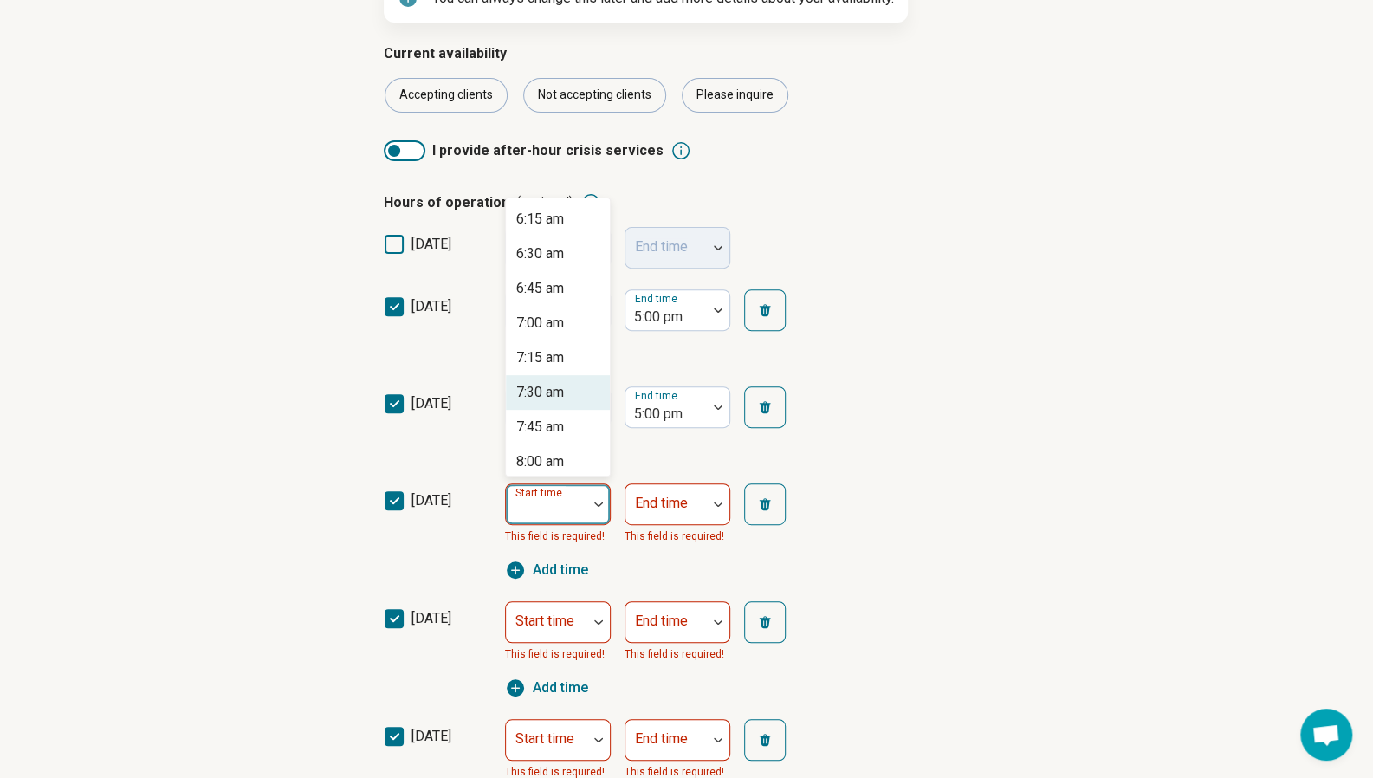
scroll to position [1213, 0]
click at [547, 253] on div "9:00 am" at bounding box center [540, 253] width 48 height 21
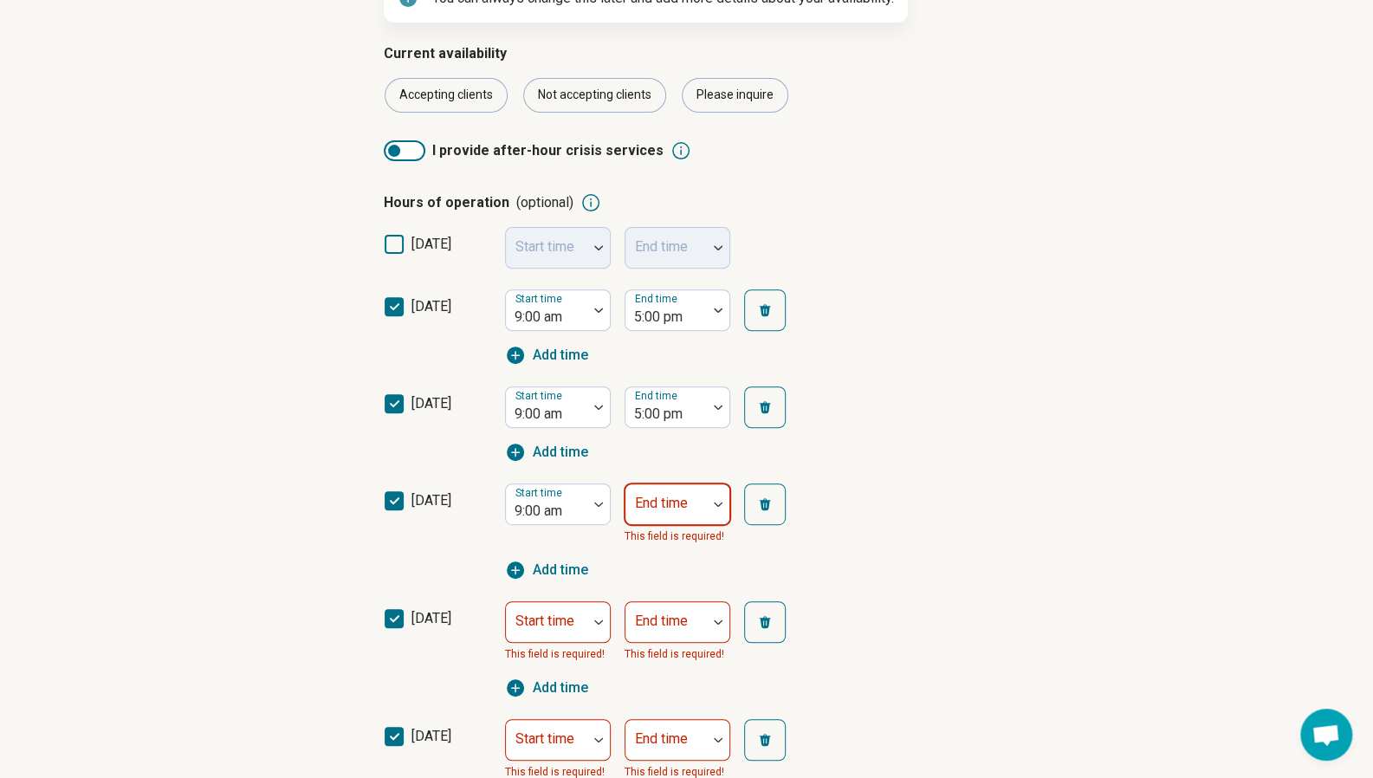
click at [651, 507] on div "End time" at bounding box center [678, 505] width 106 height 42
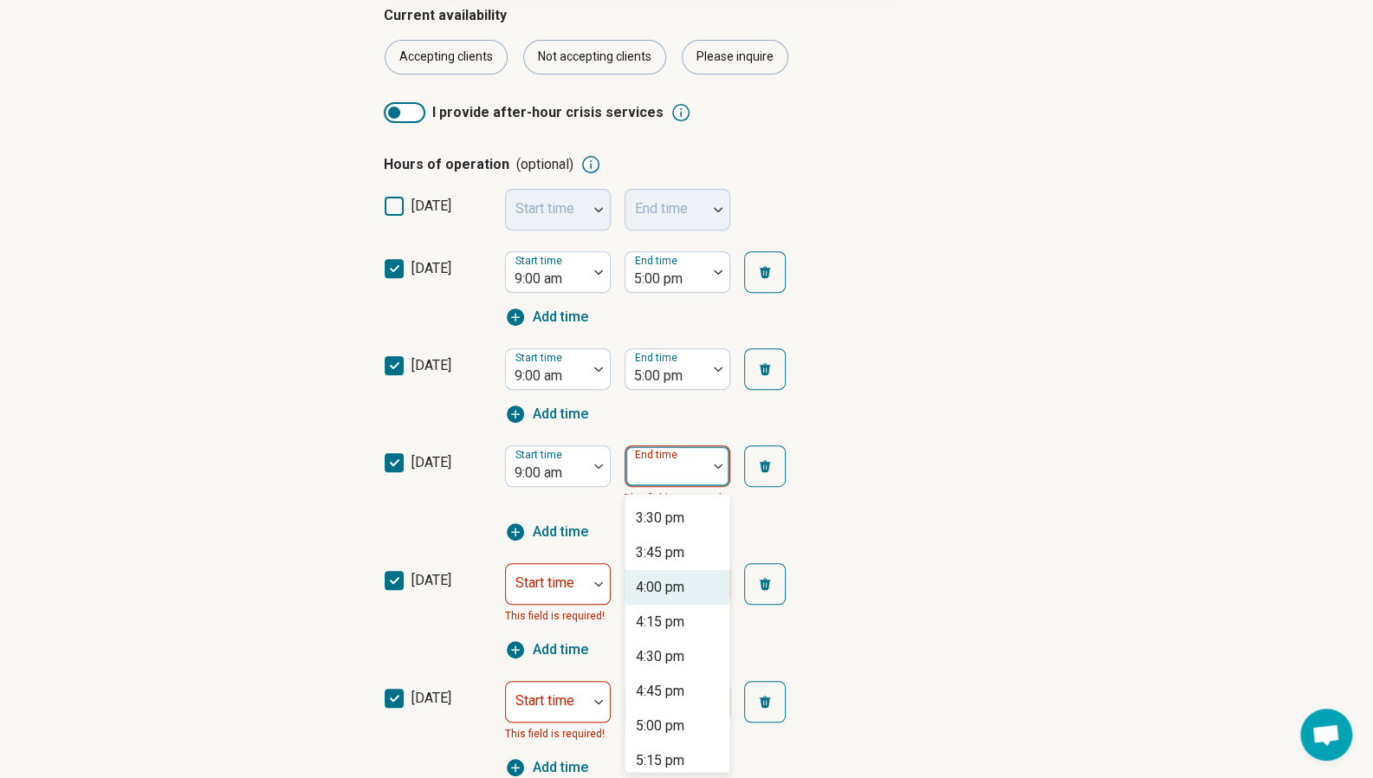
scroll to position [867, 0]
click at [671, 713] on div "5:00 pm" at bounding box center [660, 723] width 49 height 21
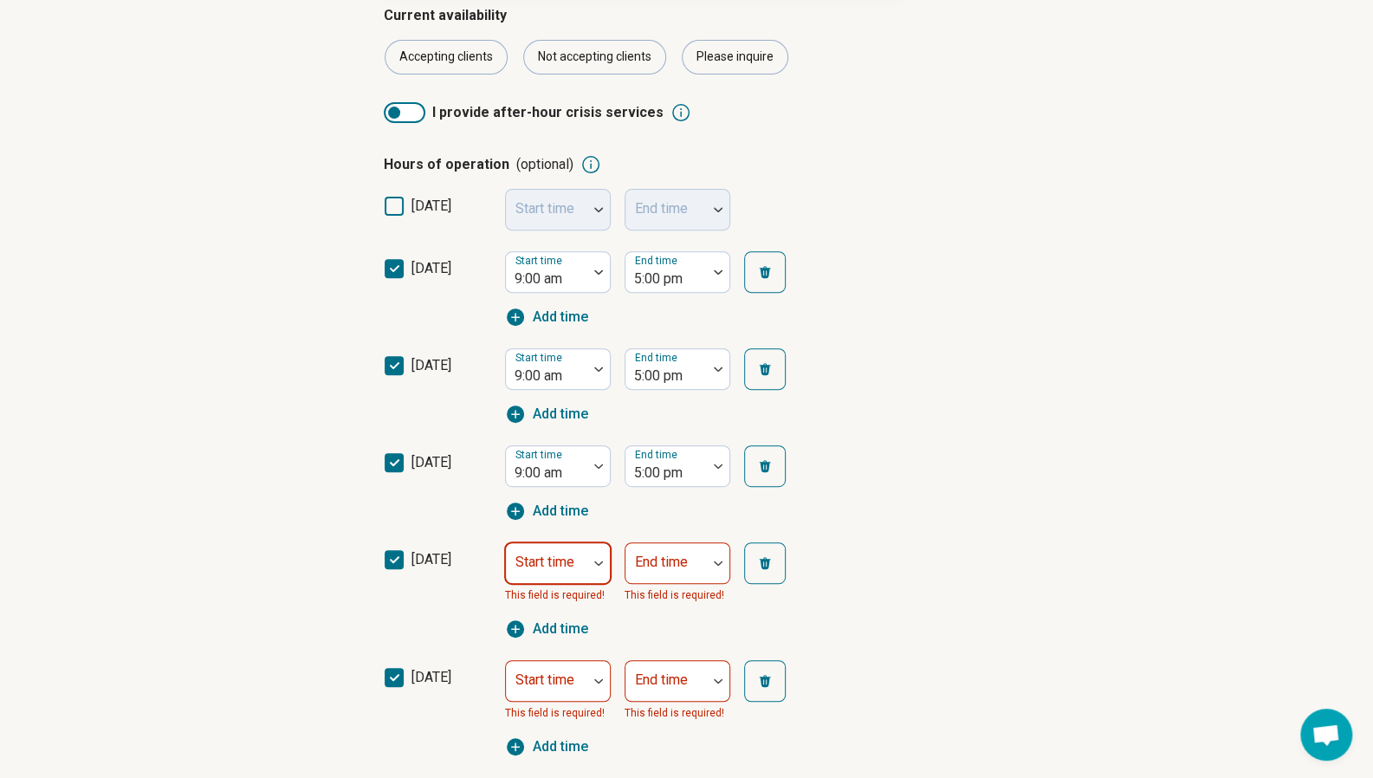
click at [556, 575] on div at bounding box center [547, 570] width 68 height 24
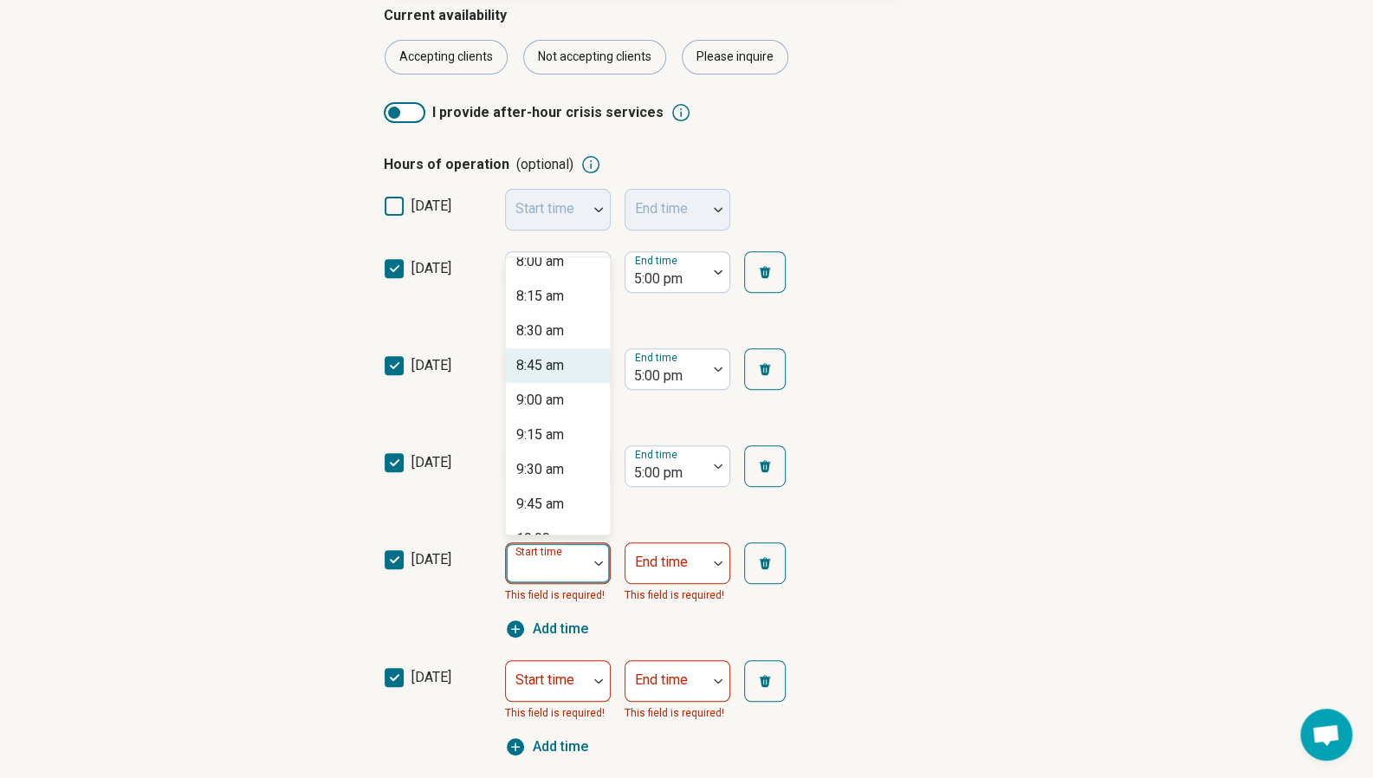
scroll to position [1126, 0]
click at [560, 403] on div "9:00 am" at bounding box center [540, 399] width 48 height 21
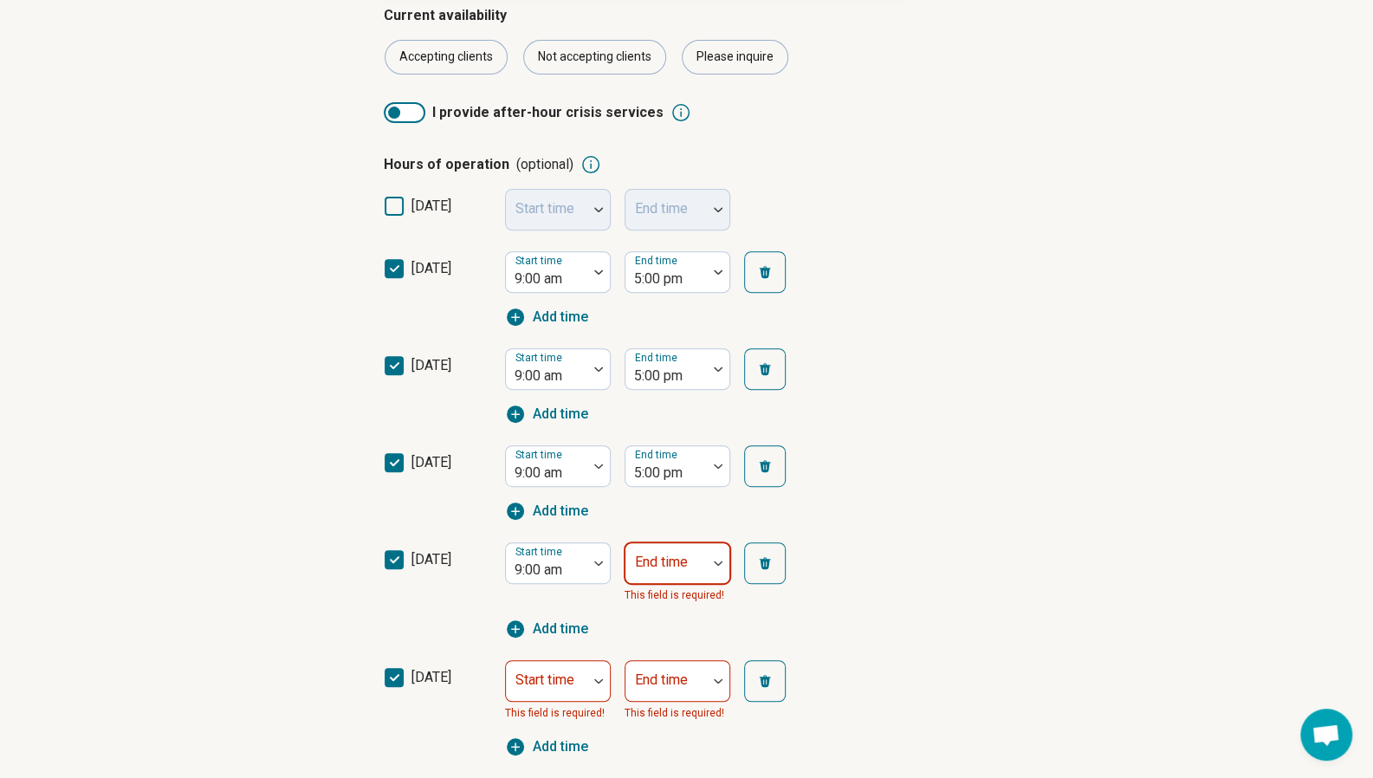
click at [648, 575] on div at bounding box center [667, 570] width 68 height 24
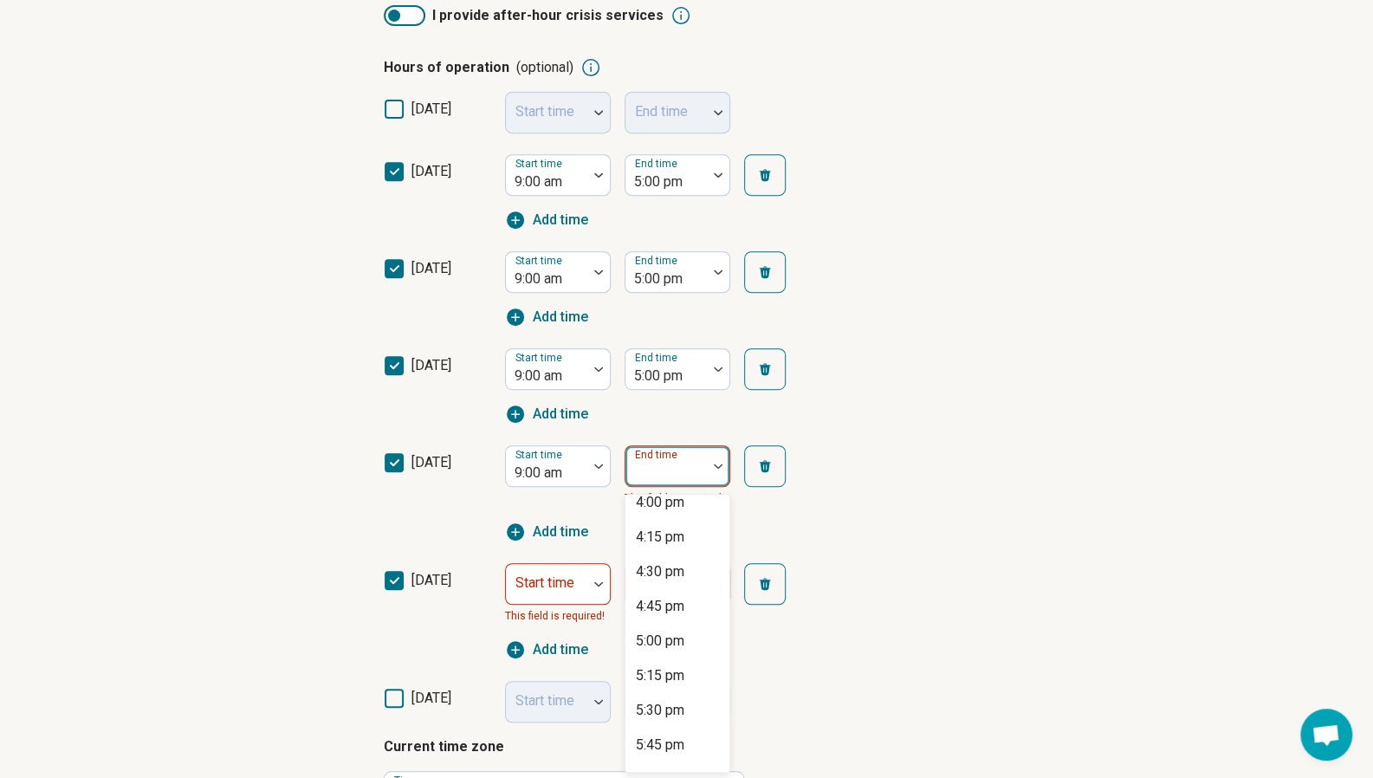
scroll to position [953, 0]
click at [672, 631] on div "5:00 pm" at bounding box center [660, 637] width 49 height 21
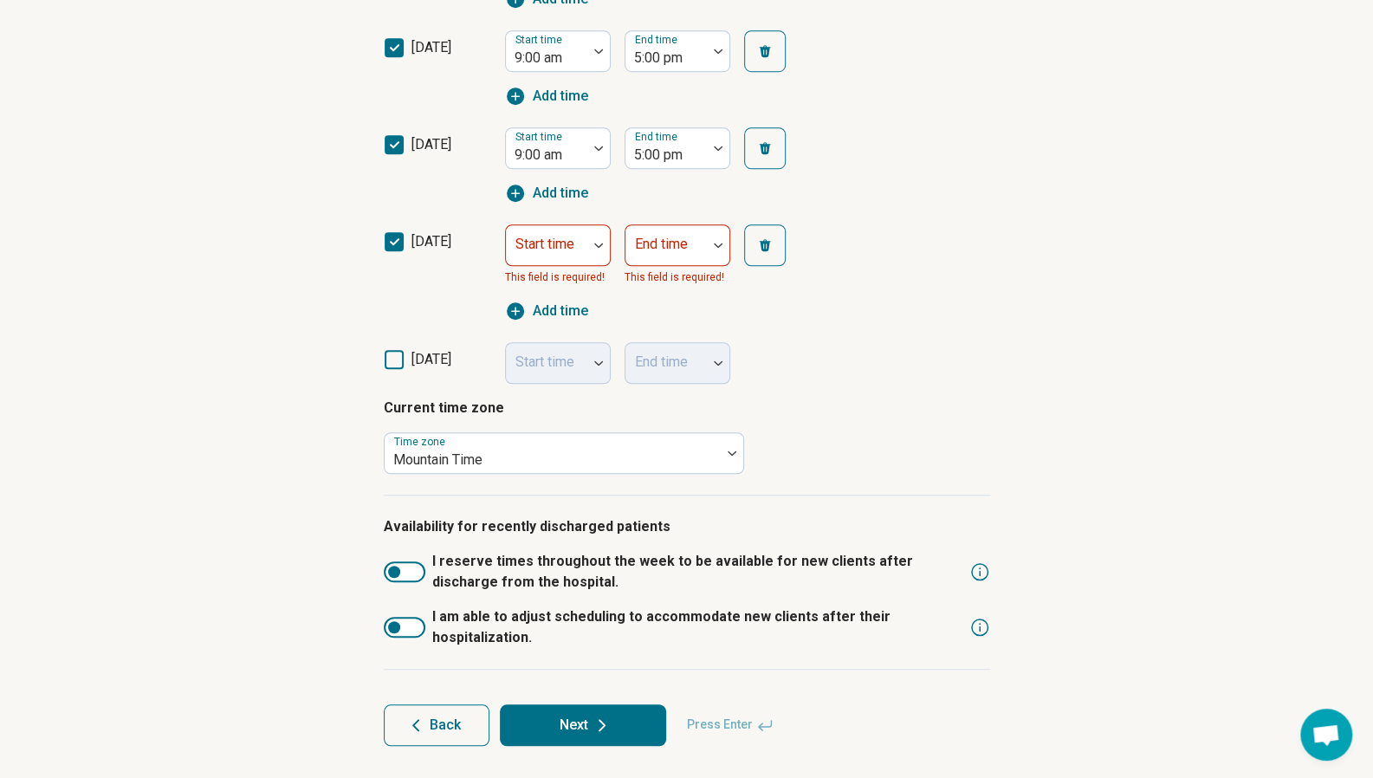
scroll to position [714, 0]
click at [609, 717] on icon at bounding box center [602, 724] width 21 height 21
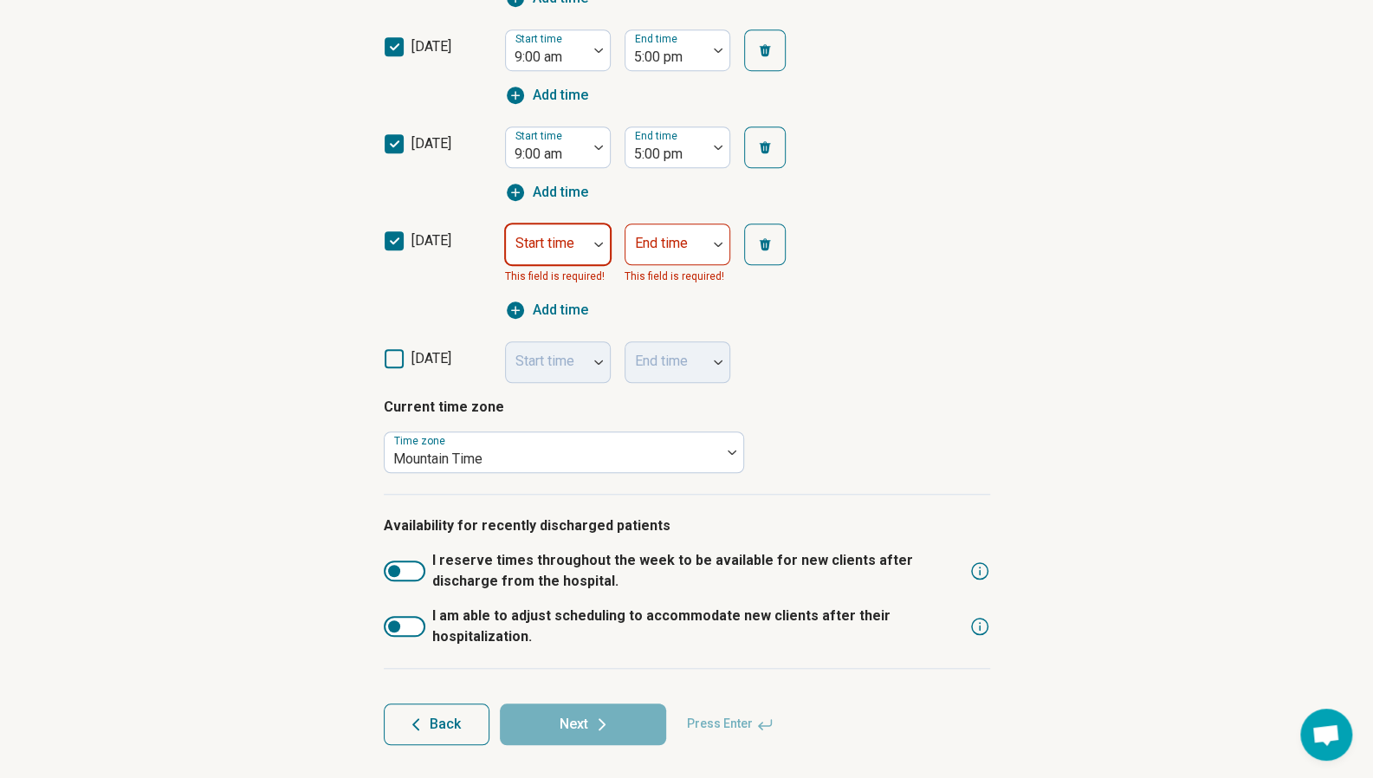
click at [558, 254] on div at bounding box center [547, 251] width 68 height 24
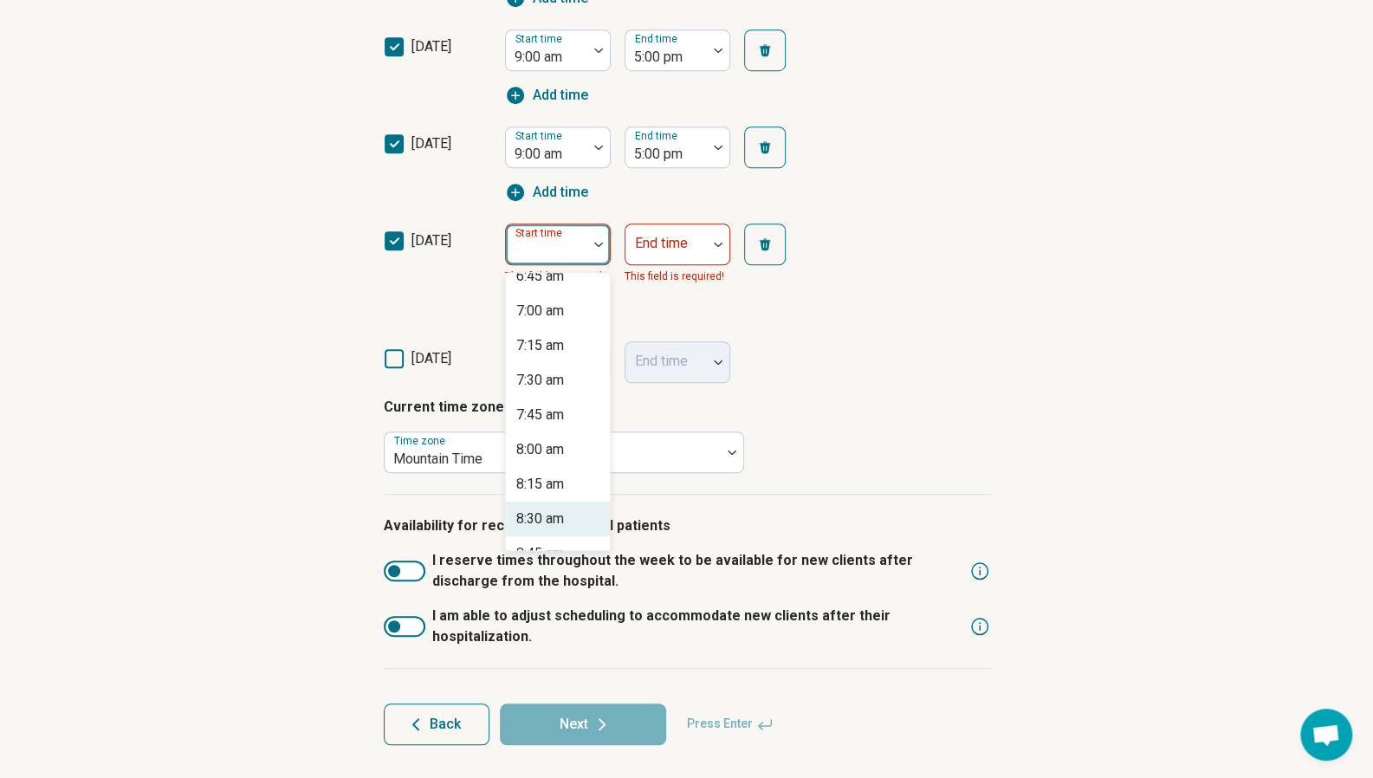
scroll to position [1040, 0]
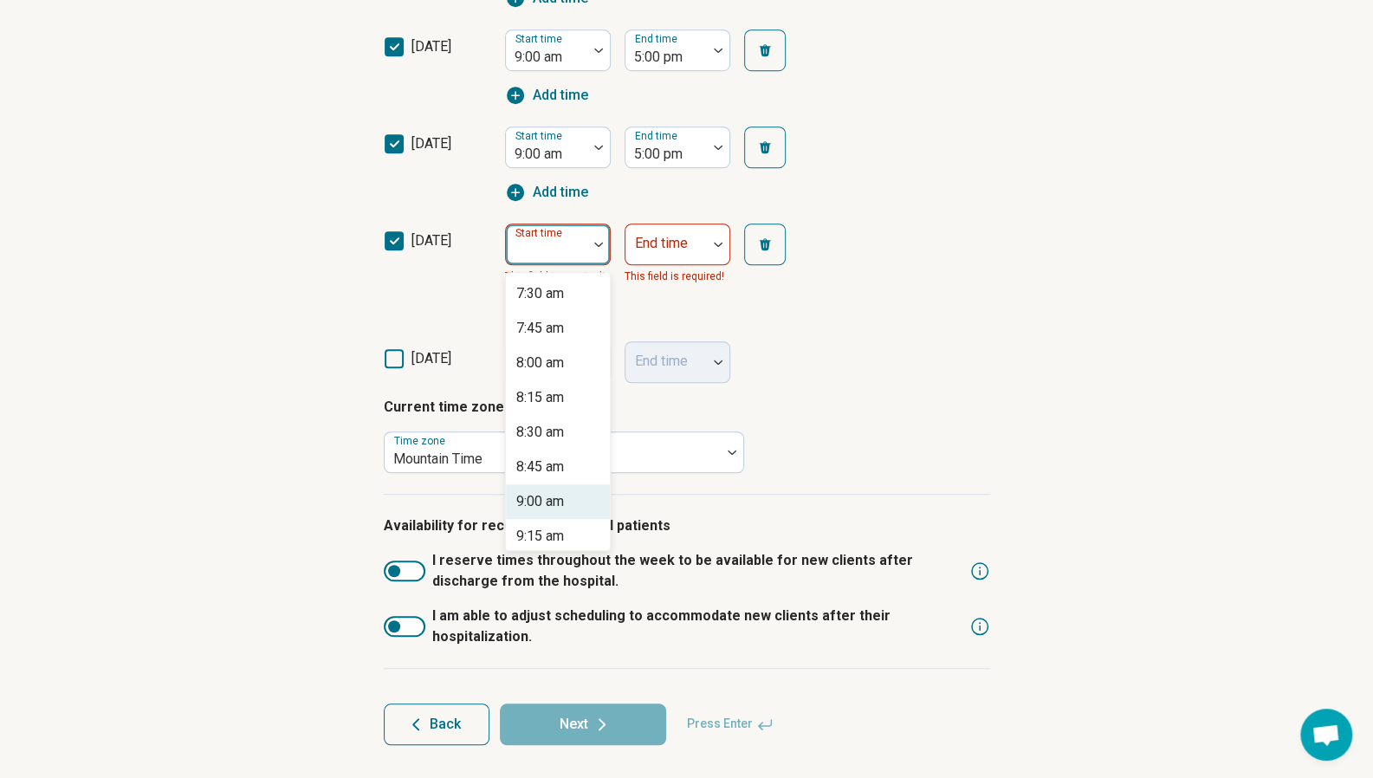
click at [565, 493] on div "9:00 am" at bounding box center [558, 501] width 104 height 35
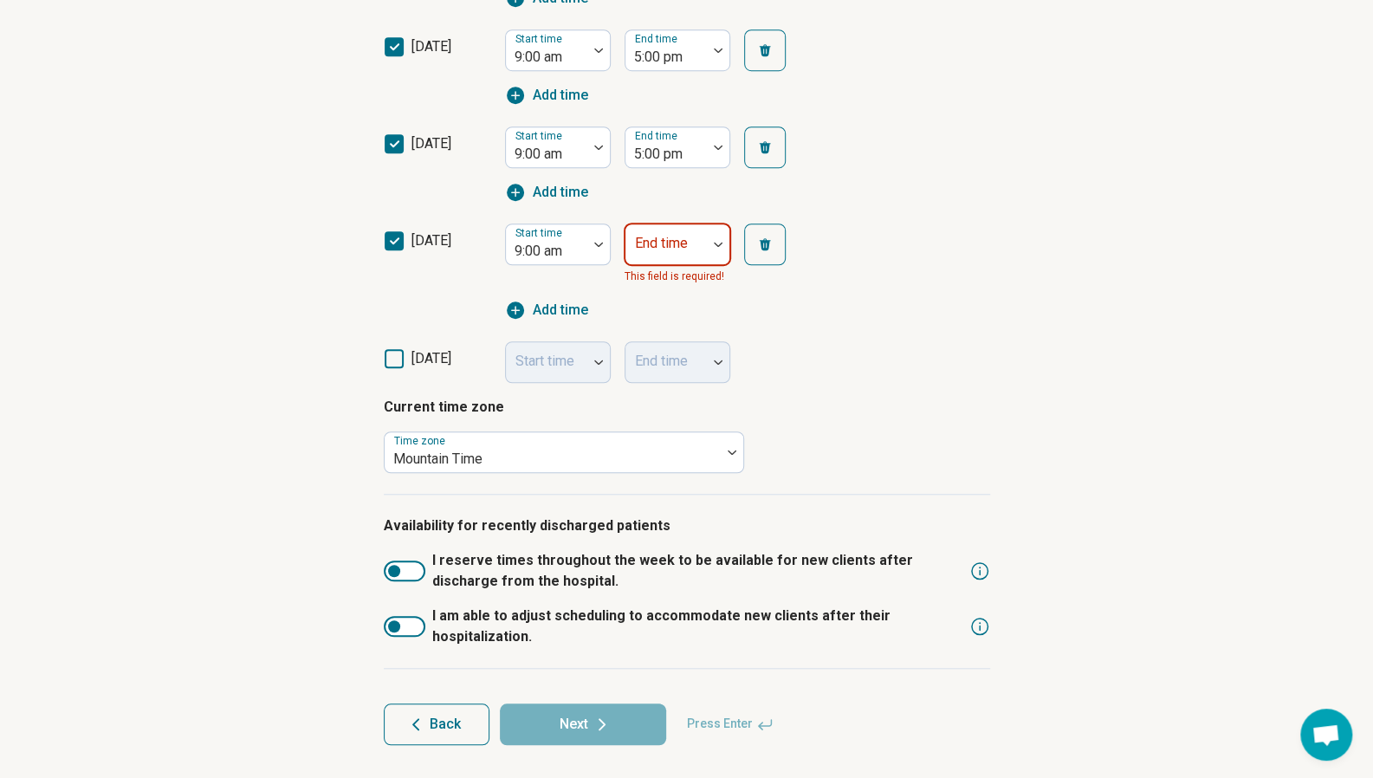
click at [665, 258] on div at bounding box center [667, 251] width 68 height 24
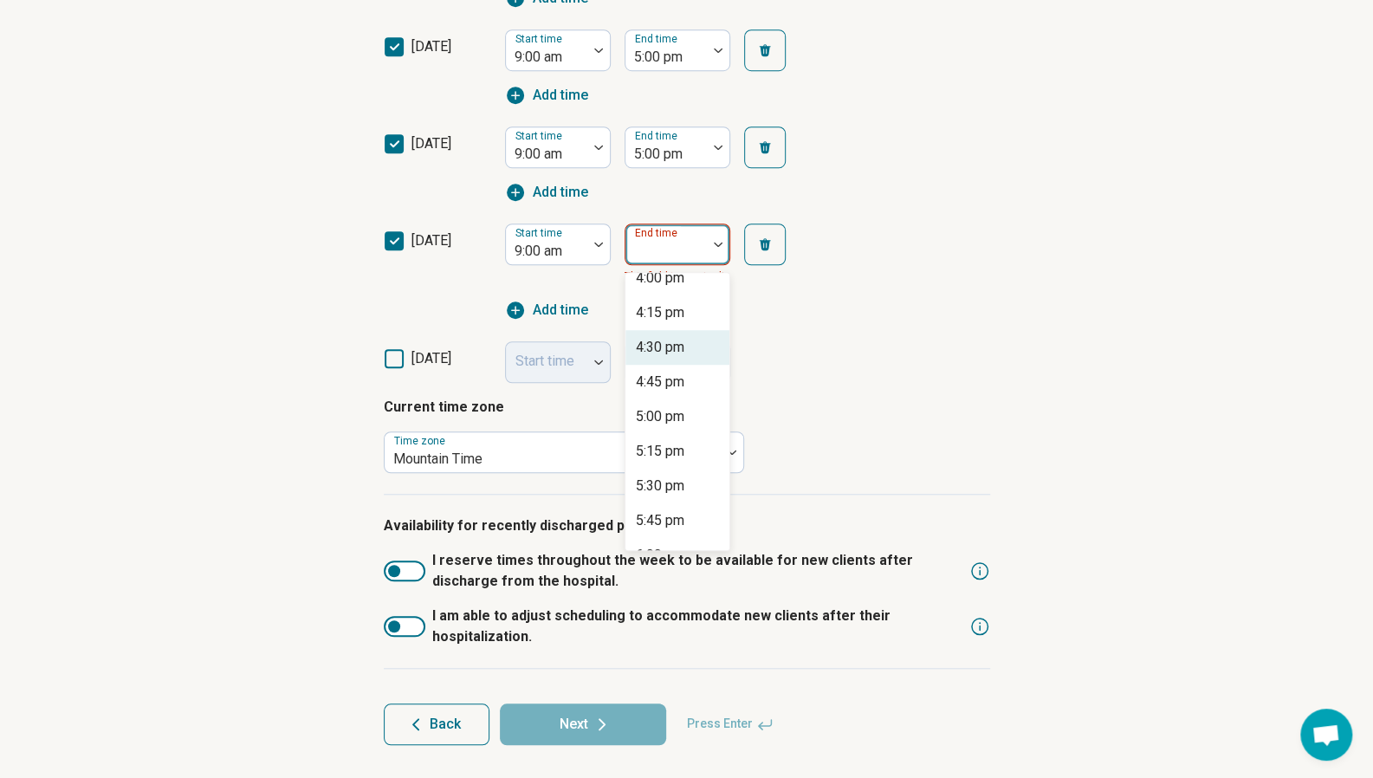
scroll to position [953, 0]
click at [672, 419] on div "5:00 pm" at bounding box center [660, 415] width 49 height 21
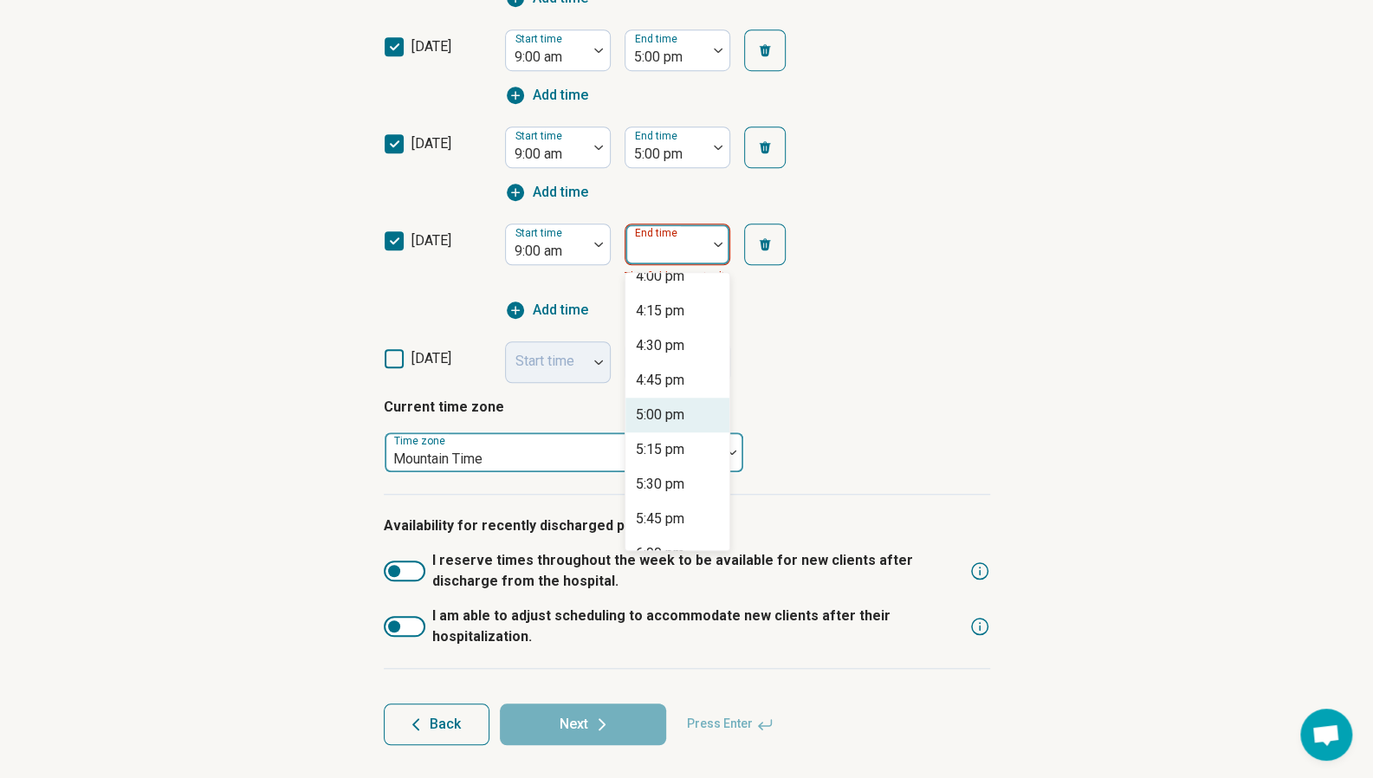
scroll to position [693, 0]
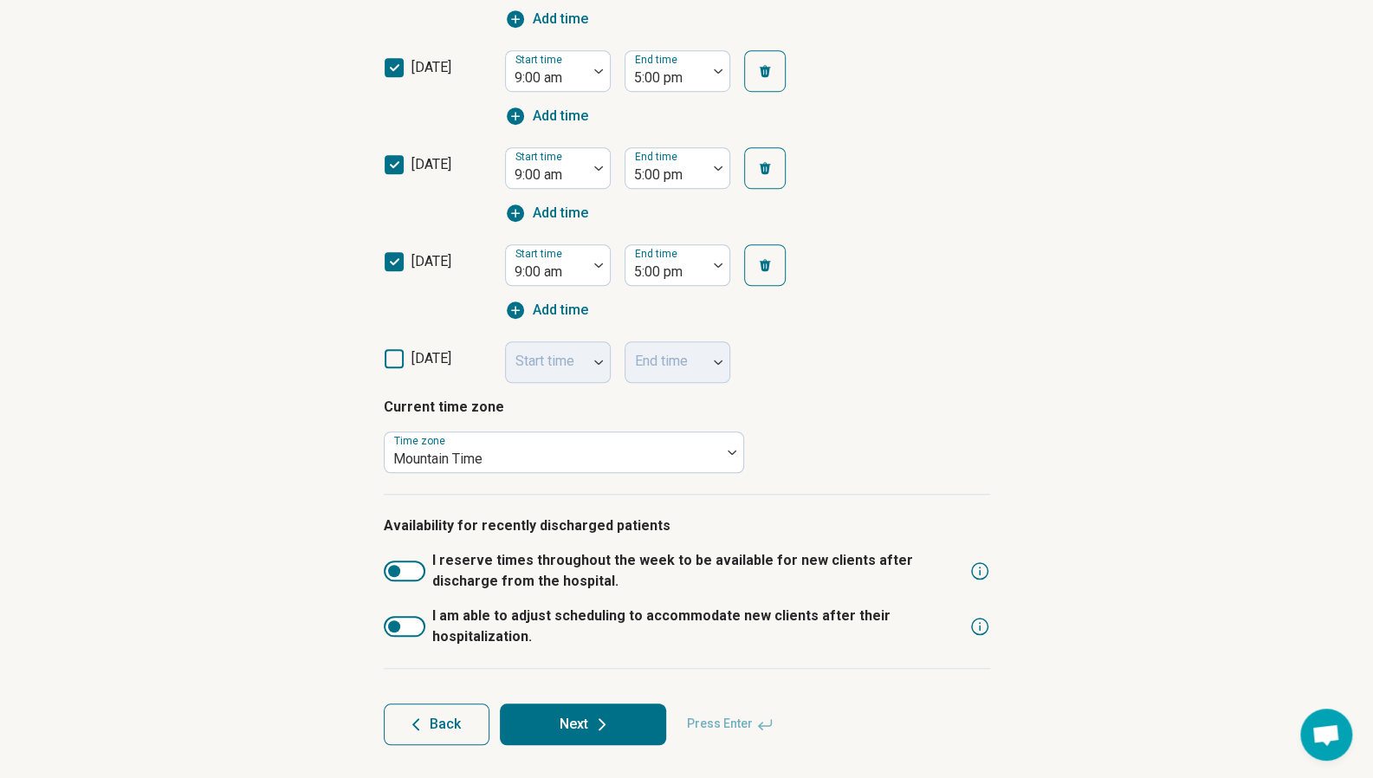
click at [616, 717] on button "Next" at bounding box center [583, 725] width 166 height 42
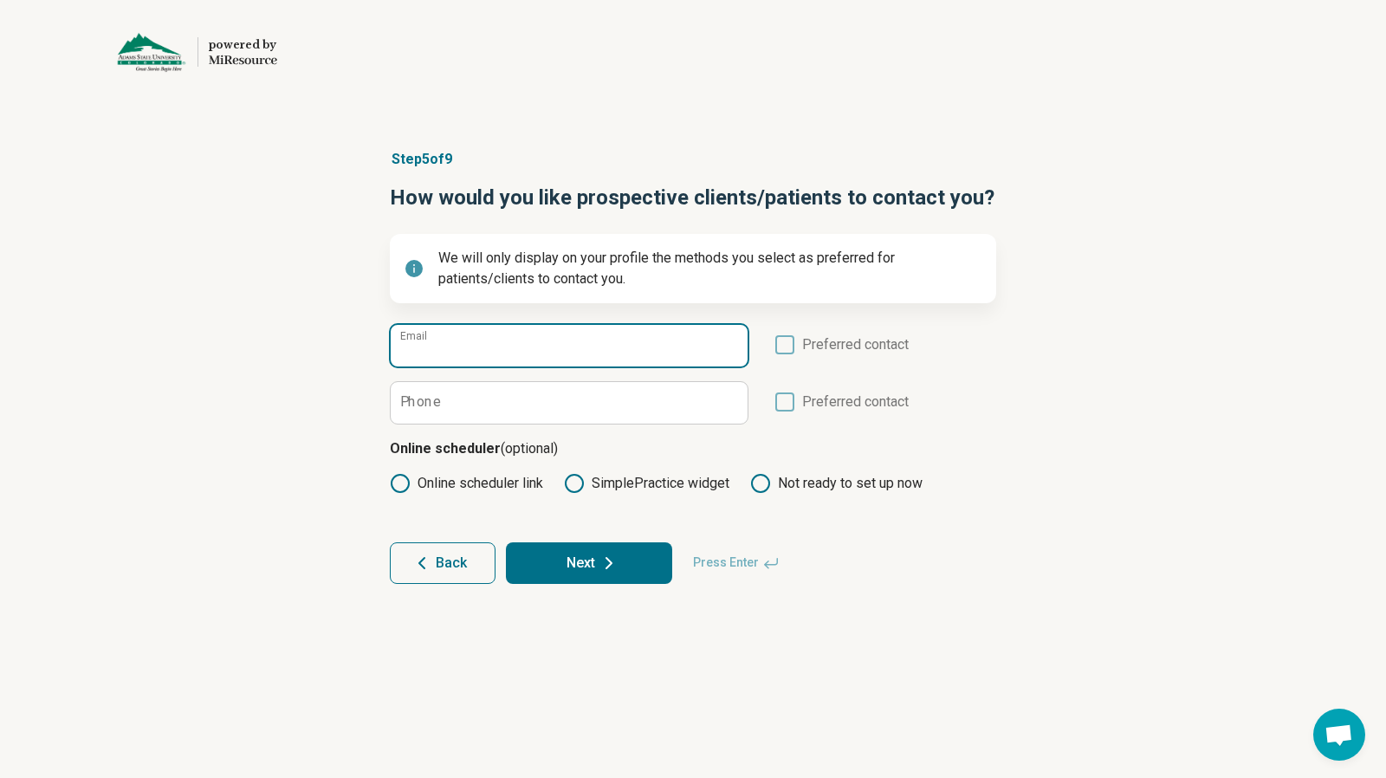
click at [636, 354] on input "Email" at bounding box center [569, 346] width 357 height 42
click at [538, 346] on input "Email" at bounding box center [569, 346] width 357 height 42
paste input "**********"
type input "**********"
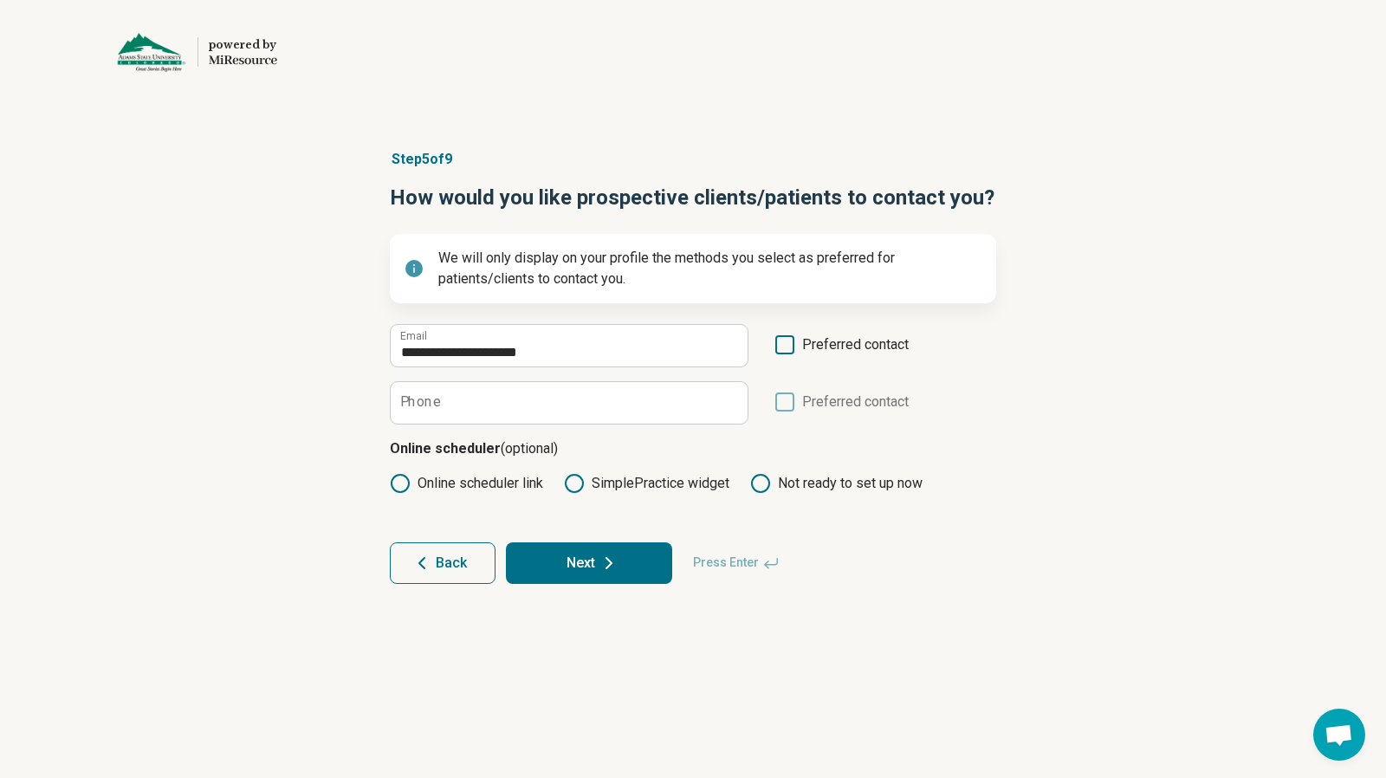
click at [783, 343] on icon at bounding box center [785, 344] width 19 height 19
click at [679, 415] on input "Phone" at bounding box center [569, 403] width 357 height 42
click at [433, 409] on input "Phone" at bounding box center [569, 403] width 357 height 42
paste input "**********"
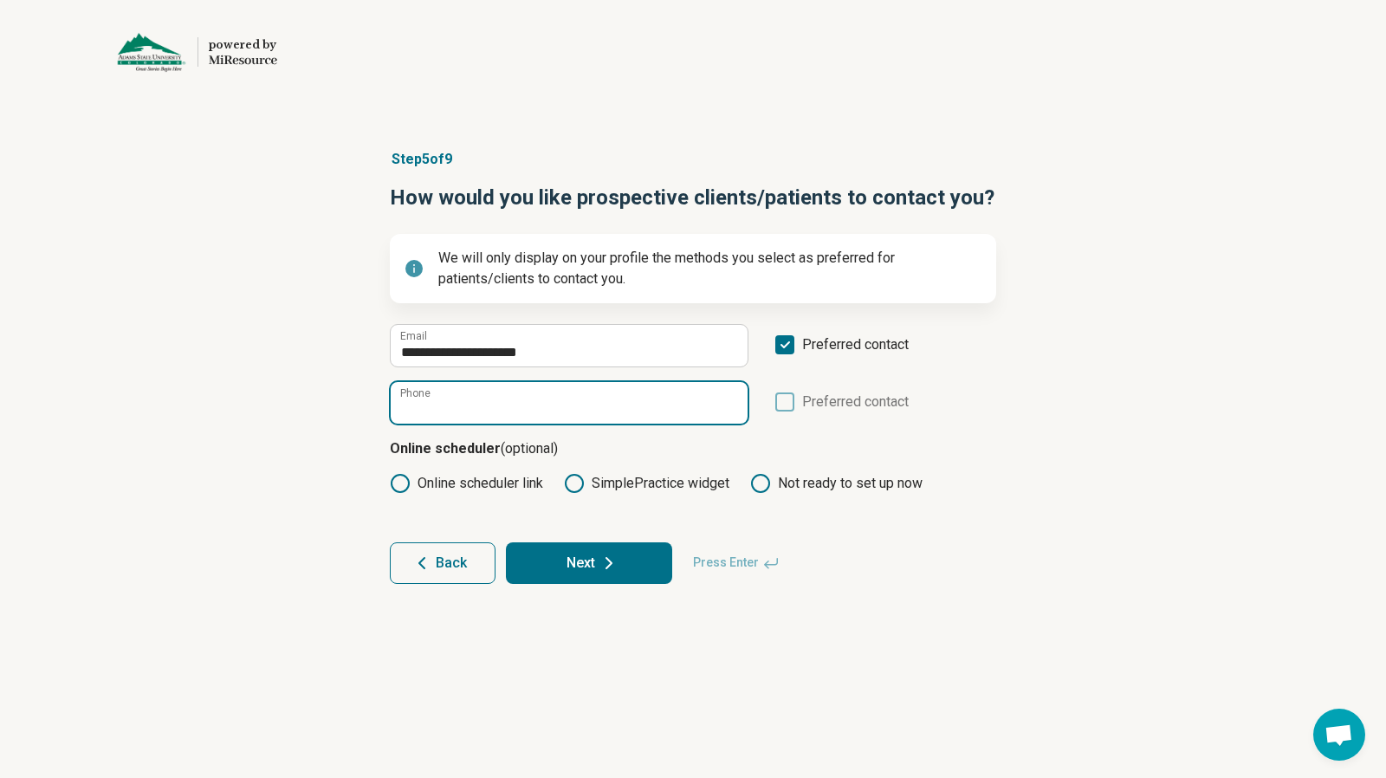
type input "**********"
drag, startPoint x: 502, startPoint y: 408, endPoint x: 393, endPoint y: 408, distance: 108.3
click at [393, 408] on input "**********" at bounding box center [569, 403] width 357 height 42
click at [473, 411] on input "*******" at bounding box center [569, 403] width 357 height 42
type input "**********"
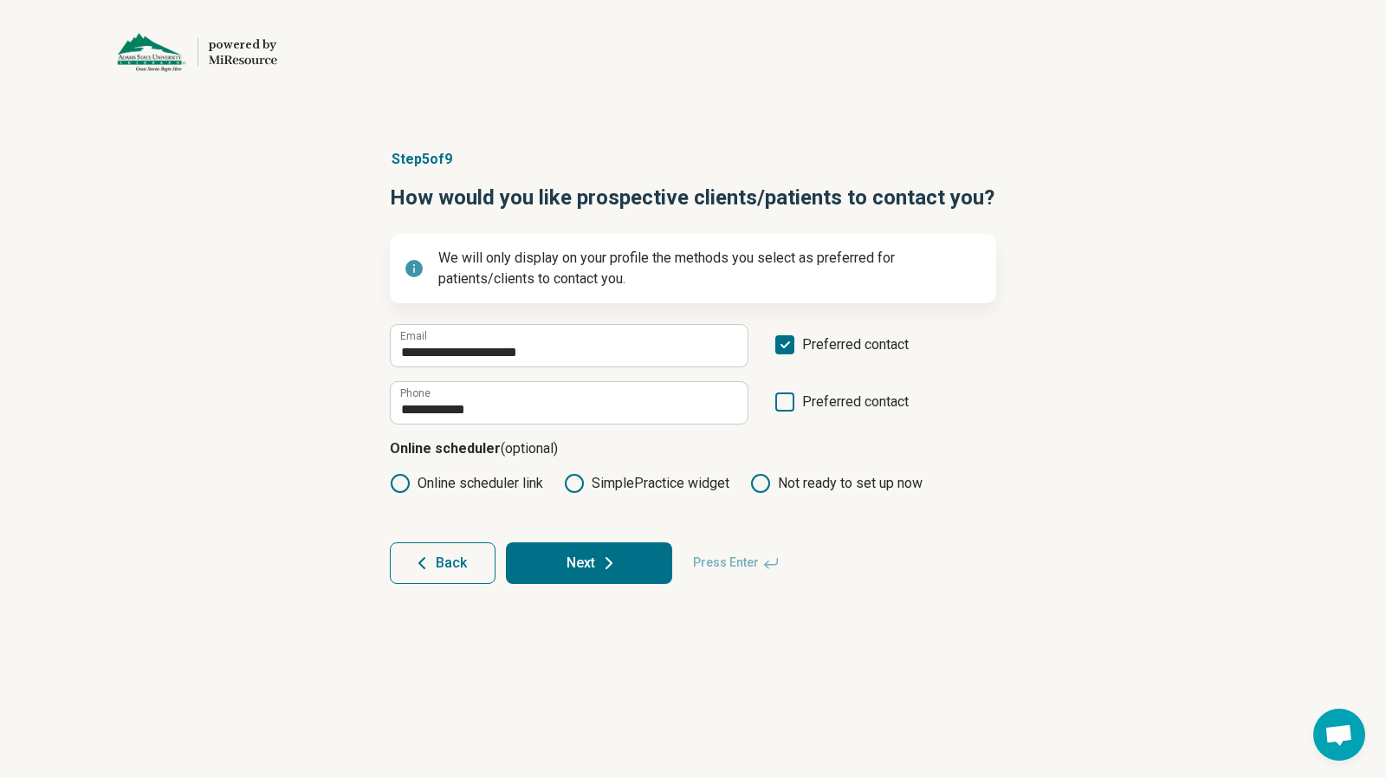
click at [400, 483] on icon at bounding box center [400, 483] width 21 height 21
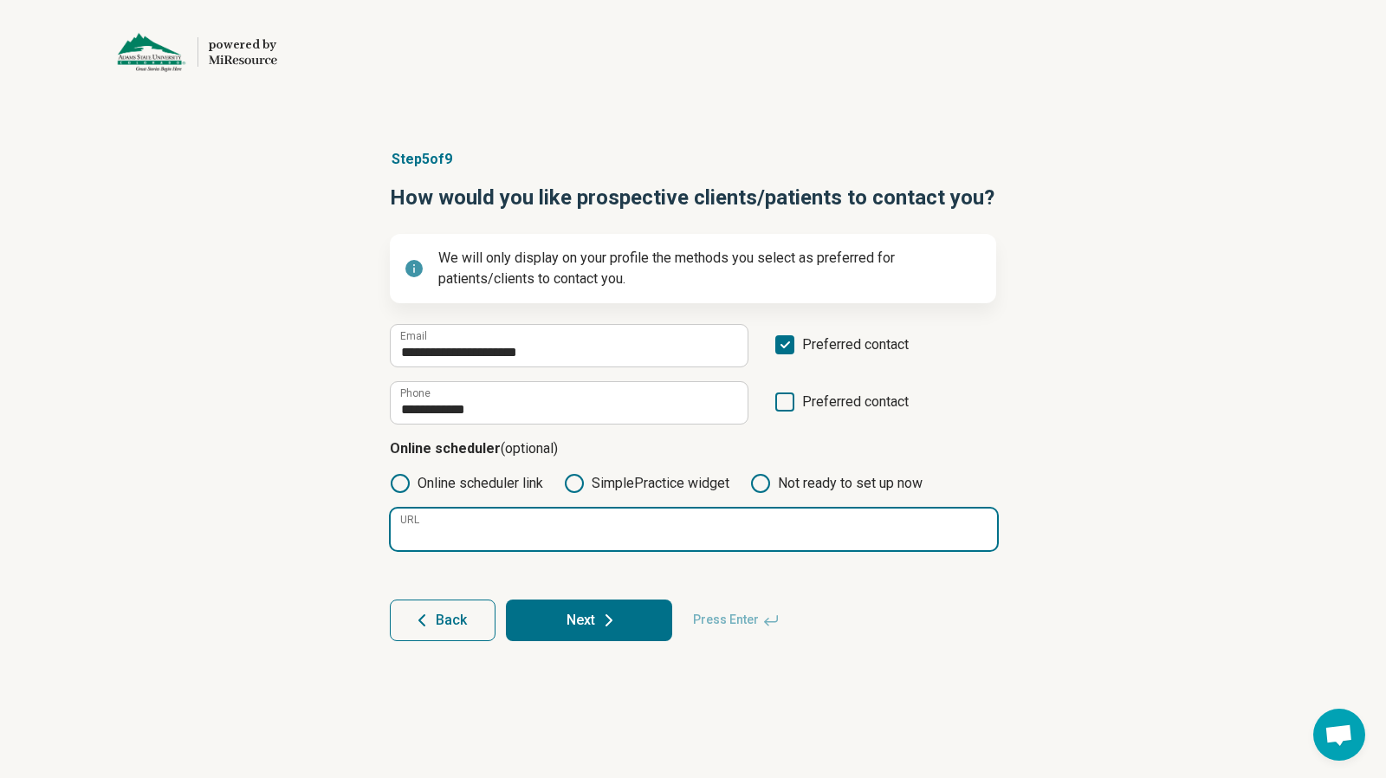
click at [542, 528] on input "URL" at bounding box center [694, 530] width 607 height 42
paste input "**********"
type input "**********"
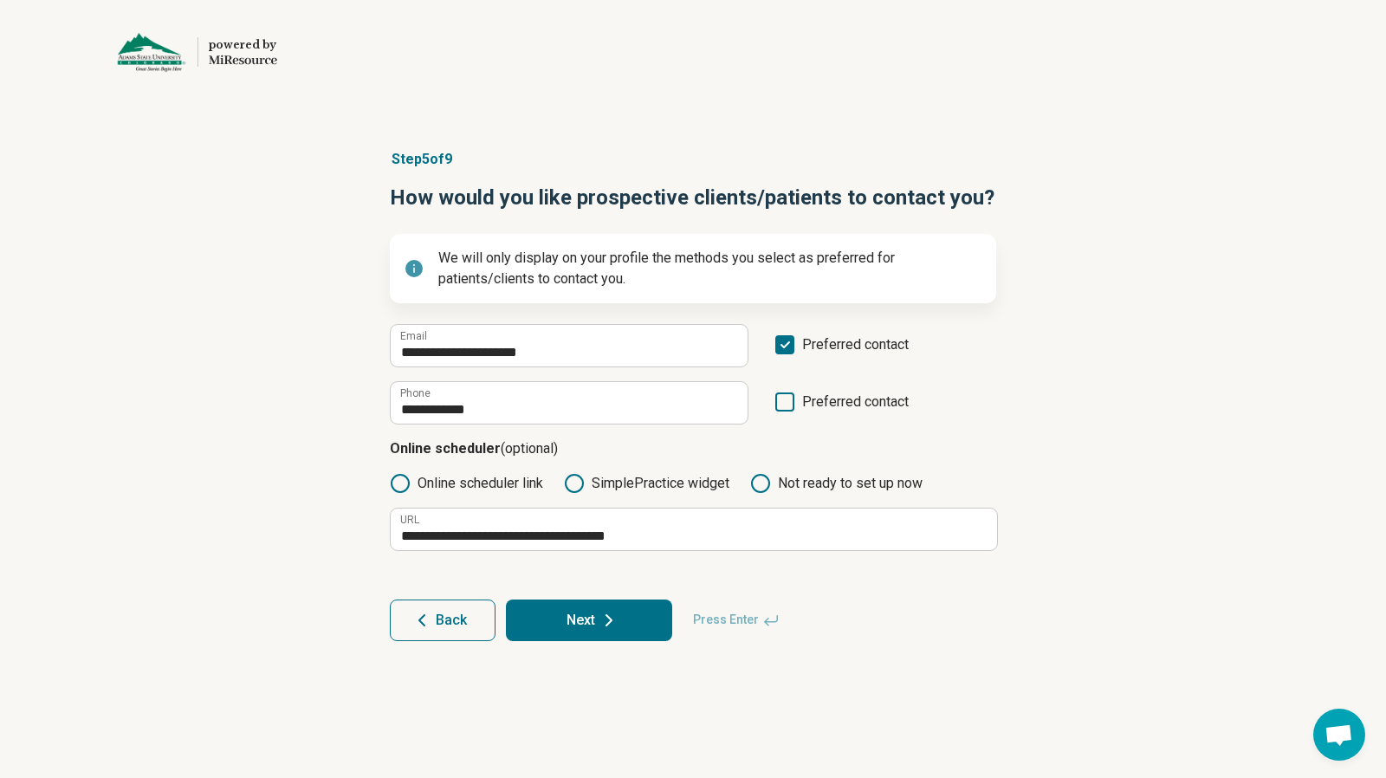
click at [607, 625] on icon at bounding box center [609, 620] width 5 height 10
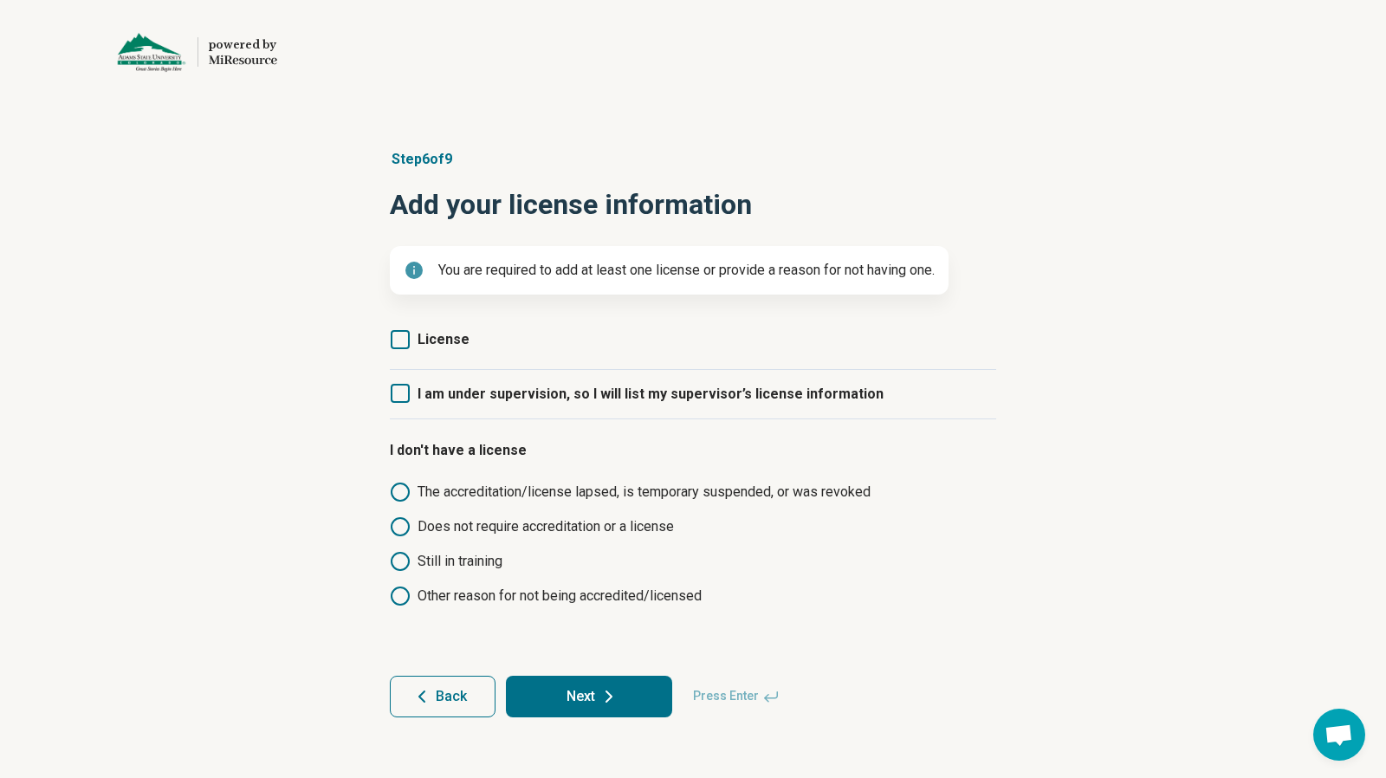
click at [399, 334] on icon at bounding box center [400, 339] width 19 height 19
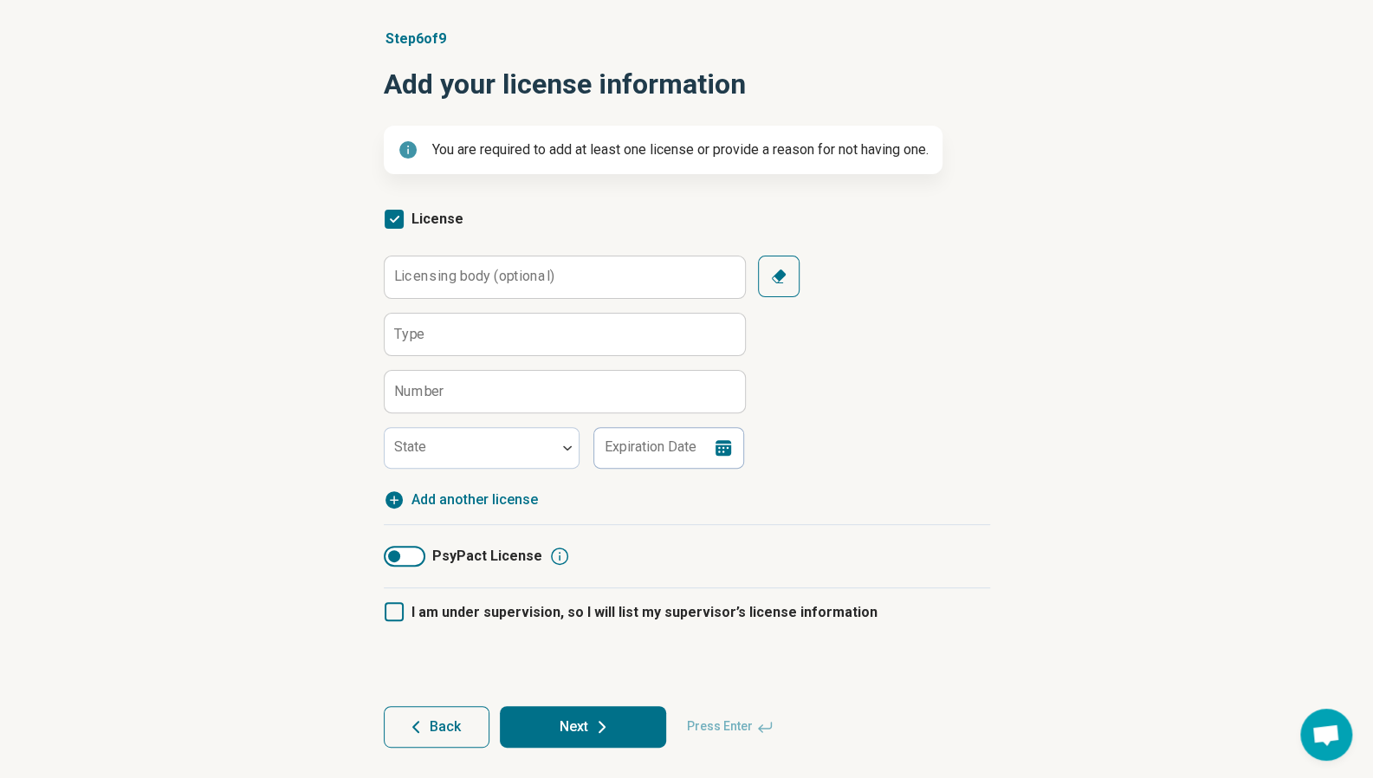
scroll to position [123, 0]
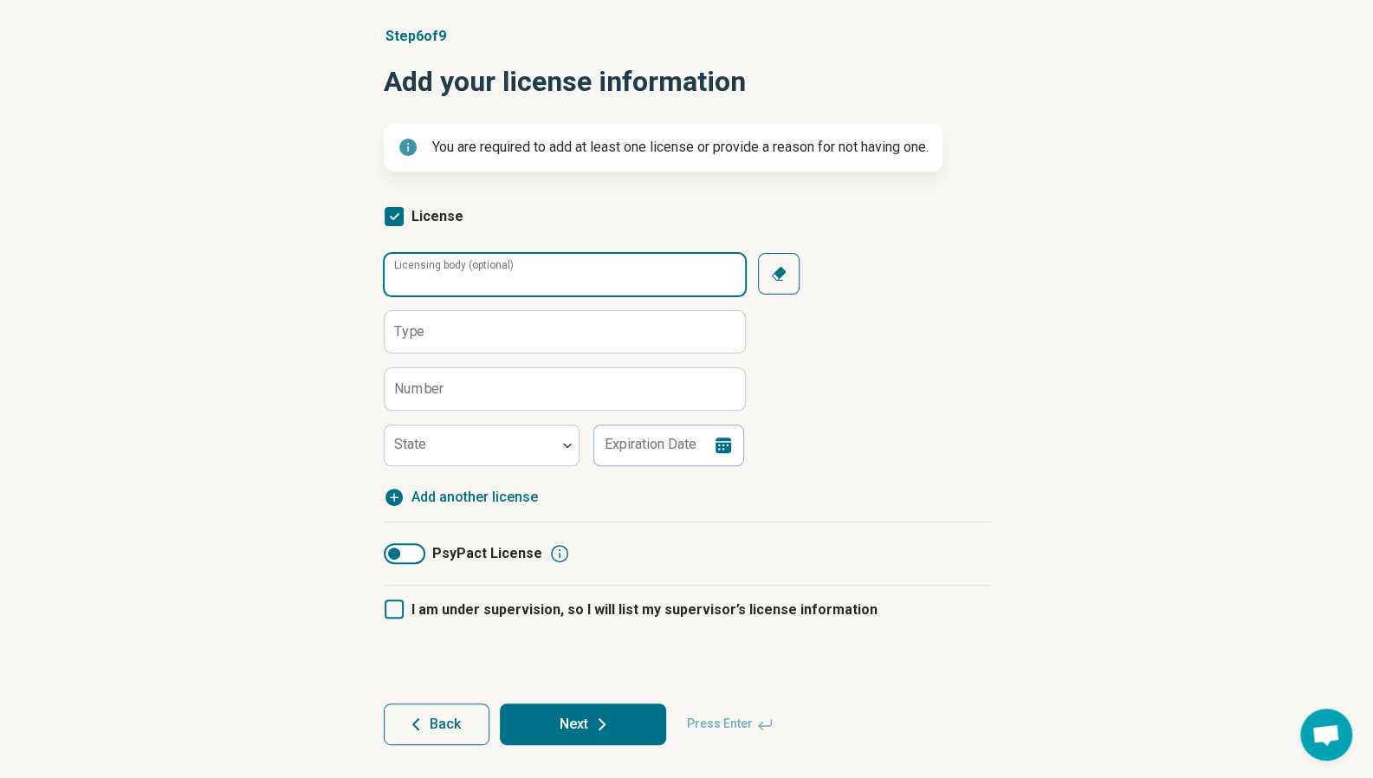
click at [646, 275] on input "Licensing body (optional)" at bounding box center [565, 275] width 360 height 42
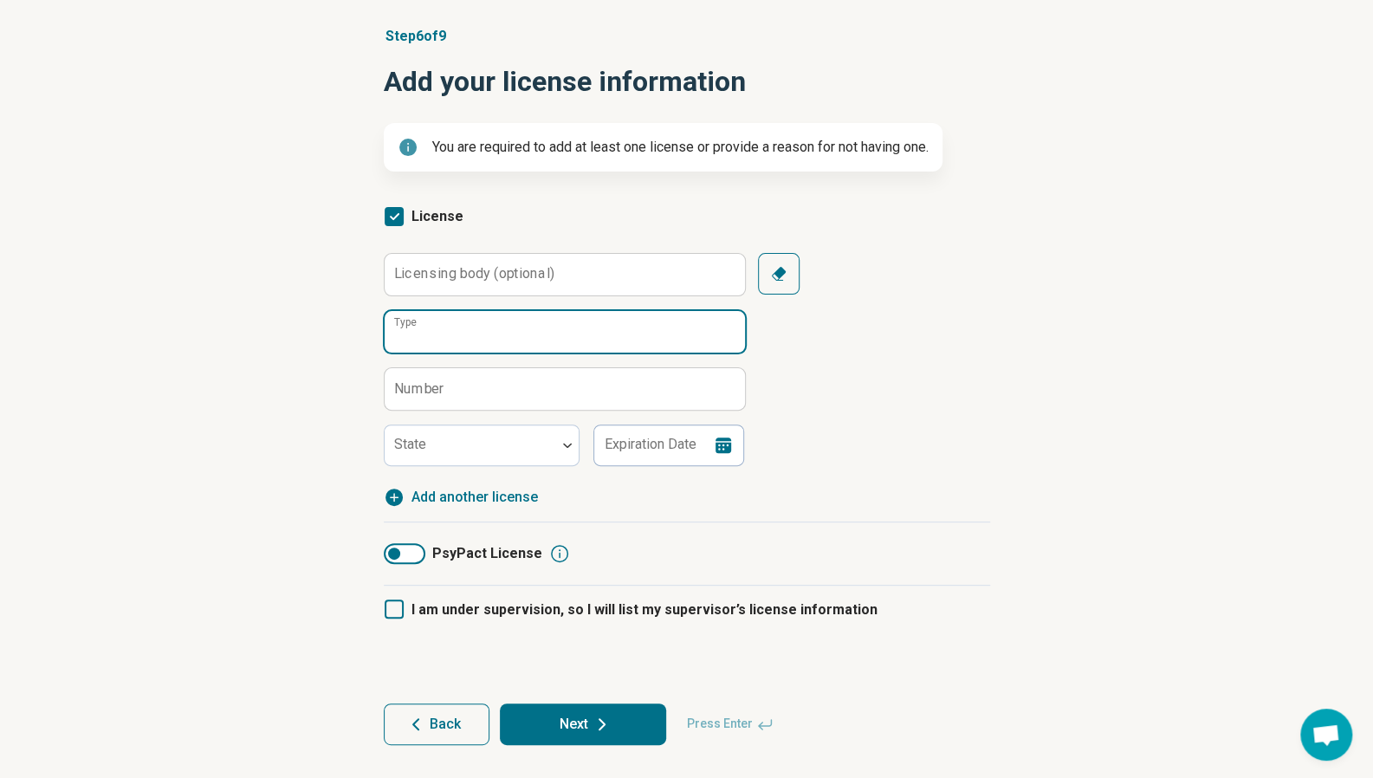
click at [629, 344] on input "Type" at bounding box center [565, 332] width 360 height 42
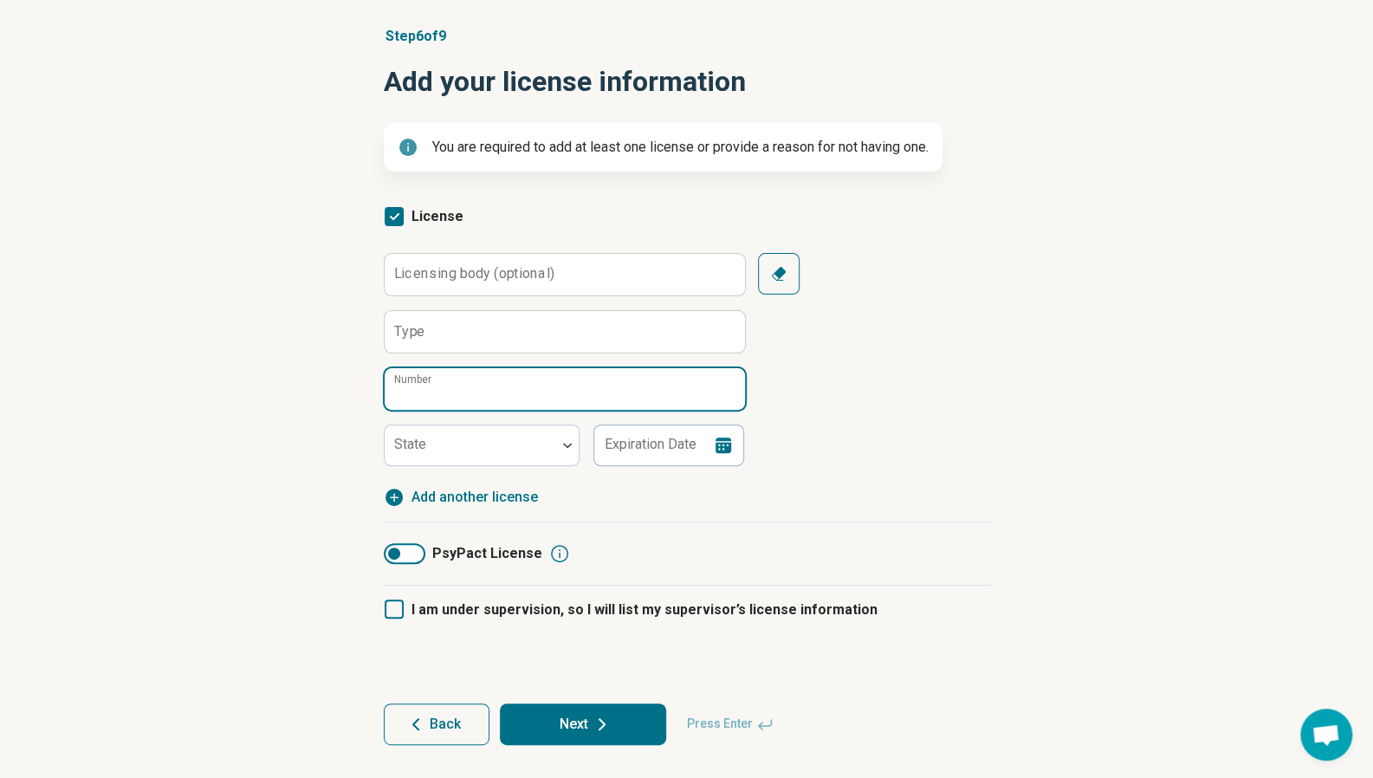
click at [602, 400] on input "Number" at bounding box center [565, 389] width 360 height 42
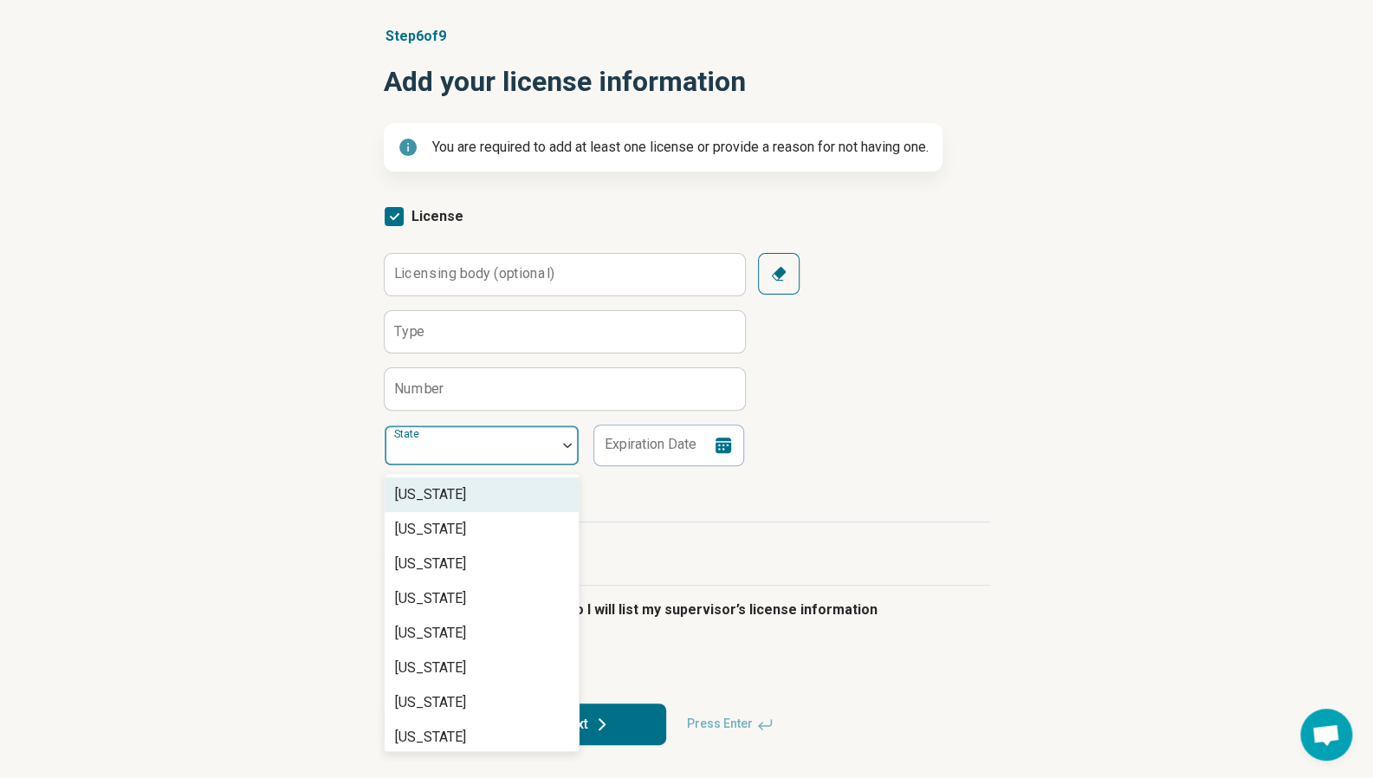
click at [532, 450] on div at bounding box center [471, 452] width 158 height 24
click at [850, 451] on div "Licensing body (optional) Type Number 53 results available. Use Up and Down to …" at bounding box center [687, 359] width 607 height 213
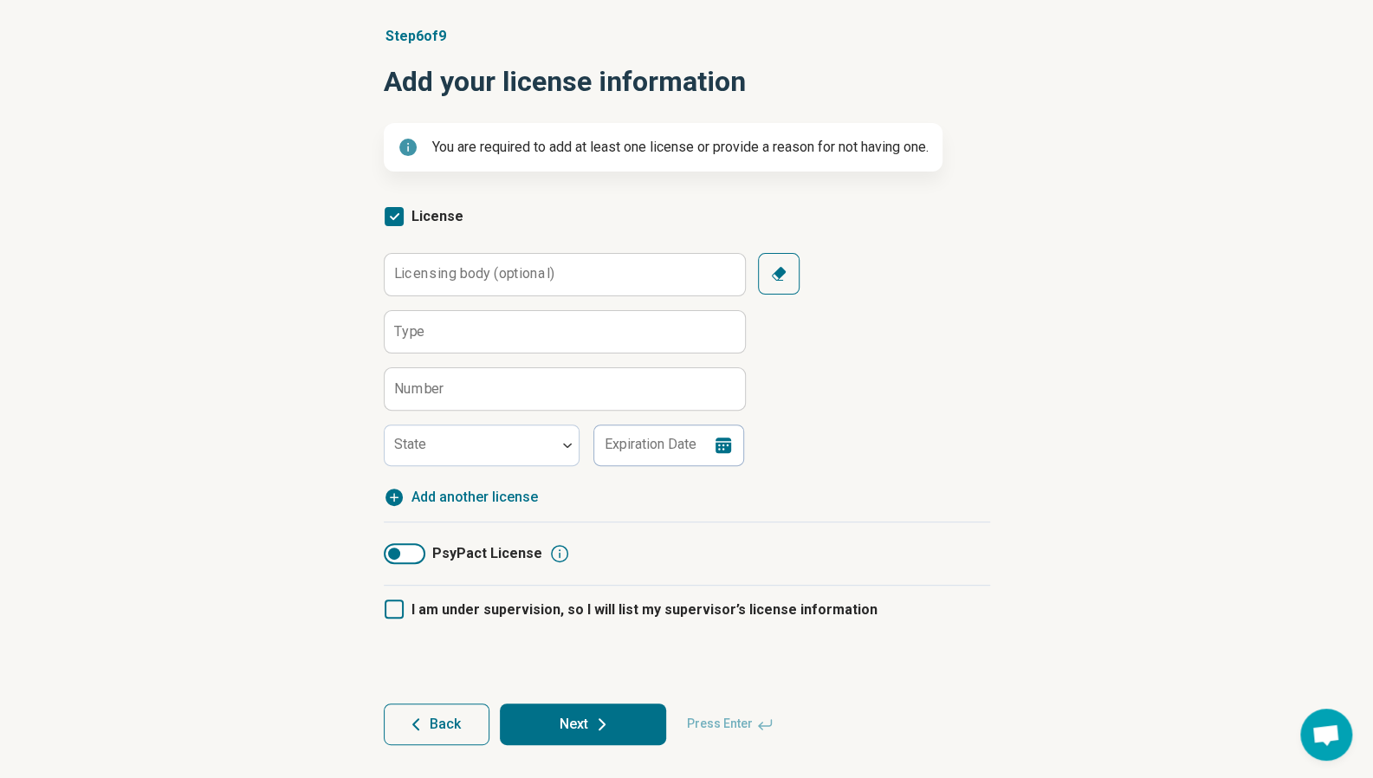
click at [1116, 250] on div "Step 6 of 9 Add your license information You are required to add at least one l…" at bounding box center [686, 385] width 1373 height 789
click at [992, 325] on article "Step 6 of 9 Add your license information You are required to add at least one l…" at bounding box center [687, 385] width 662 height 789
drag, startPoint x: 319, startPoint y: 183, endPoint x: 781, endPoint y: 336, distance: 486.7
click at [780, 336] on div "Step 6 of 9 Add your license information You are required to add at least one l…" at bounding box center [686, 385] width 1373 height 789
click at [820, 347] on div "Licensing body (optional) Type Number State Expiration Date Clear" at bounding box center [687, 359] width 607 height 213
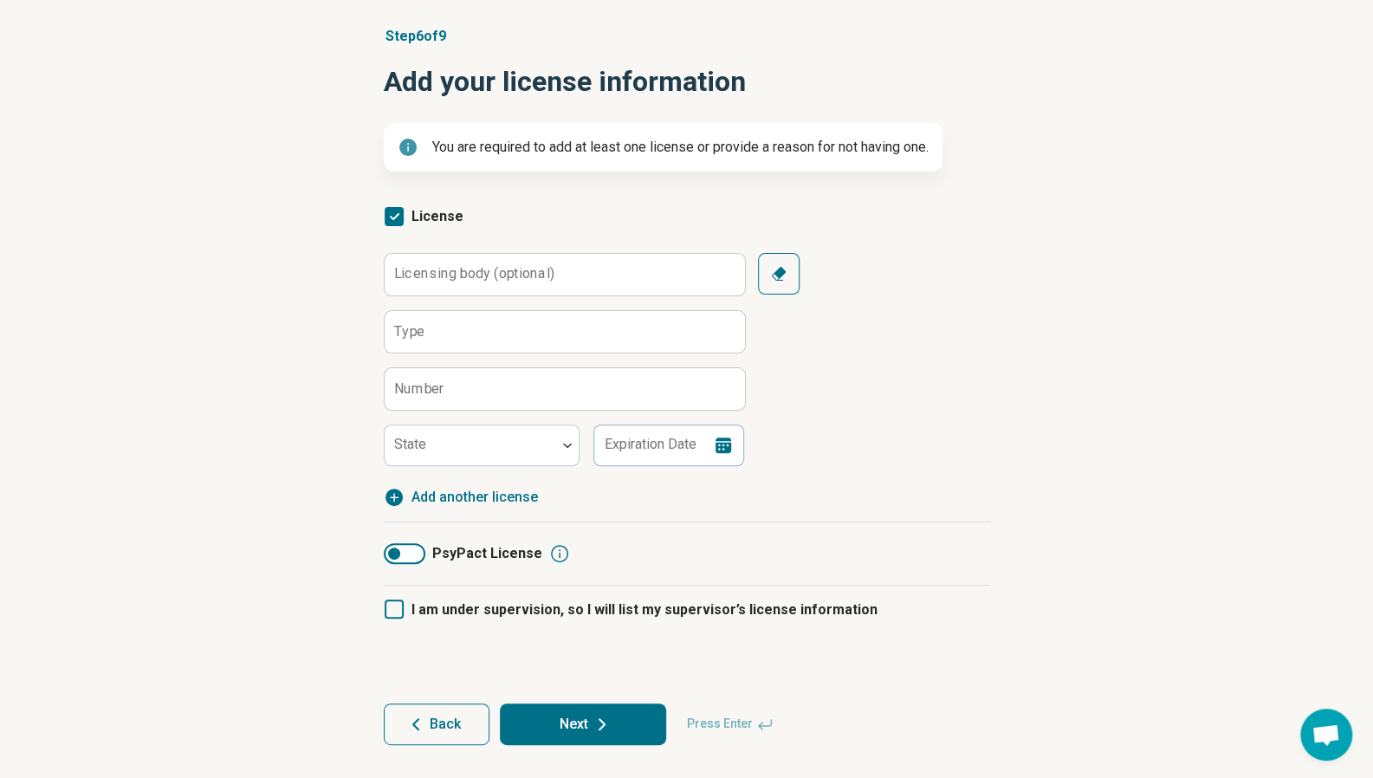
click at [863, 450] on div "Licensing body (optional) Type Number State Expiration Date Clear" at bounding box center [687, 359] width 607 height 213
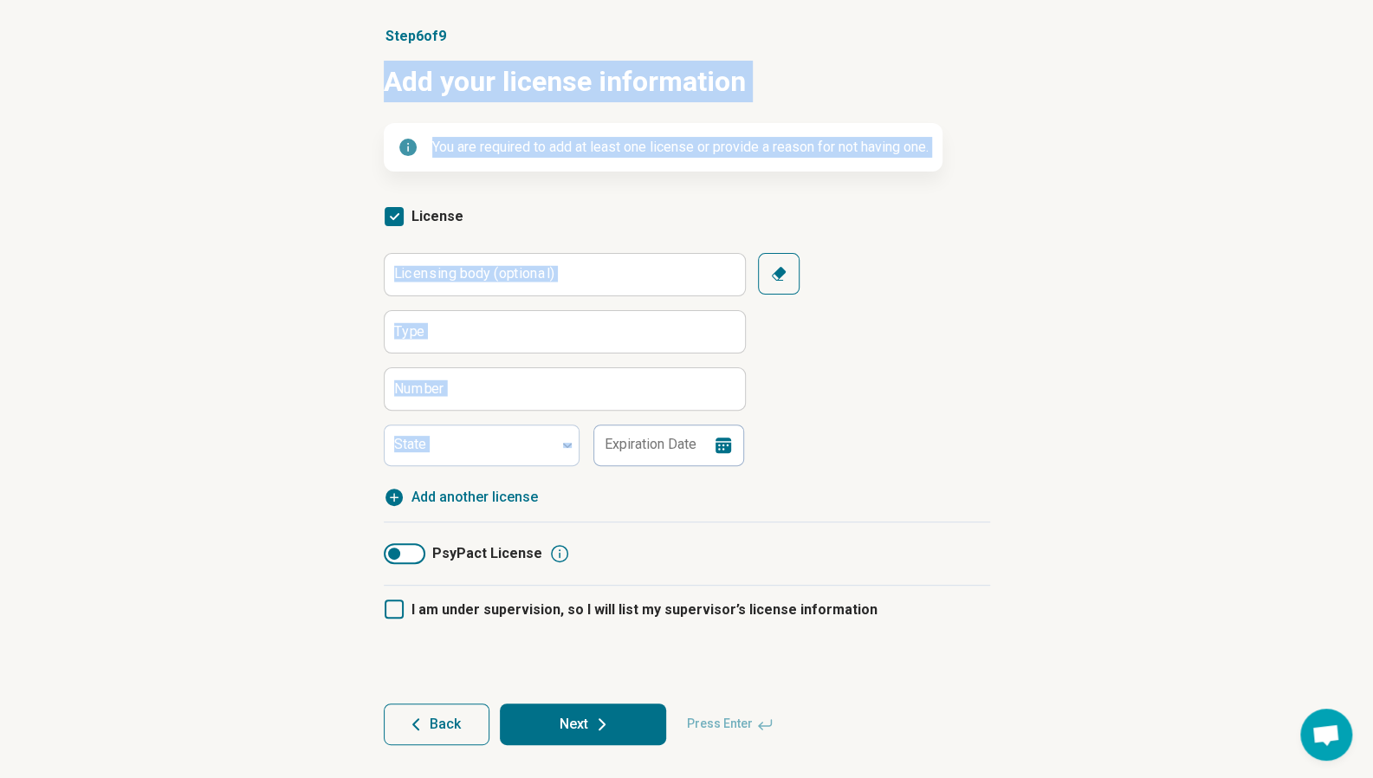
drag, startPoint x: 359, startPoint y: 61, endPoint x: 858, endPoint y: 451, distance: 633.9
click at [858, 451] on article "Step 6 of 9 Add your license information You are required to add at least one l…" at bounding box center [687, 385] width 662 height 789
copy article "Add your license information You are required to add at least one license or pr…"
click at [272, 243] on div "Step 6 of 9 Add your license information You are required to add at least one l…" at bounding box center [686, 385] width 1373 height 789
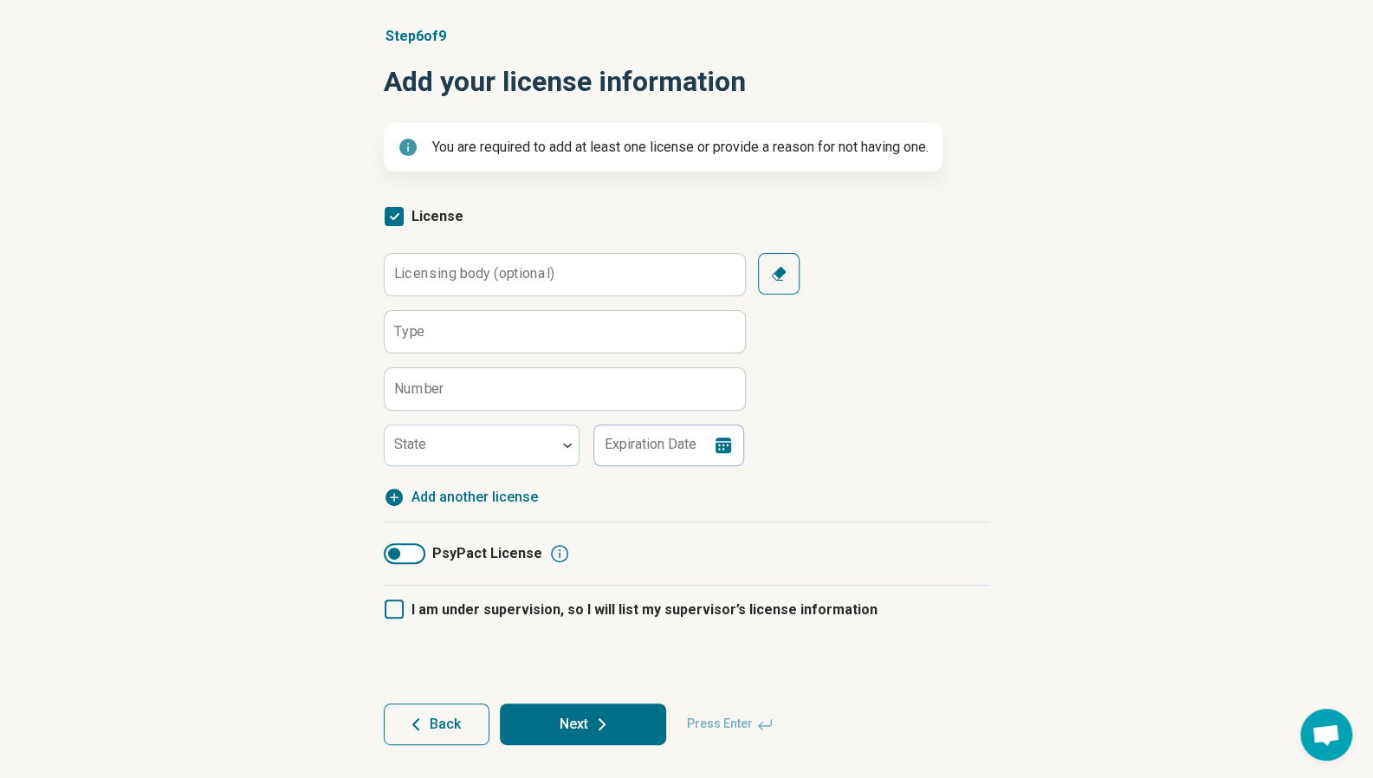
click at [782, 271] on icon "button" at bounding box center [779, 274] width 14 height 14
click at [936, 267] on div "Licensing body (optional) Type Number State Expiration Date Clear" at bounding box center [687, 359] width 607 height 213
click at [392, 217] on polyline at bounding box center [395, 216] width 8 height 5
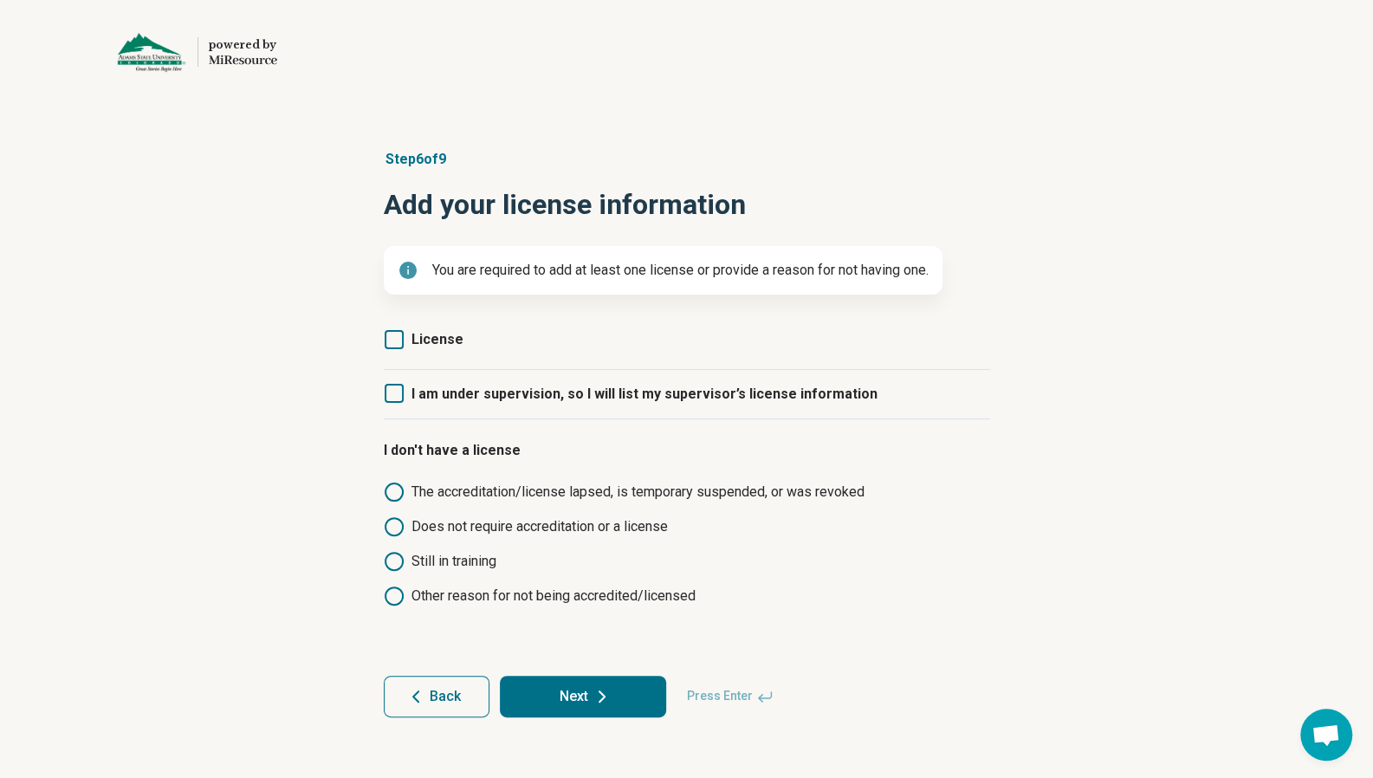
scroll to position [0, 0]
click at [404, 595] on icon at bounding box center [400, 596] width 21 height 21
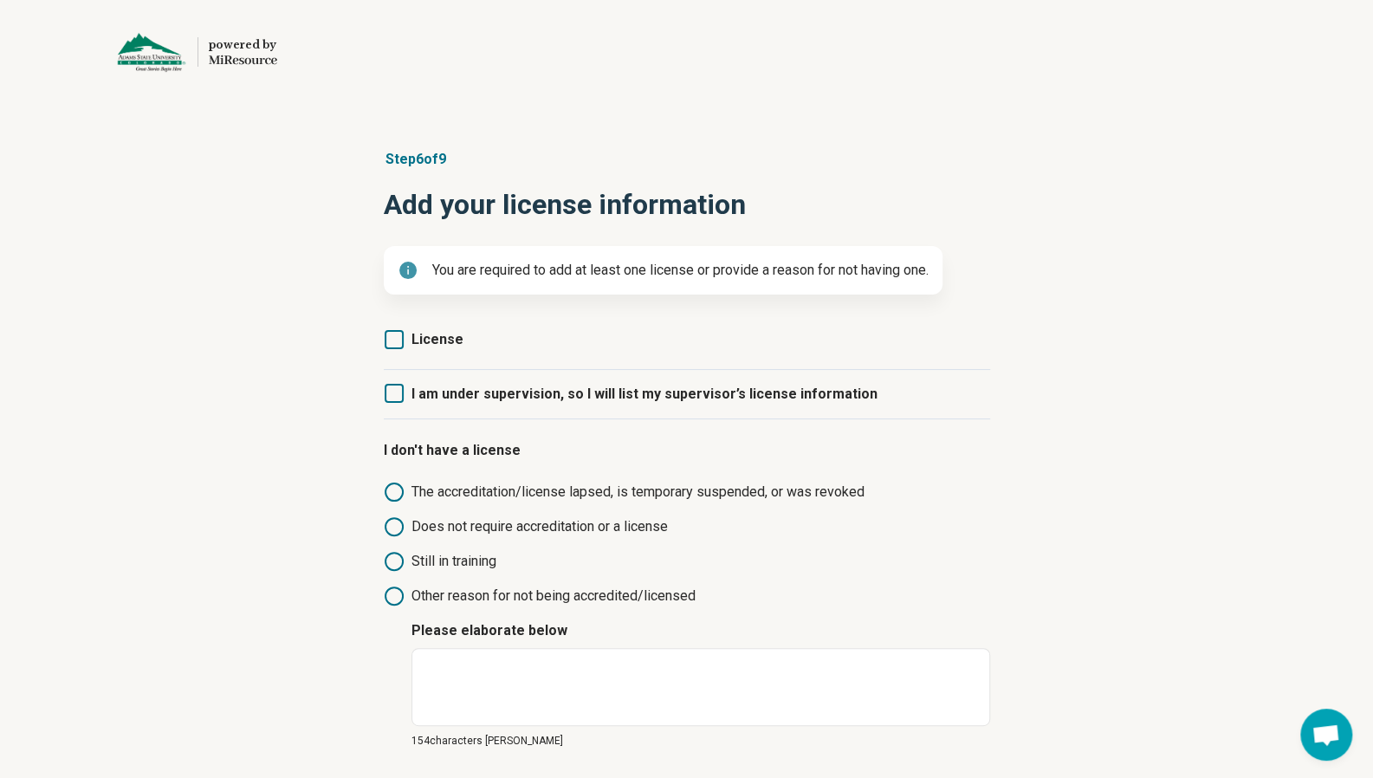
click at [395, 346] on icon at bounding box center [394, 339] width 19 height 19
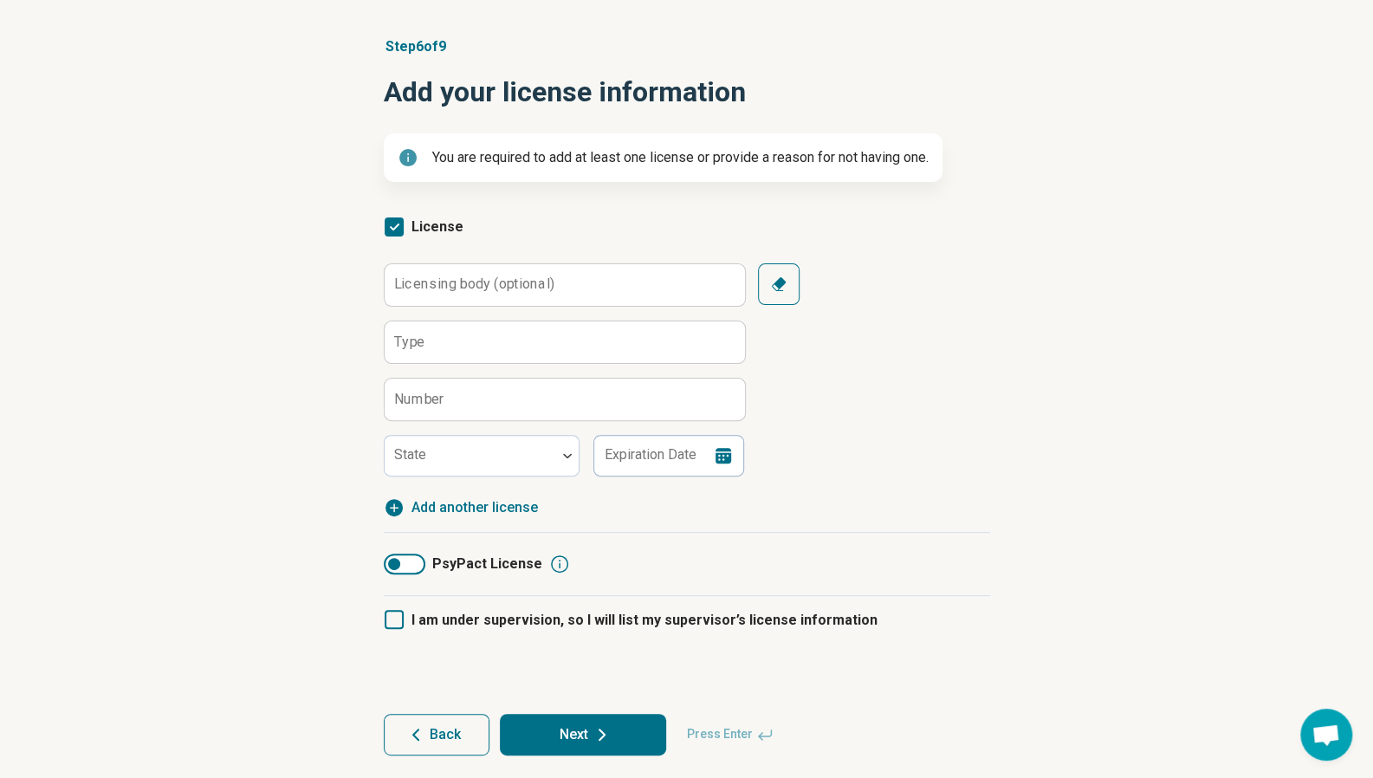
scroll to position [123, 0]
